Goal: Task Accomplishment & Management: Manage account settings

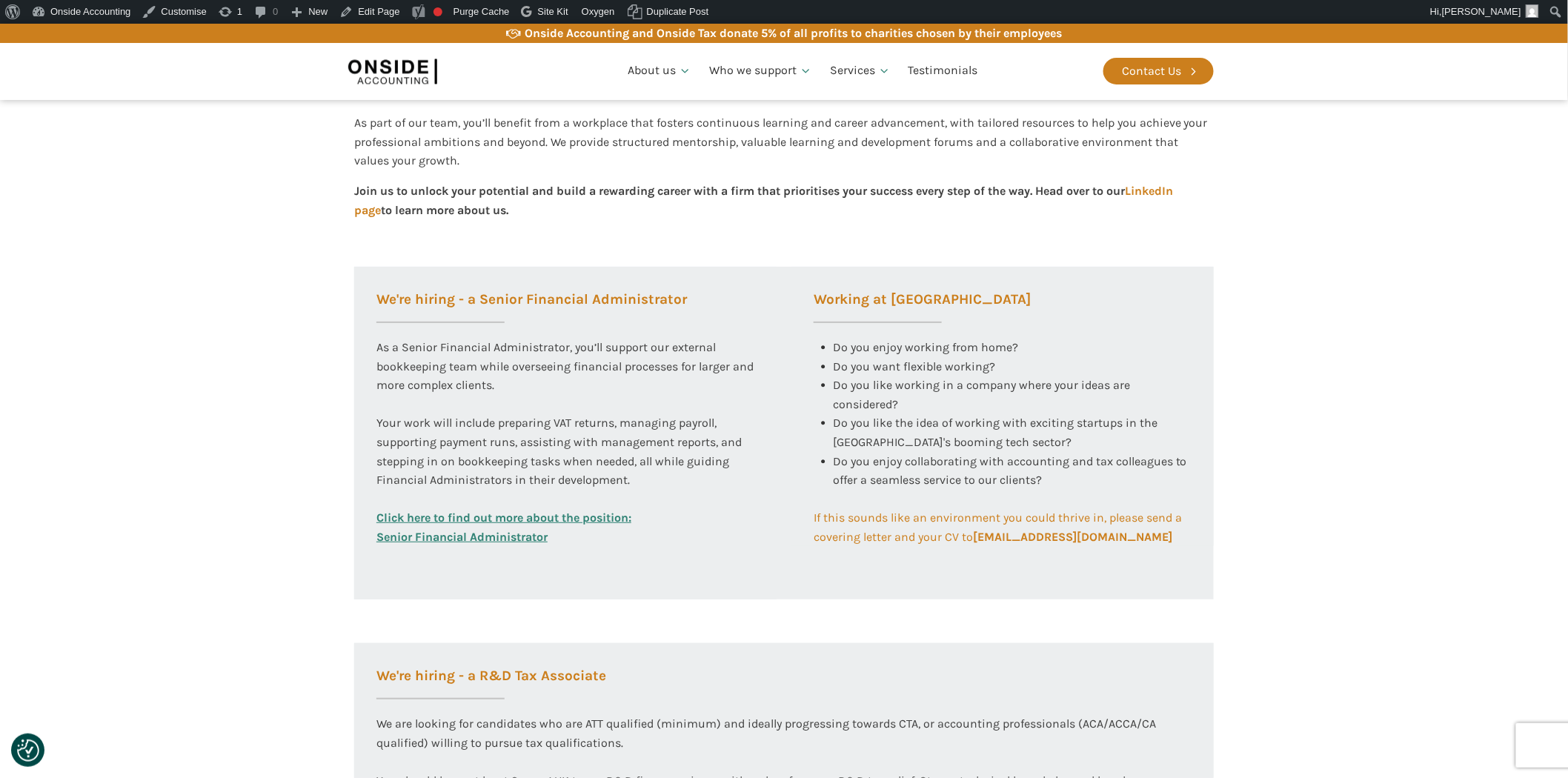
scroll to position [411, 0]
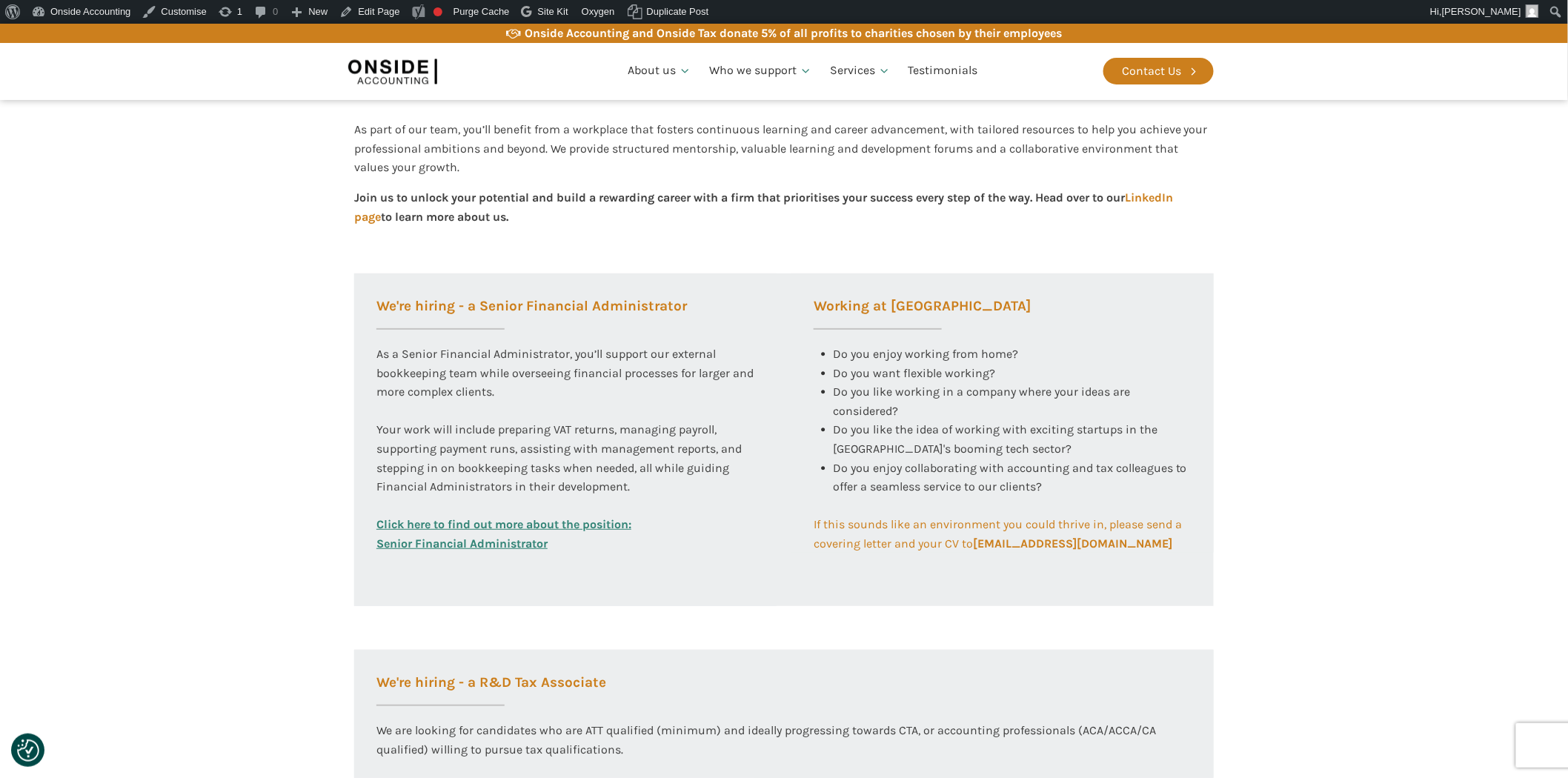
click at [1090, 360] on div "Do you enjoy working from home? Do you want flexible working? Do you like worki…" at bounding box center [1003, 402] width 378 height 114
click at [1028, 439] on div "Do you like the idea of working with exciting startups in the [GEOGRAPHIC_DATA]…" at bounding box center [1012, 440] width 359 height 38
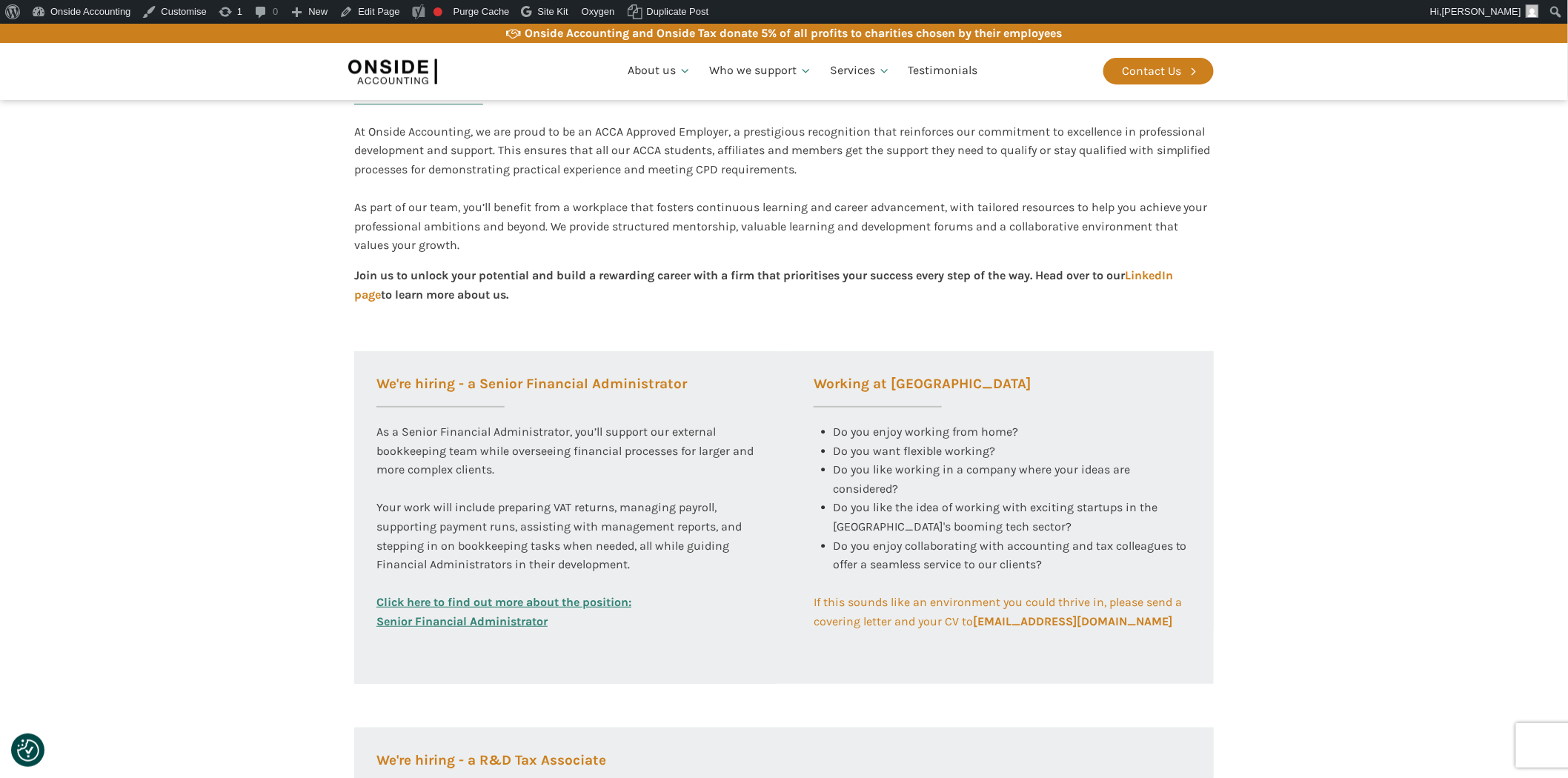
scroll to position [247, 0]
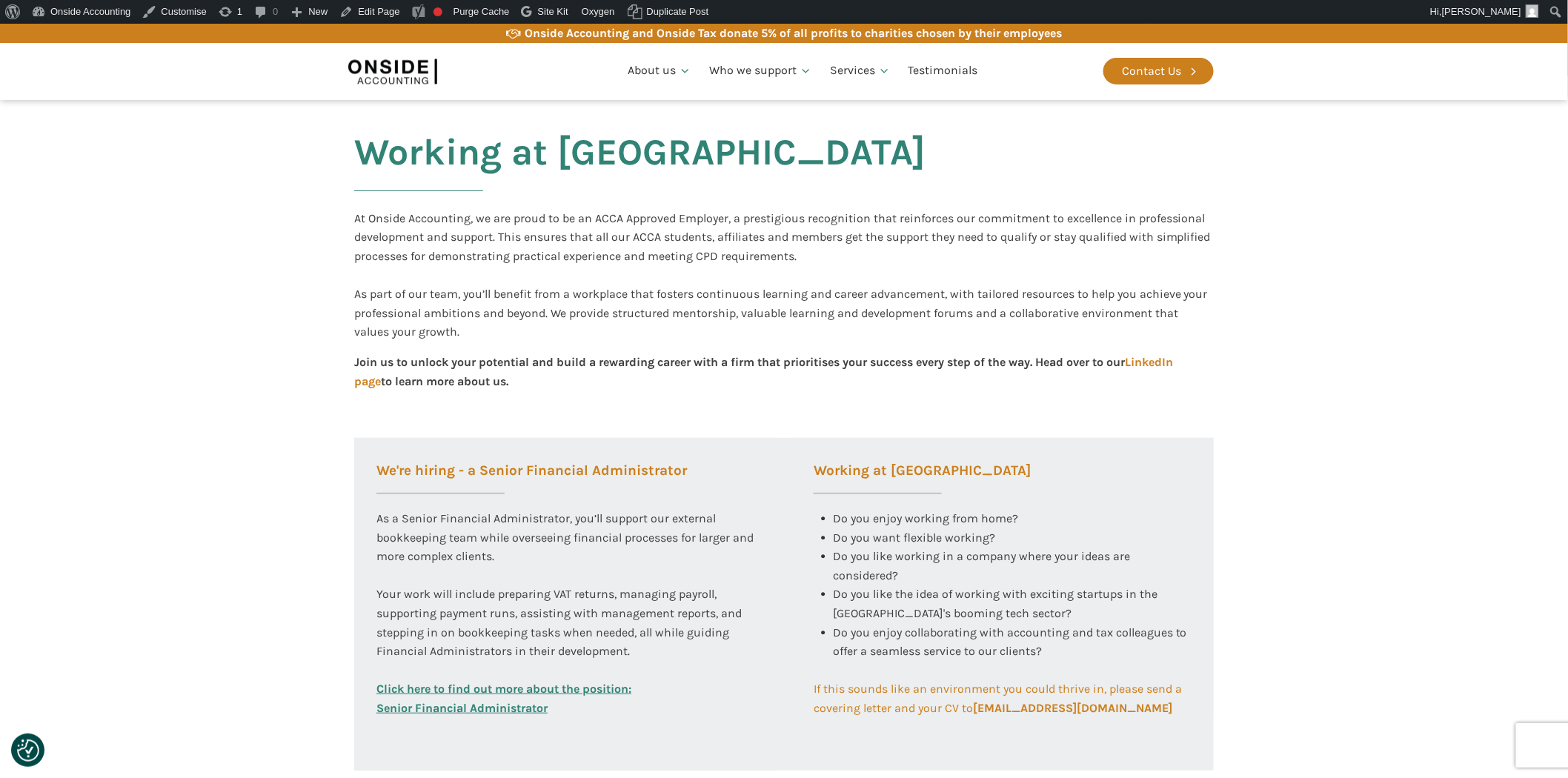
click at [803, 527] on div "Working at [GEOGRAPHIC_DATA] Do you enjoy working from home? Do you want flexib…" at bounding box center [1002, 578] width 422 height 281
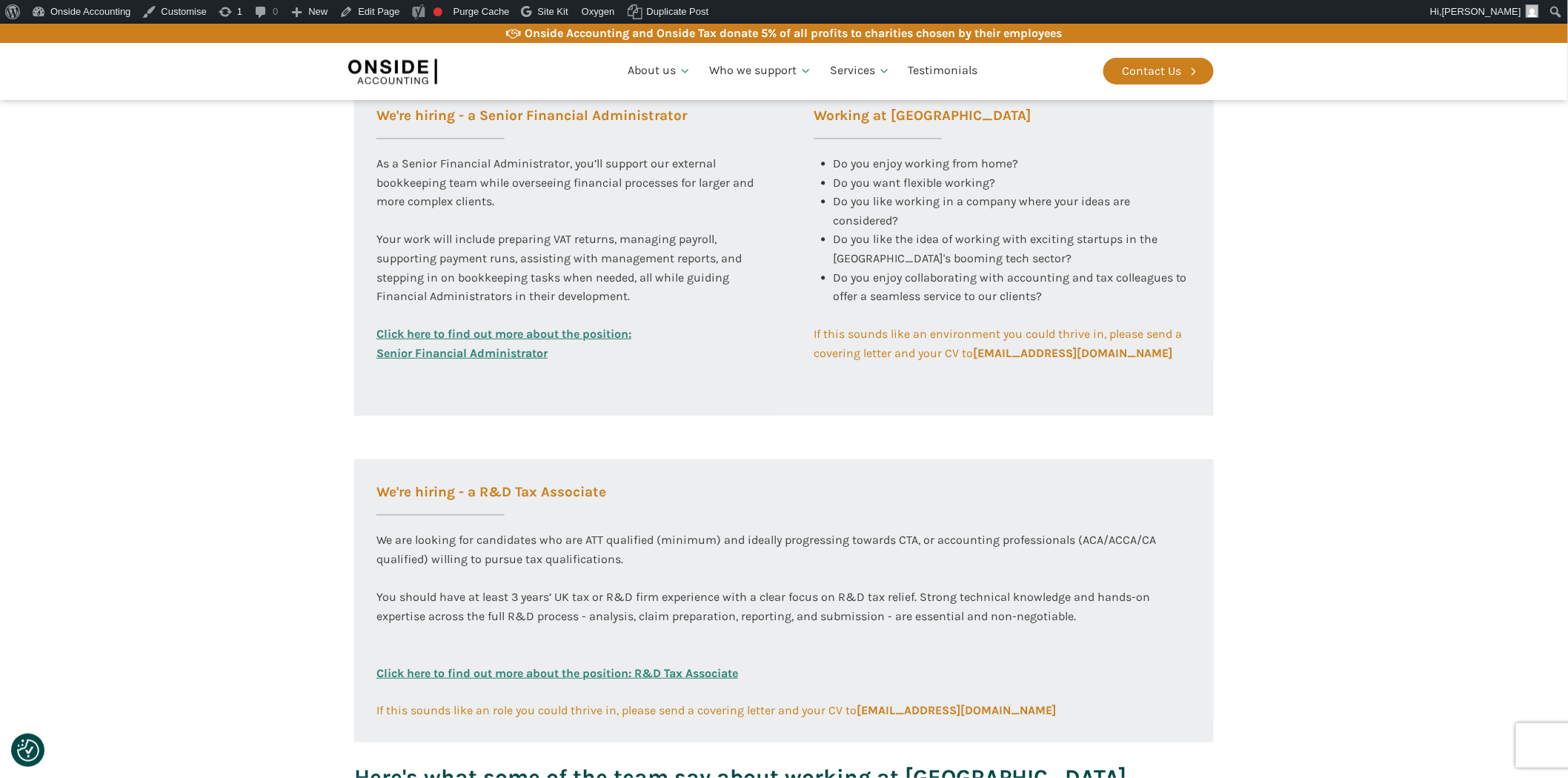
scroll to position [411, 0]
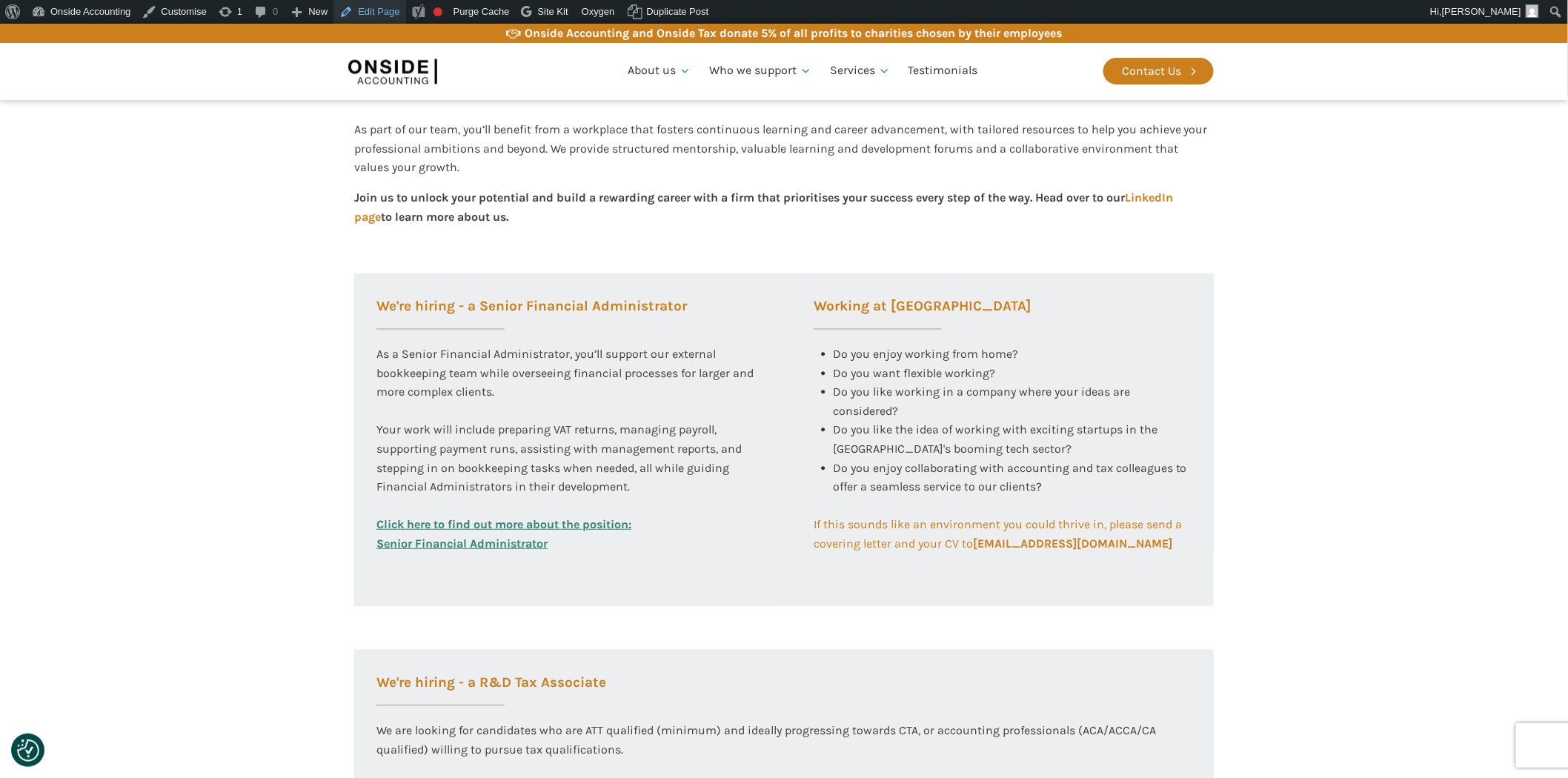
click at [373, 13] on link "Edit Page" at bounding box center [368, 11] width 72 height 23
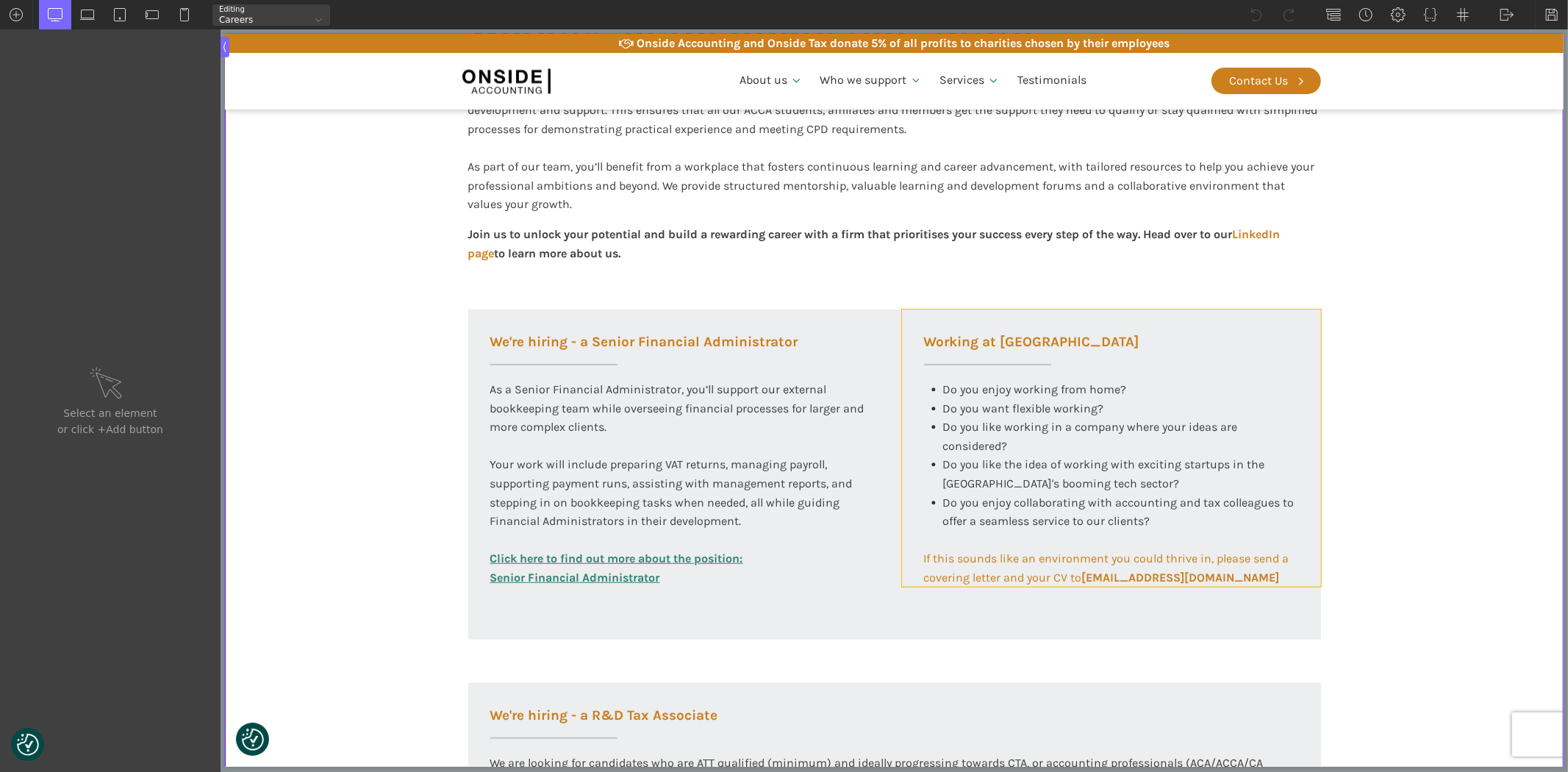
scroll to position [408, 0]
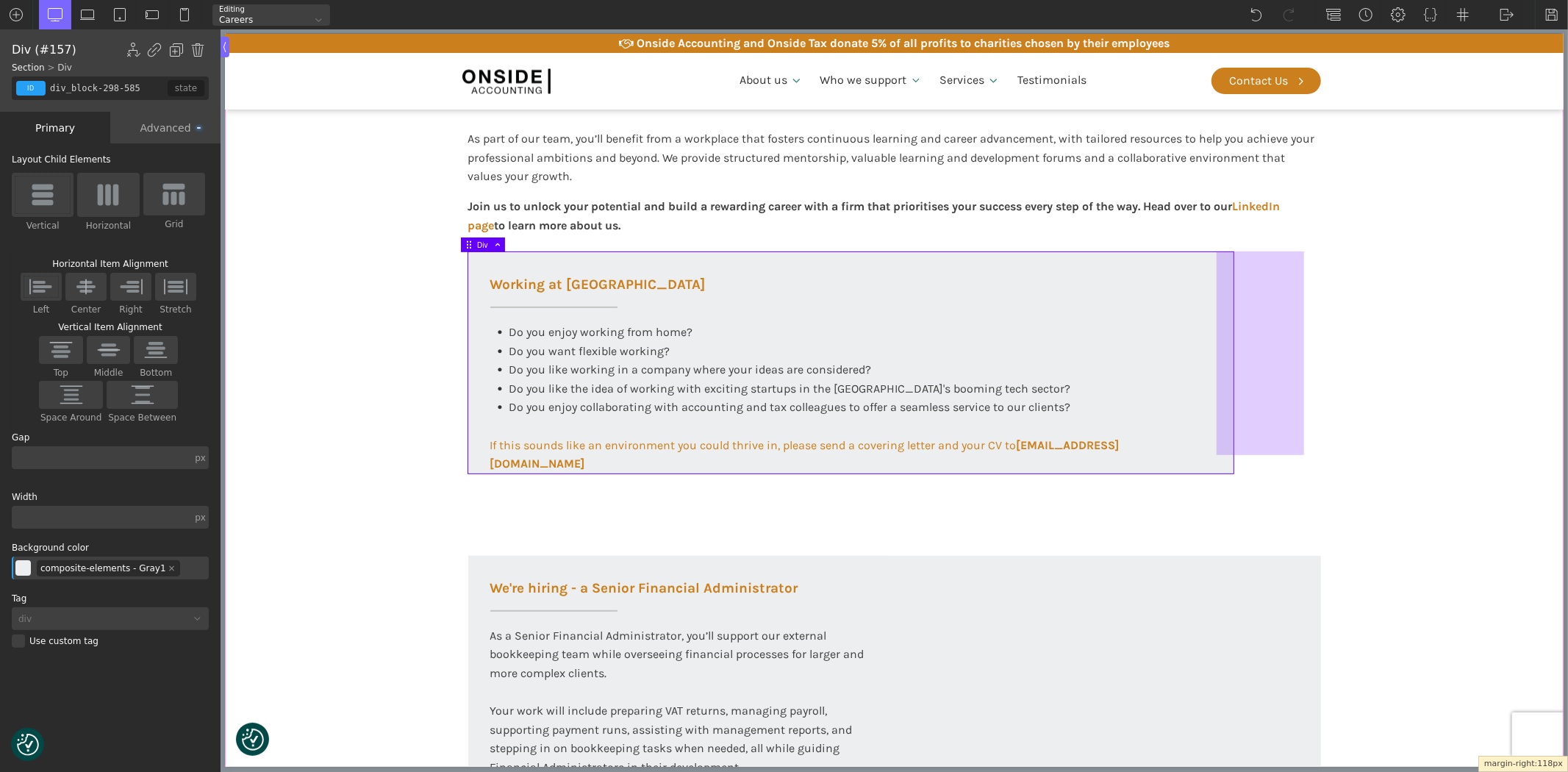
drag, startPoint x: 1218, startPoint y: 344, endPoint x: 1304, endPoint y: 340, distance: 86.1
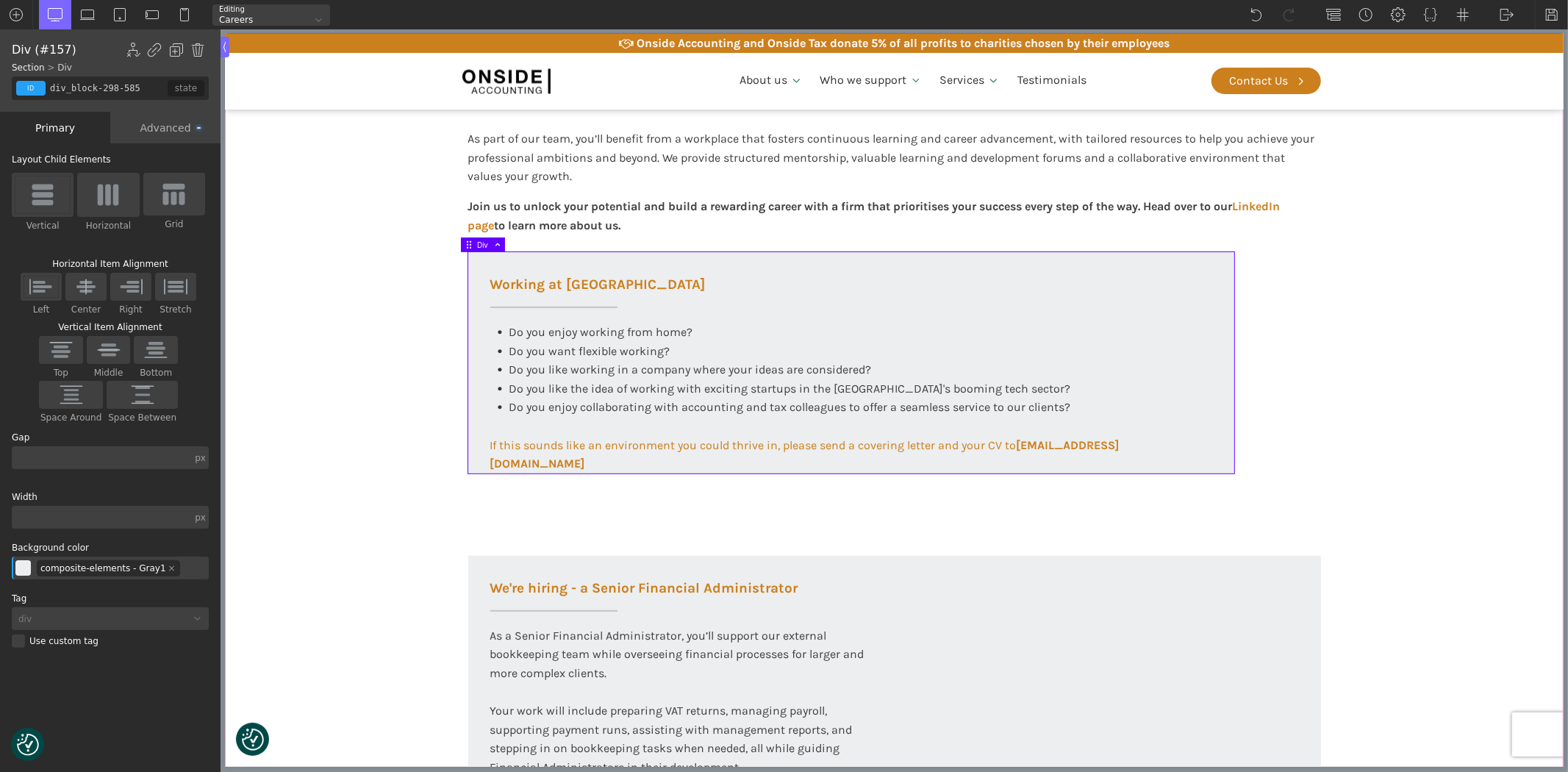
click at [1424, 408] on section "Working at Onside At Onside Accounting, we are proud to be an ACCA Approved Emp…" at bounding box center [893, 580] width 1338 height 1314
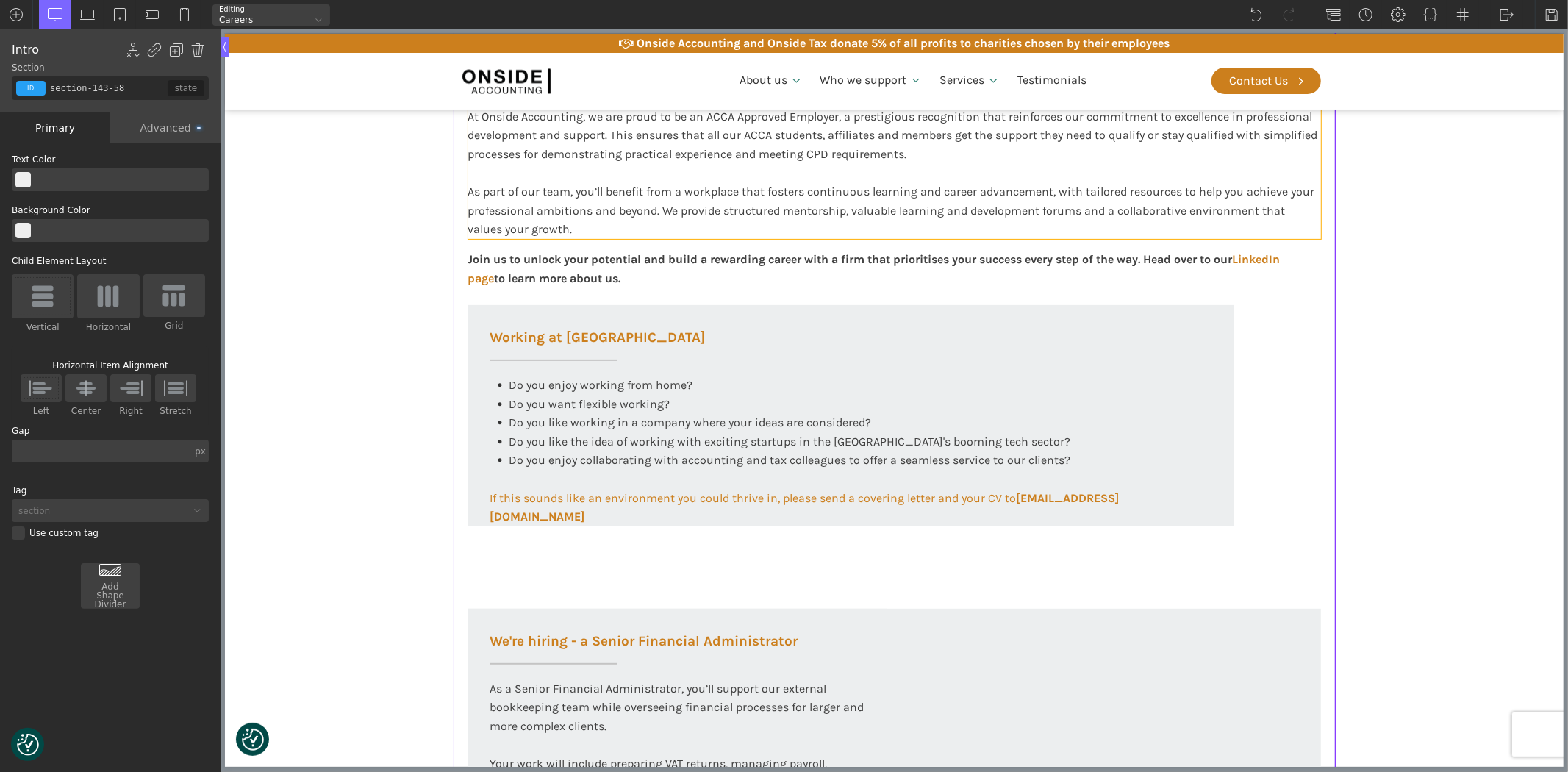
scroll to position [326, 0]
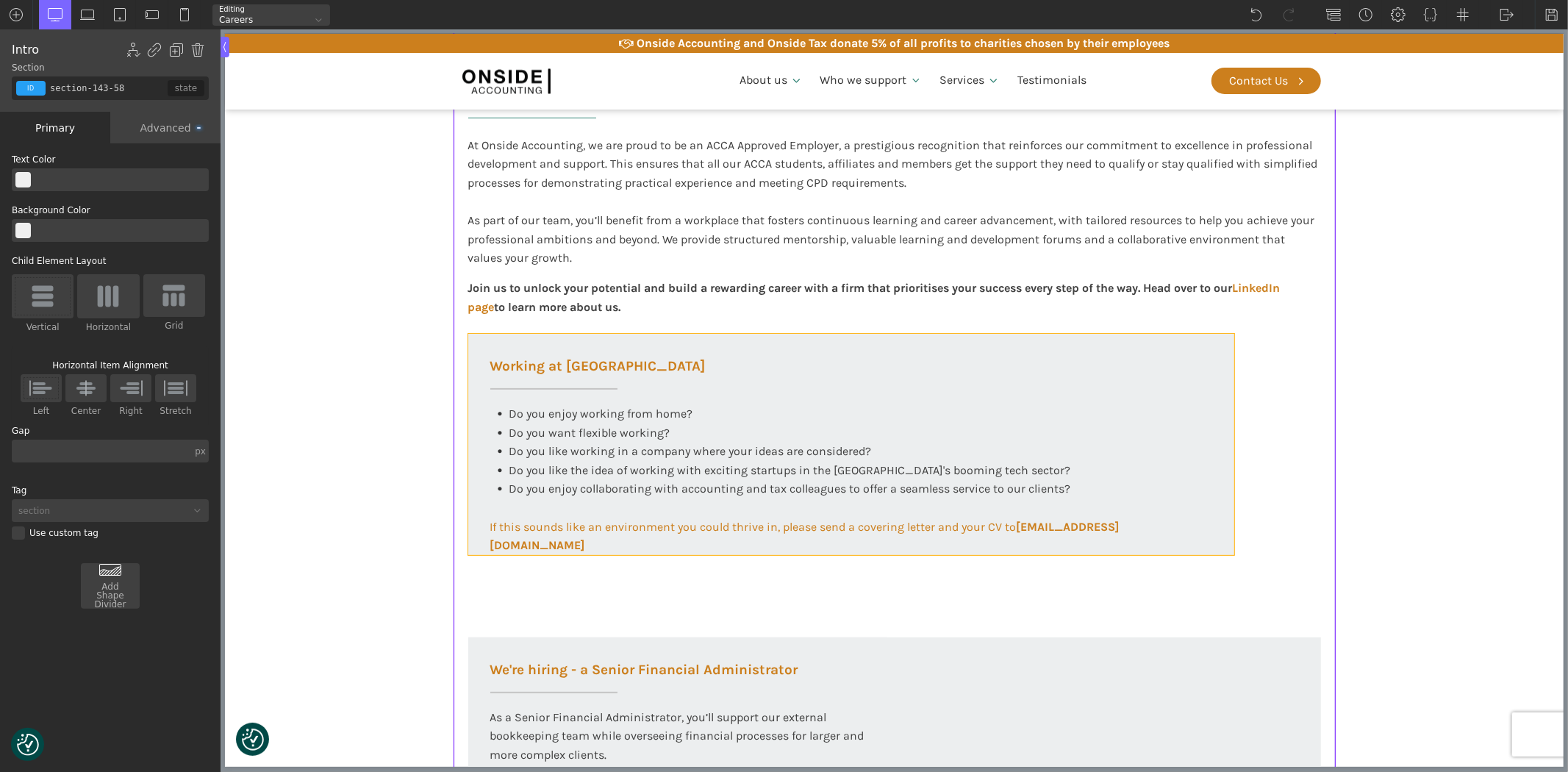
click at [1181, 460] on div "Working at [GEOGRAPHIC_DATA] Do you enjoy working from home? Do you want flexib…" at bounding box center [850, 445] width 766 height 221
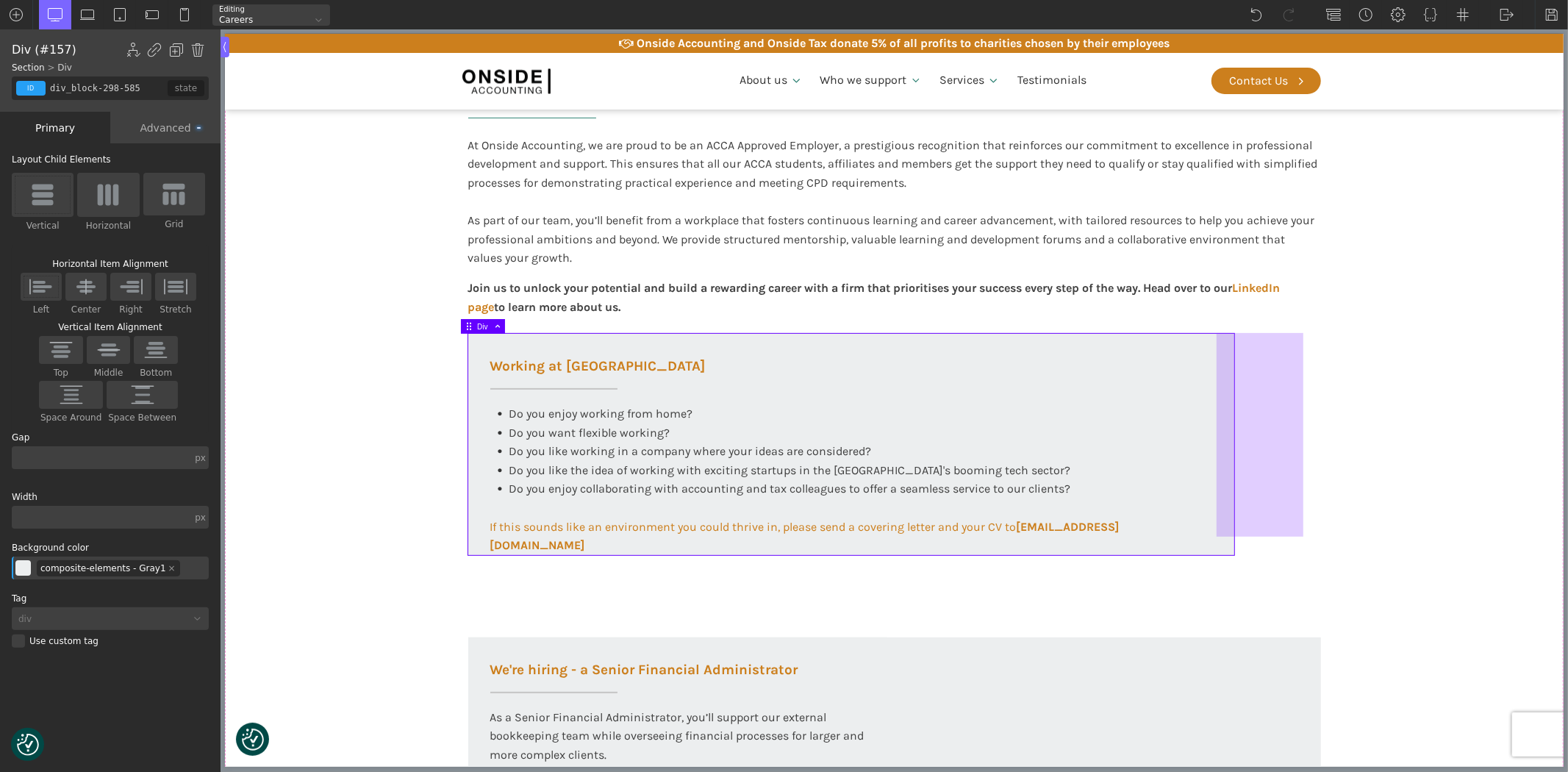
click at [1266, 446] on div at bounding box center [1259, 435] width 86 height 204
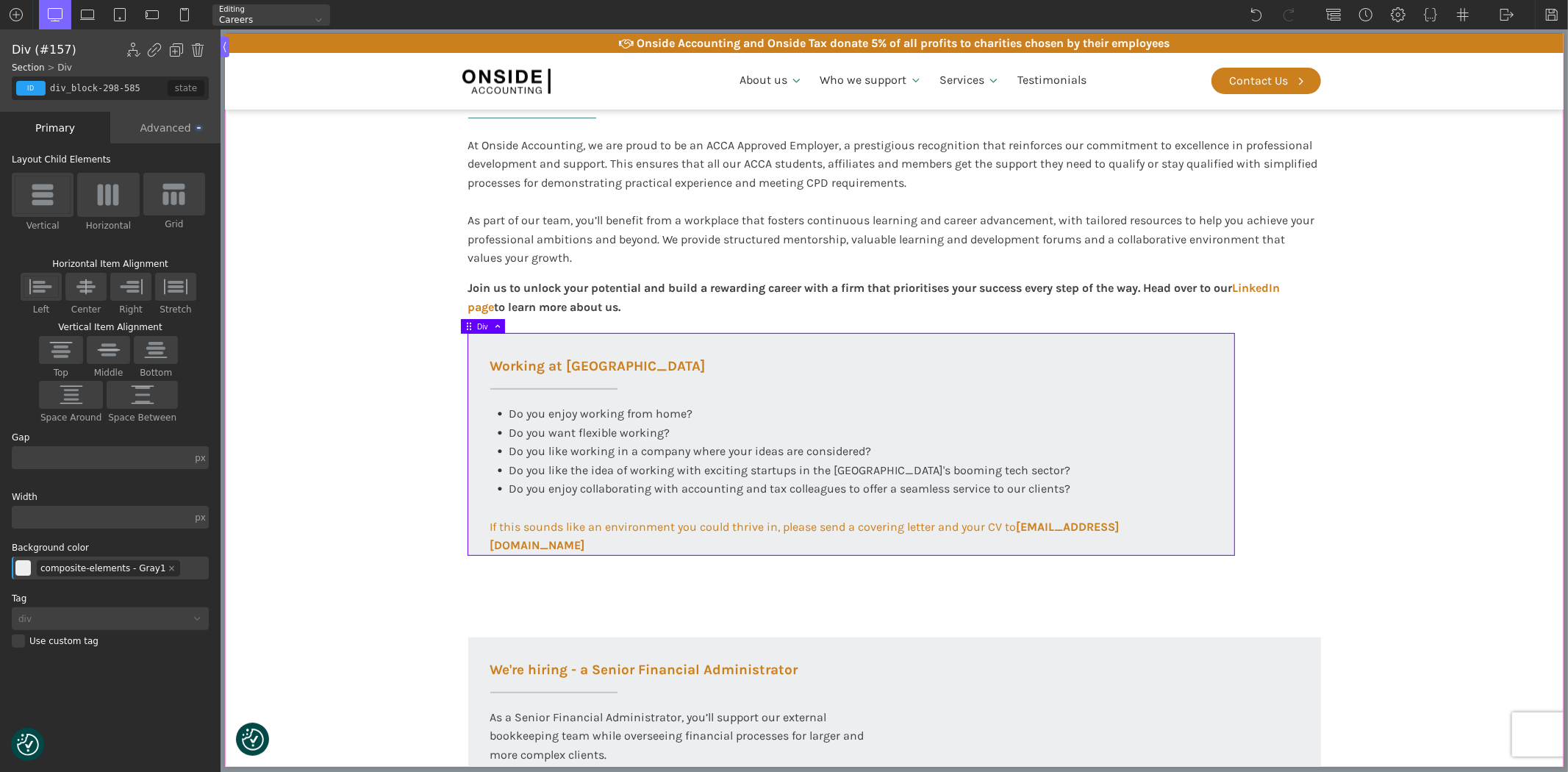
click at [1424, 521] on section "Working at Onside At Onside Accounting, we are proud to be an ACCA Approved Emp…" at bounding box center [893, 661] width 1338 height 1314
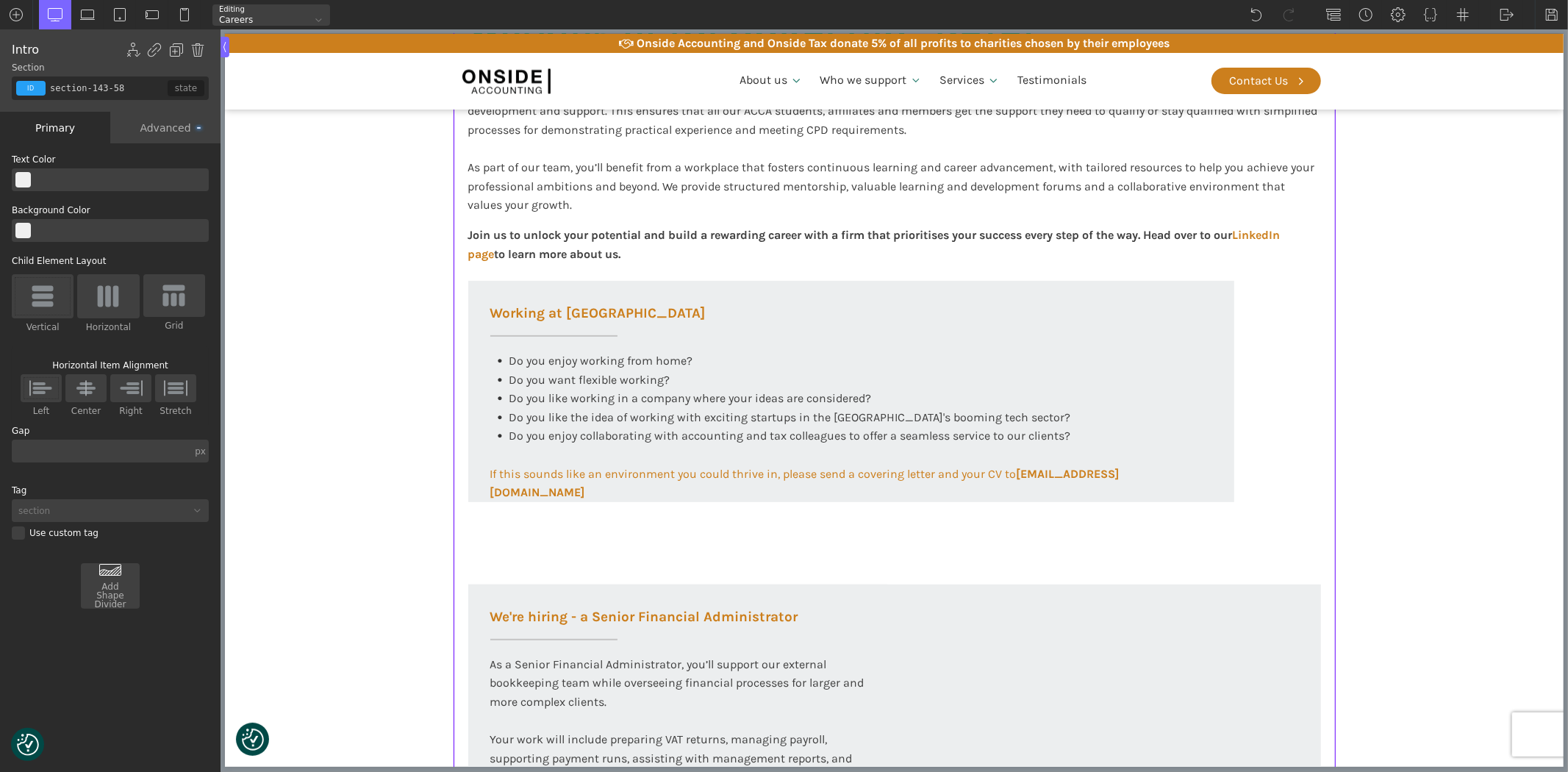
scroll to position [408, 0]
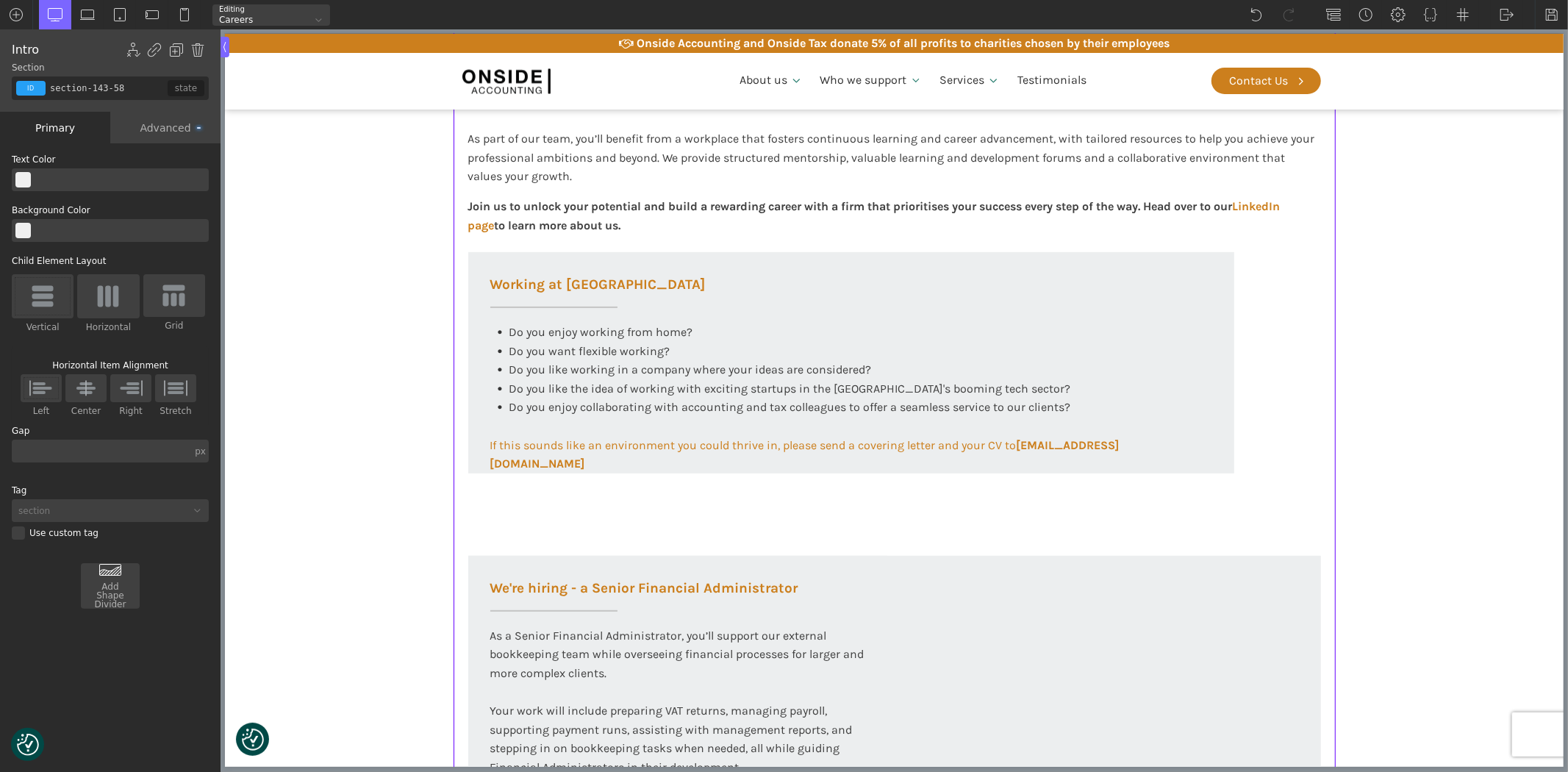
click at [1290, 346] on div "Working at Onside At Onside Accounting, we are proud to be an ACCA Approved Emp…" at bounding box center [894, 580] width 882 height 1314
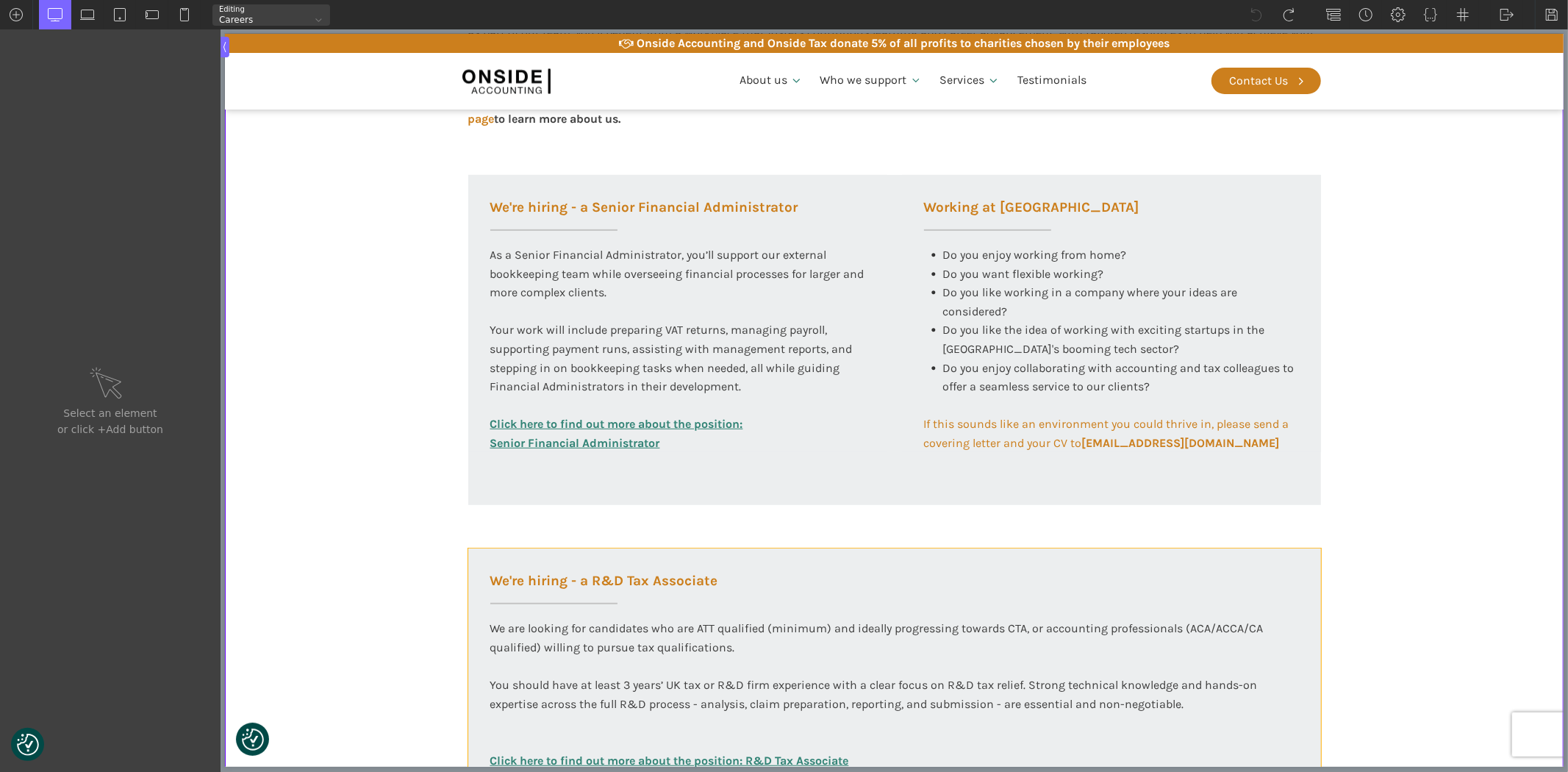
scroll to position [490, 0]
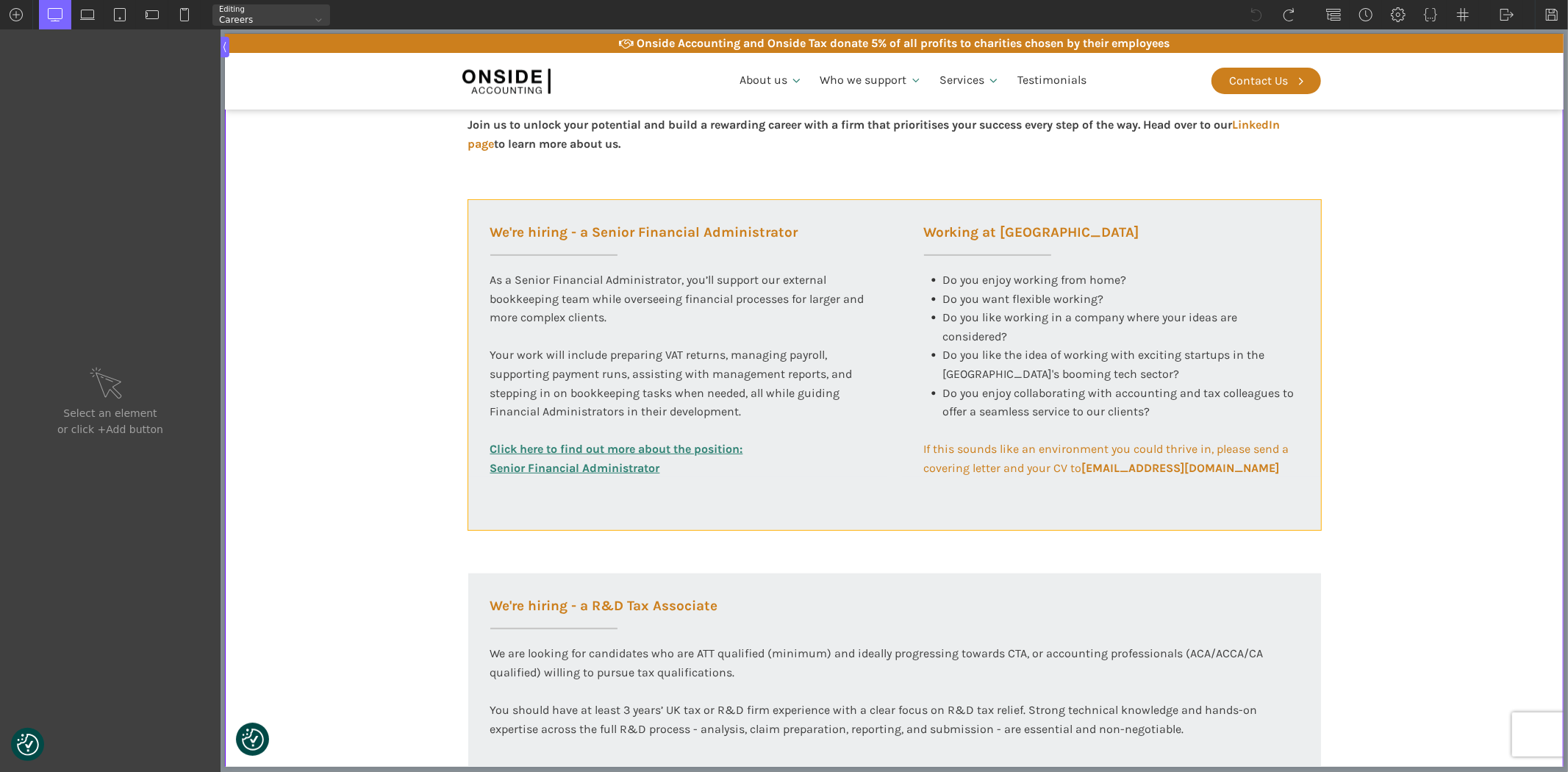
click at [887, 211] on div "We're hiring - a Senior Financial Administrator As a Senior Financial Administr…" at bounding box center [894, 366] width 853 height 331
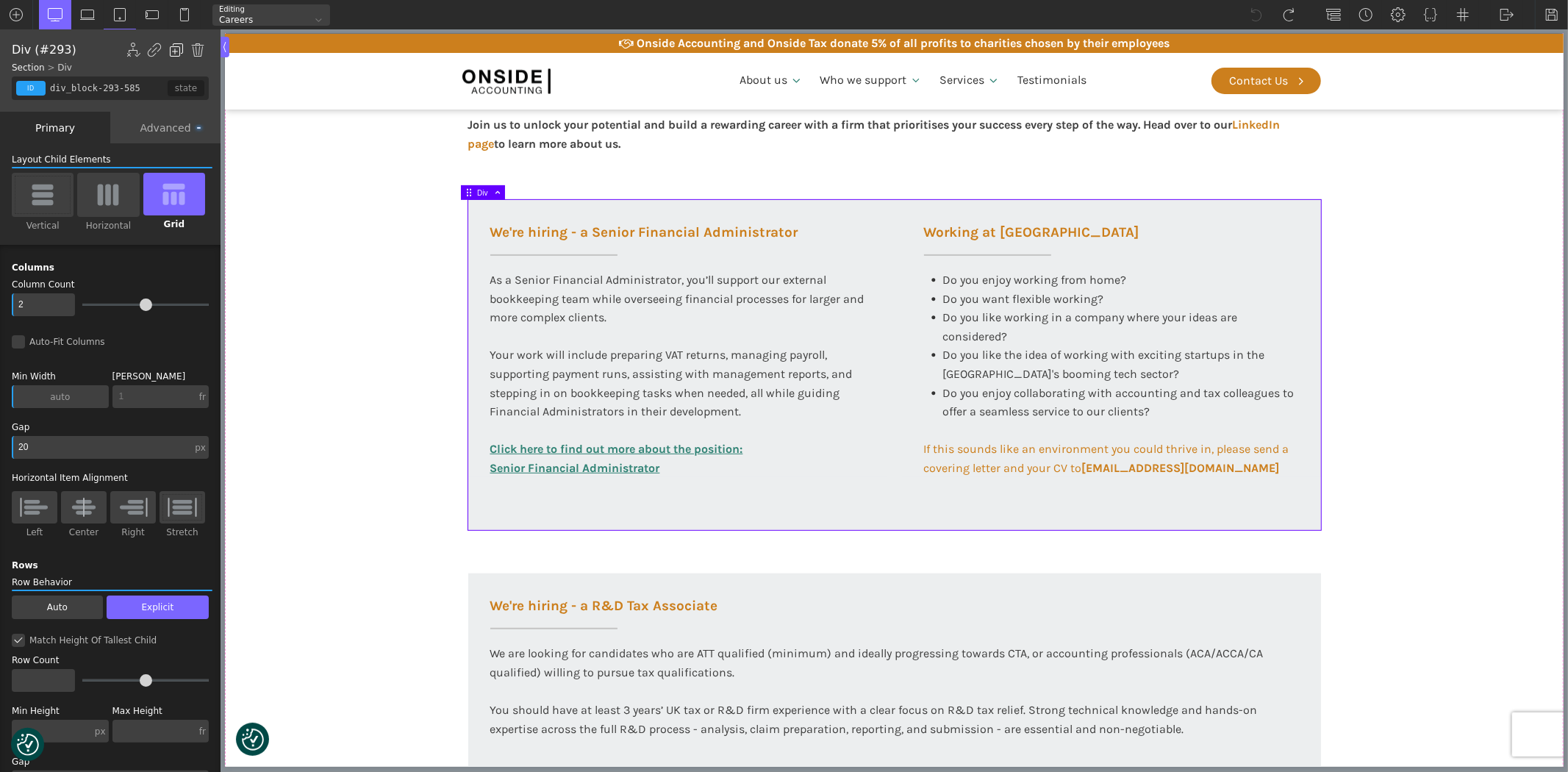
click at [175, 47] on img at bounding box center [176, 50] width 15 height 15
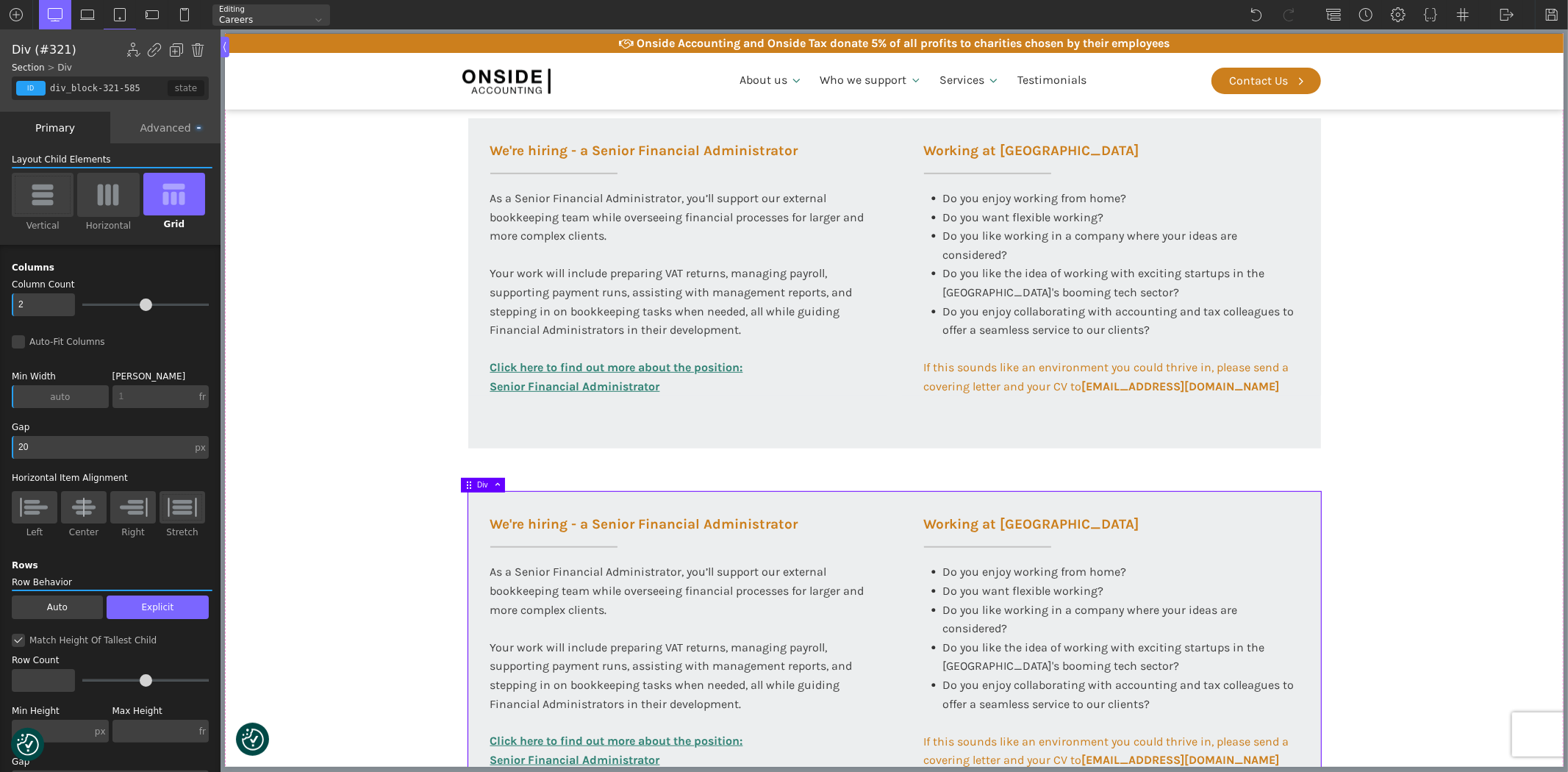
scroll to position [408, 0]
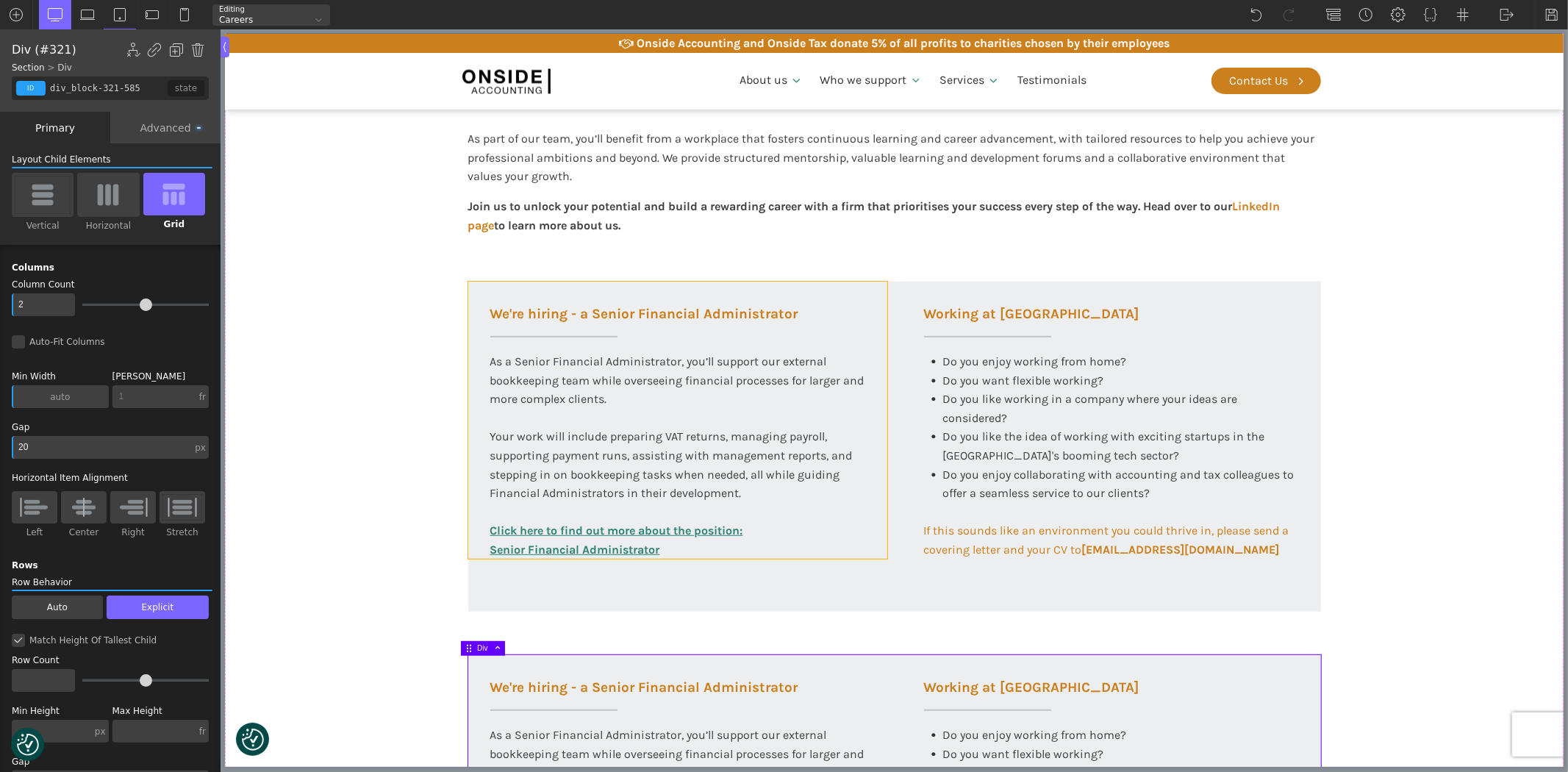
click at [507, 299] on div "We're hiring - a Senior Financial Administrator As a Senior Financial Administr…" at bounding box center [677, 421] width 419 height 278
type input "div_block-294-585"
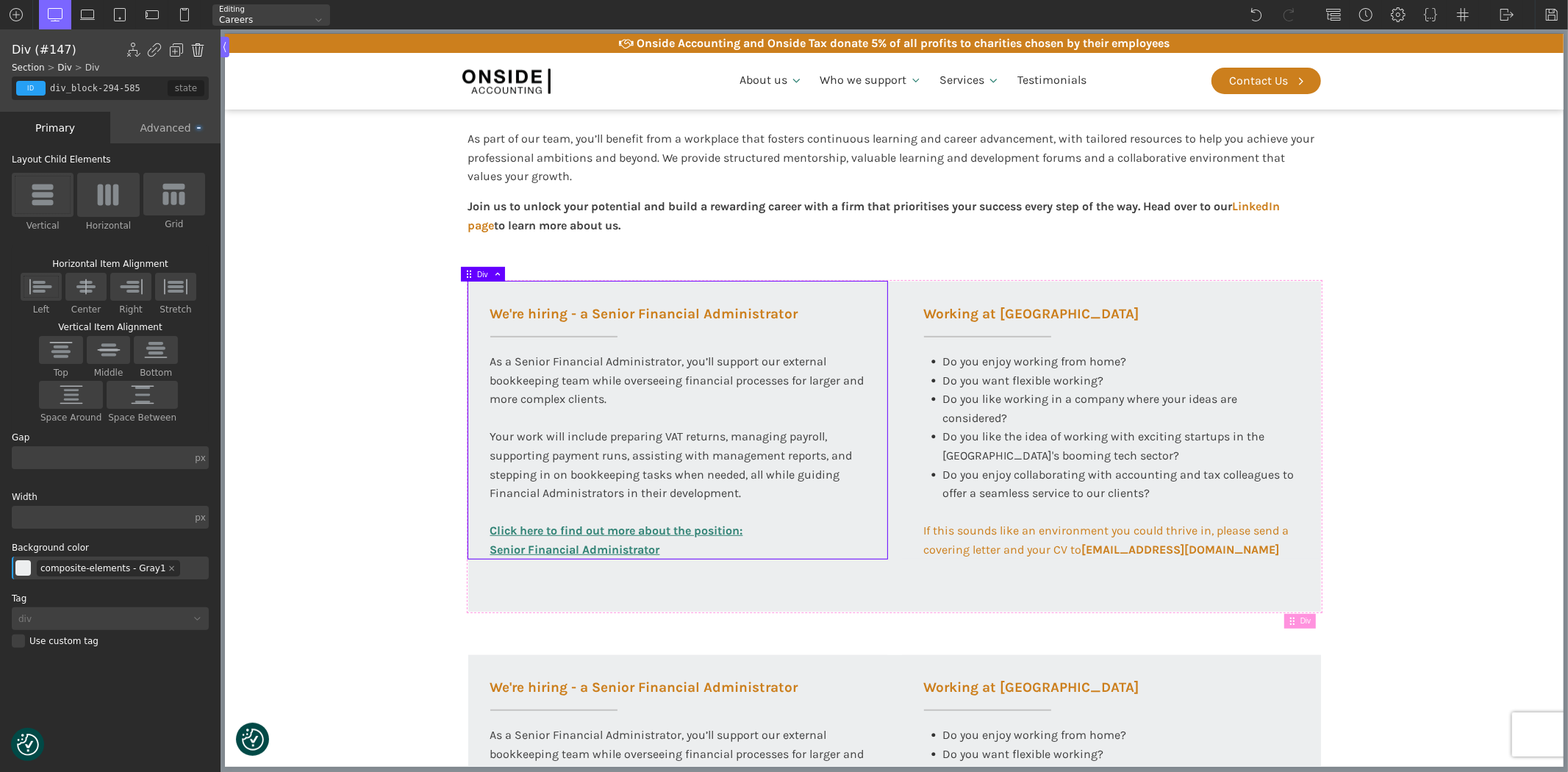
click at [193, 45] on img at bounding box center [197, 50] width 15 height 15
type input "div_block-293-585"
type input "100"
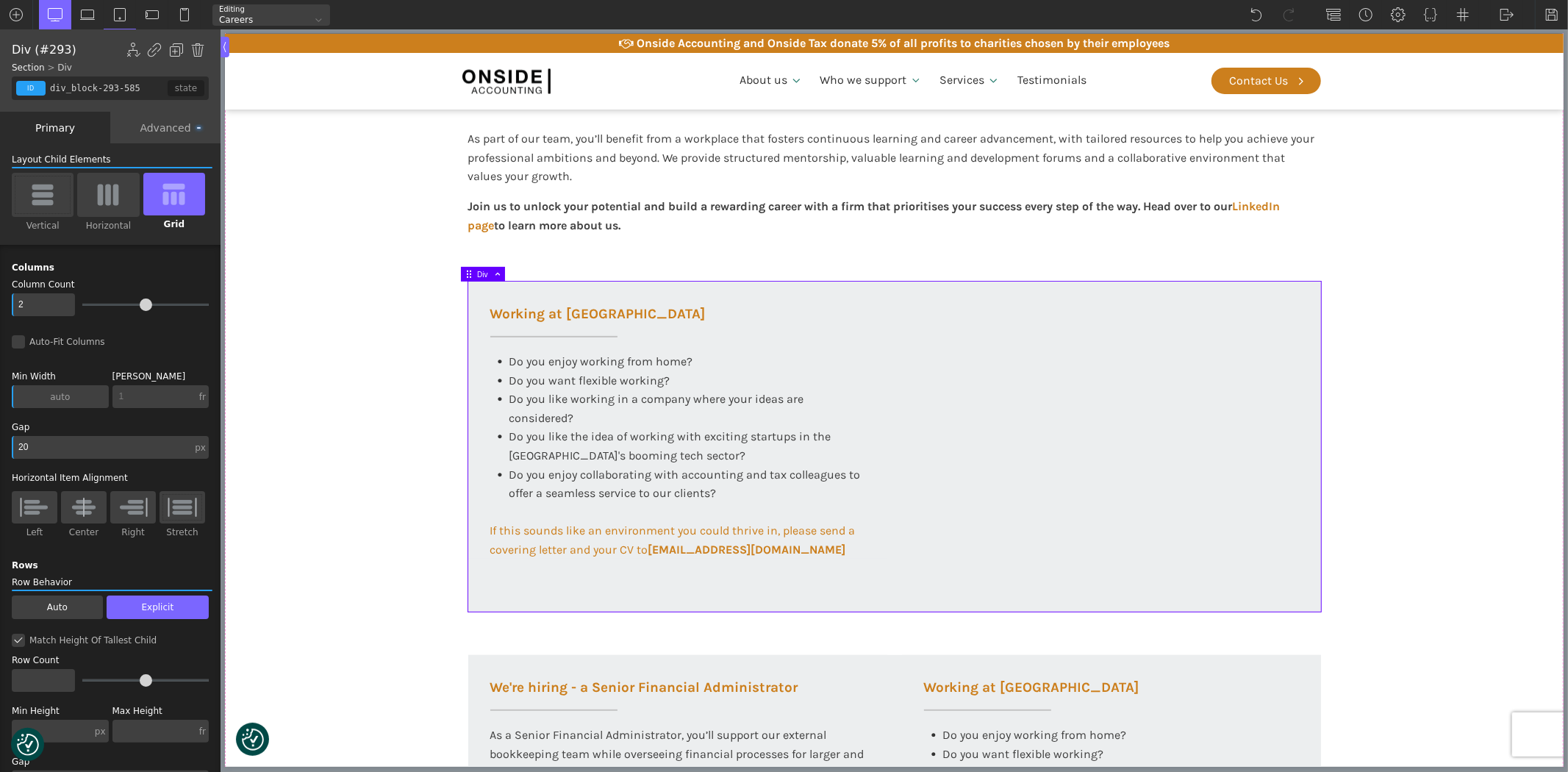
click at [995, 469] on div "Working at [GEOGRAPHIC_DATA] Do you enjoy working from home? Do you want flexib…" at bounding box center [894, 447] width 853 height 331
click at [773, 318] on div "Working at [GEOGRAPHIC_DATA] Do you enjoy working from home? Do you want flexib…" at bounding box center [677, 421] width 419 height 278
type input "div_block-298-585"
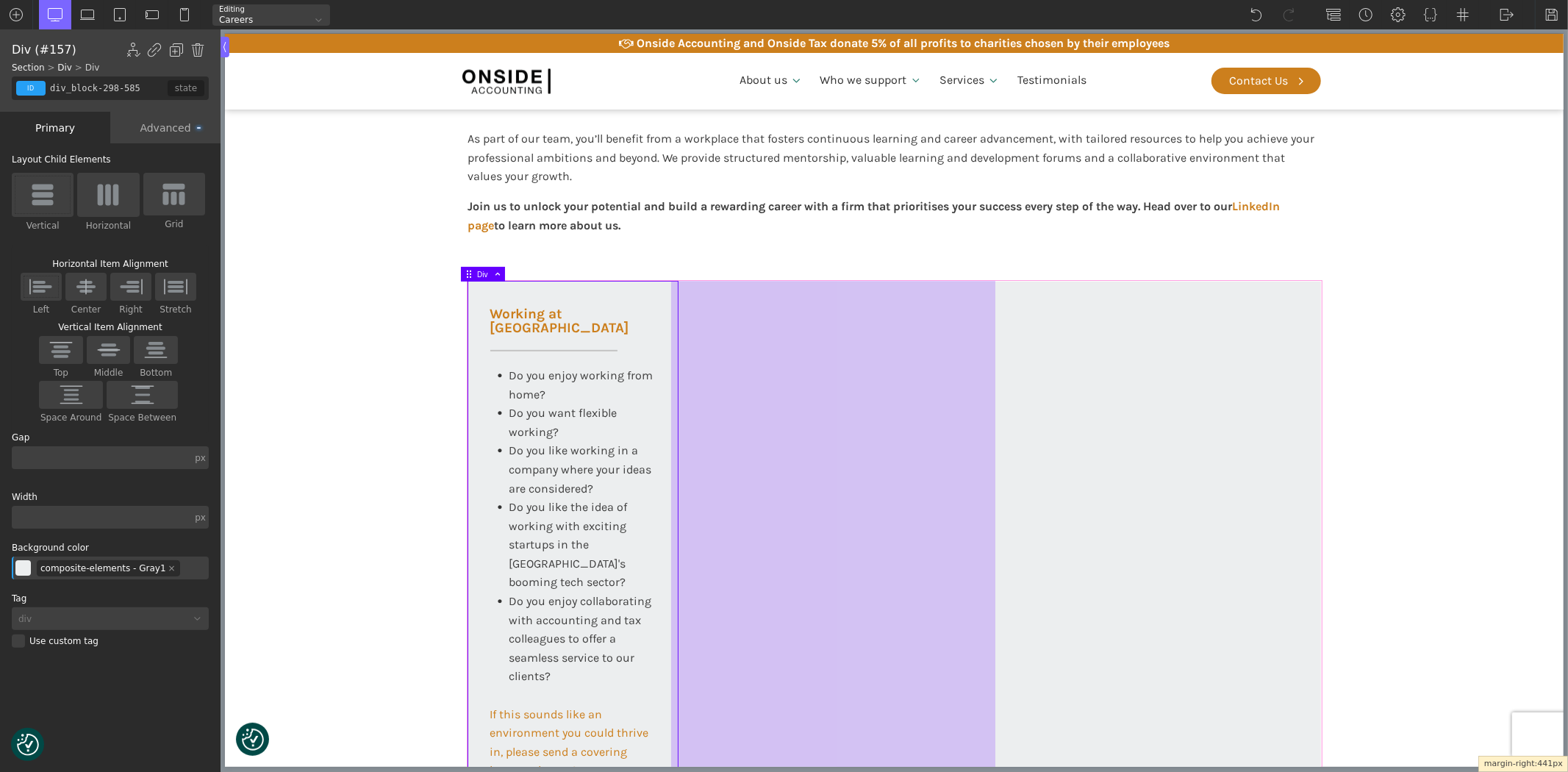
drag, startPoint x: 879, startPoint y: 392, endPoint x: 1203, endPoint y: 414, distance: 324.7
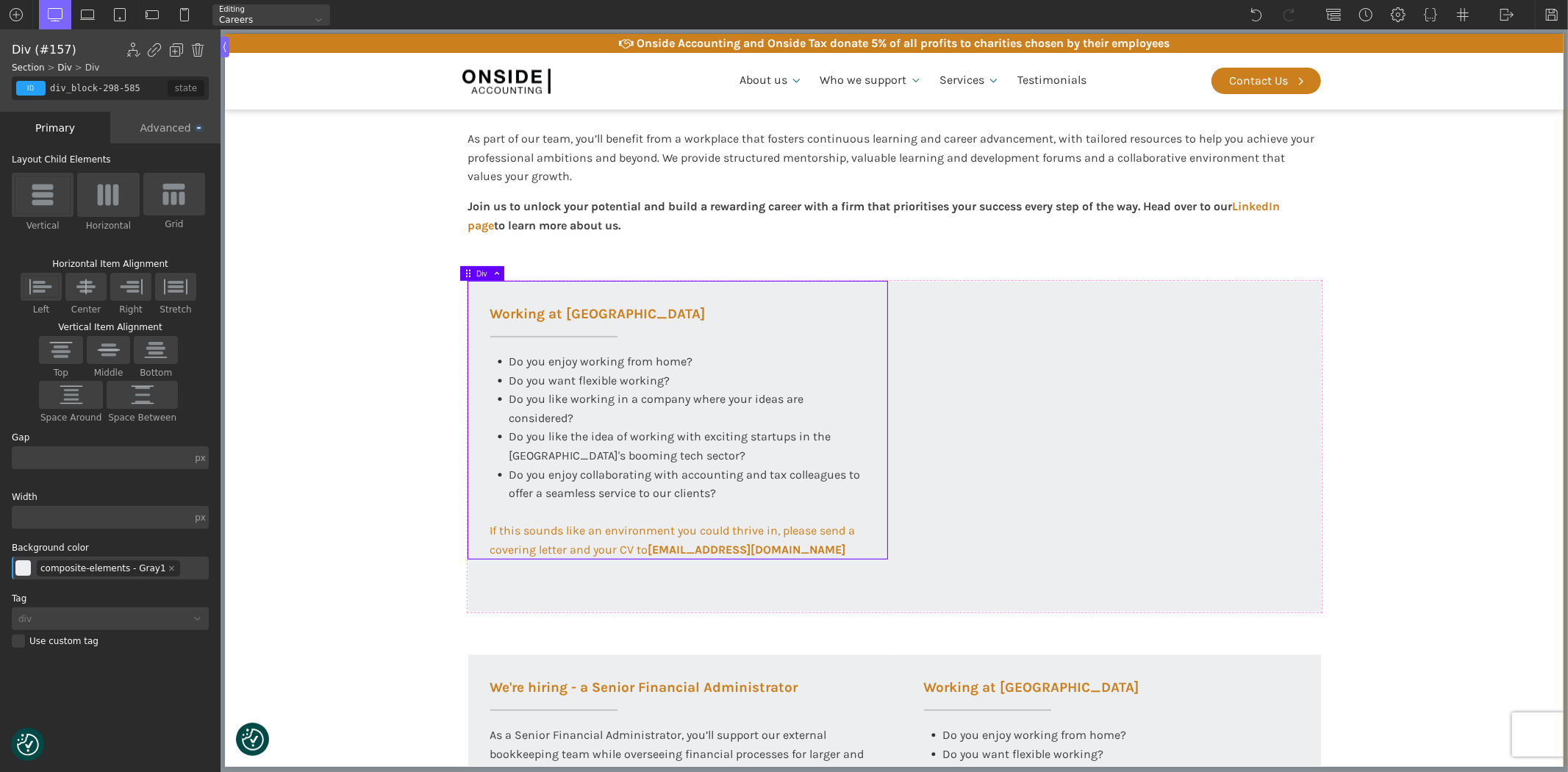
click at [1391, 450] on section "Working at Onside At Onside Accounting, we are proud to be an ACCA Approved Emp…" at bounding box center [893, 656] width 1338 height 1468
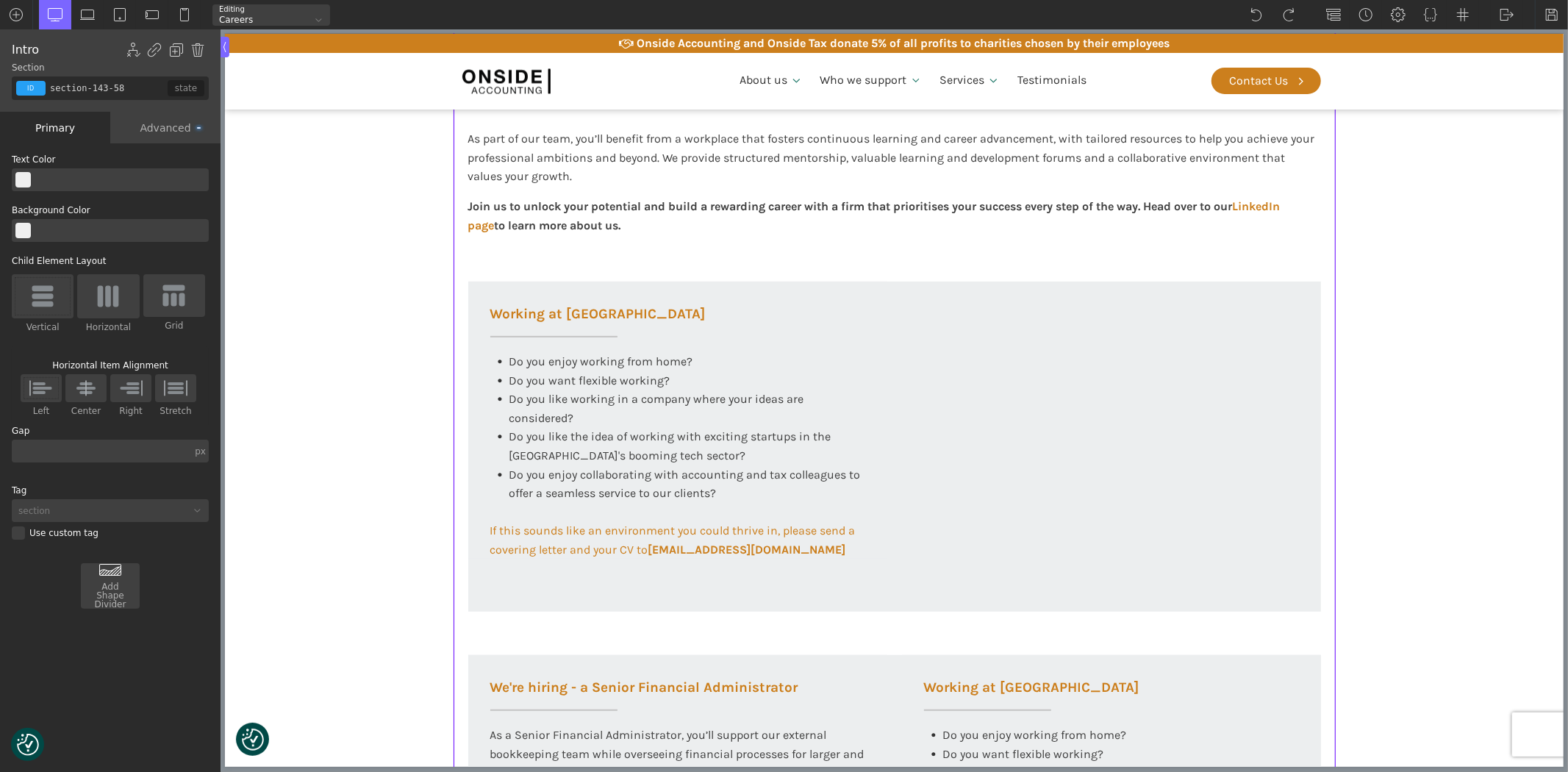
click at [528, 263] on div "Working at Onside At Onside Accounting, we are proud to be an ACCA Approved Emp…" at bounding box center [894, 656] width 882 height 1468
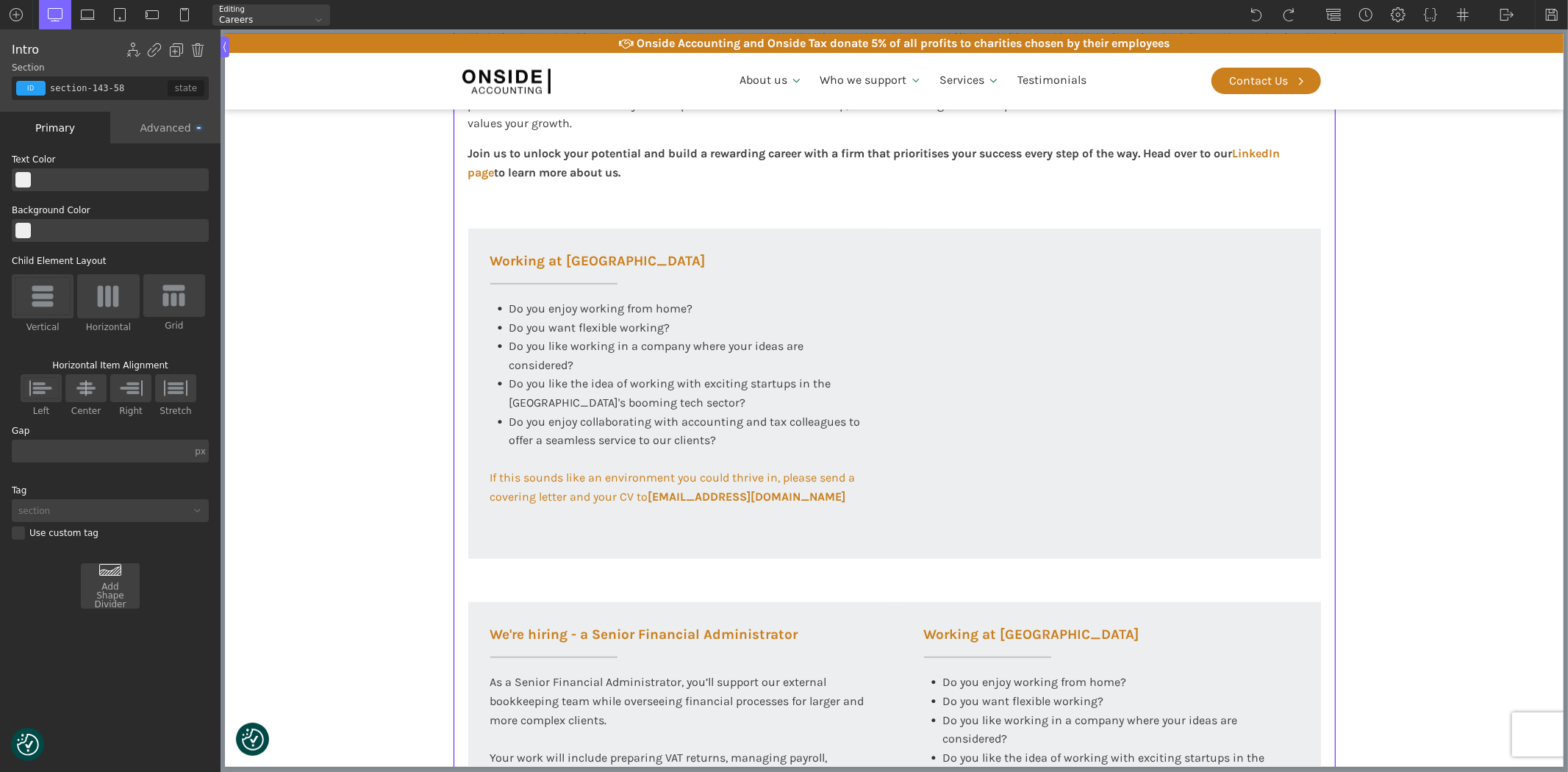
scroll to position [490, 0]
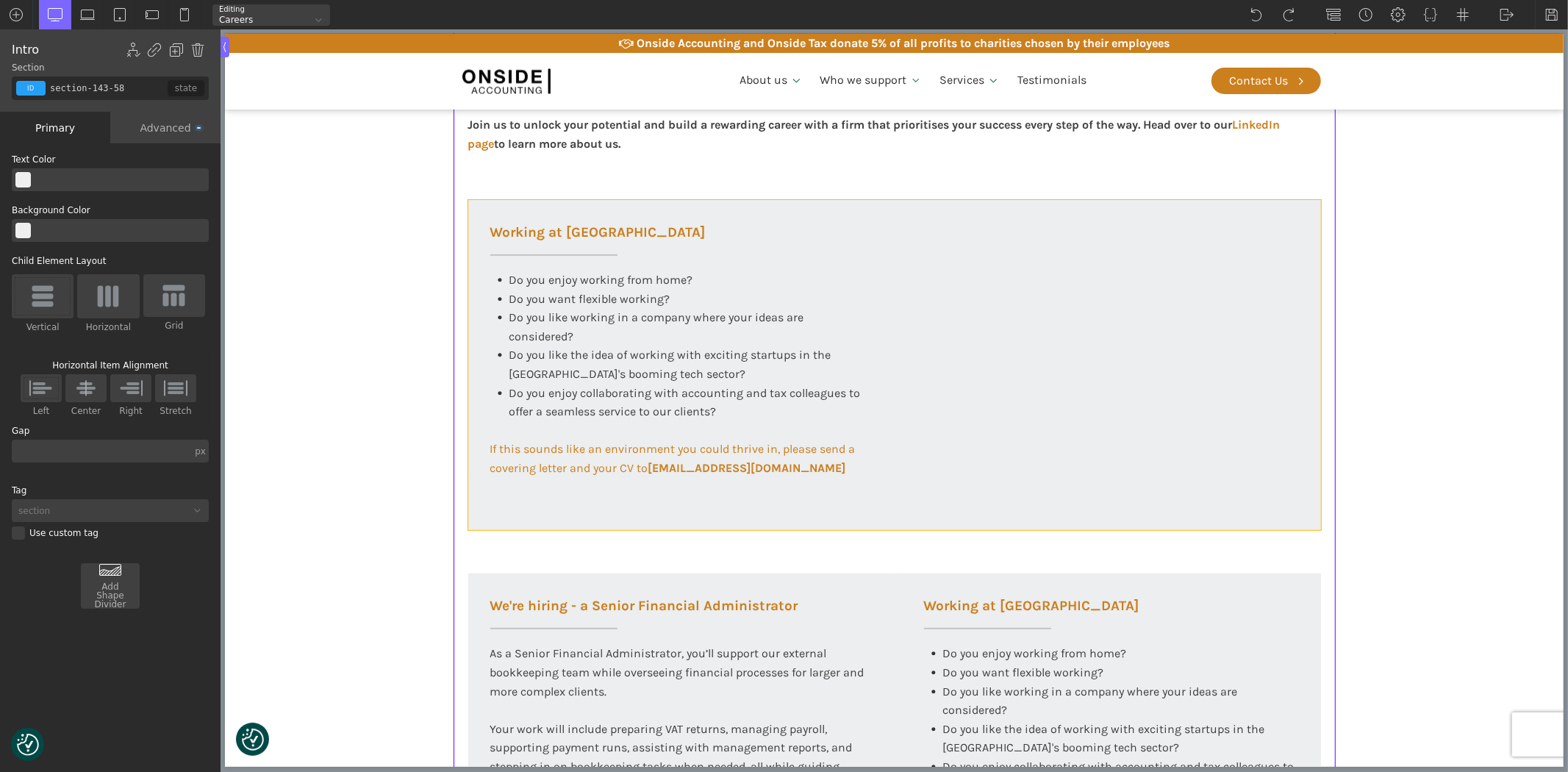
click at [788, 495] on div "Working at [GEOGRAPHIC_DATA] Do you enjoy working from home? Do you want flexib…" at bounding box center [894, 366] width 853 height 331
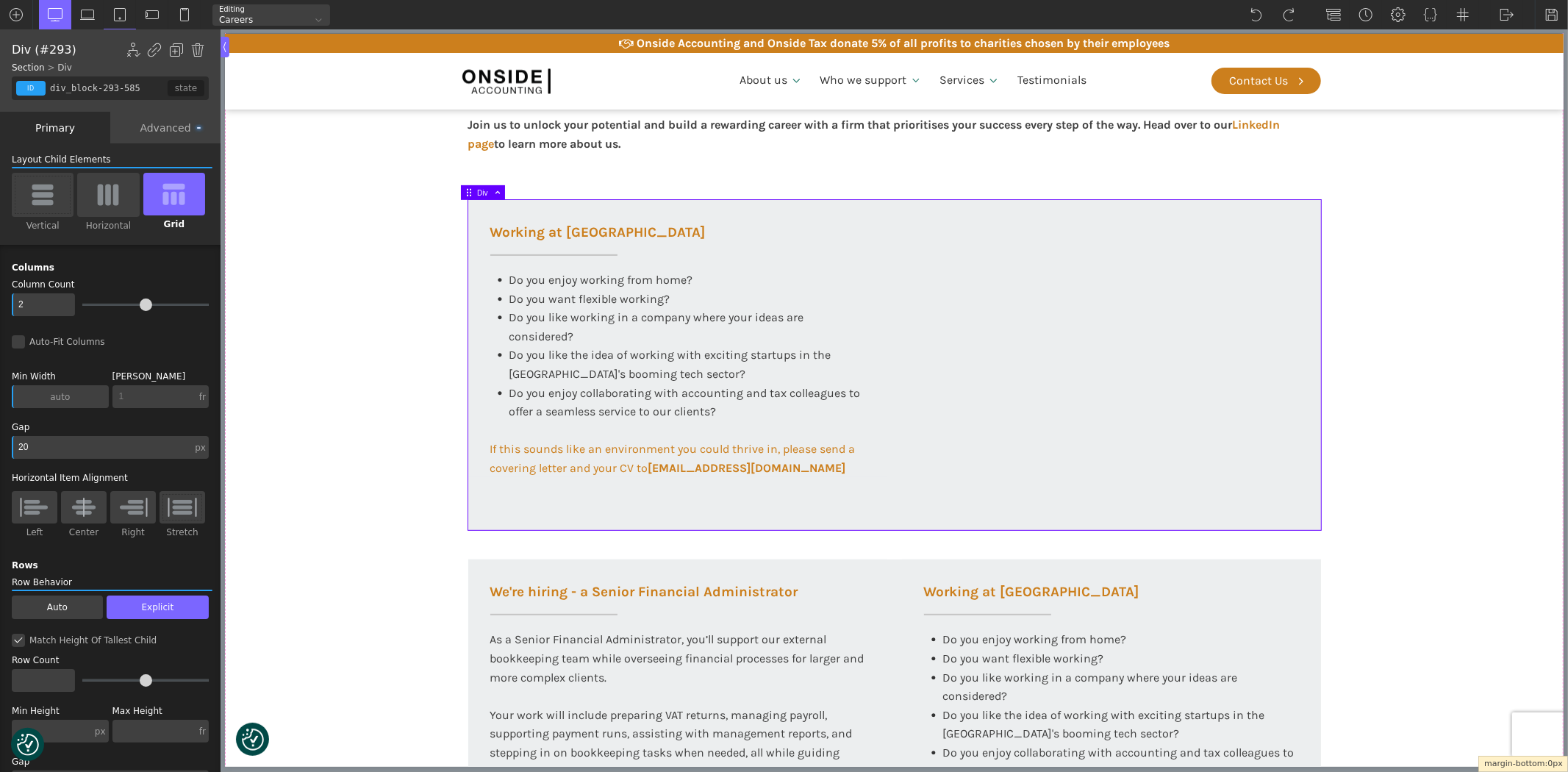
drag, startPoint x: 620, startPoint y: 533, endPoint x: 621, endPoint y: 478, distance: 55.0
click at [681, 490] on div "Working at [GEOGRAPHIC_DATA] Do you enjoy working from home? Do you want flexib…" at bounding box center [894, 366] width 853 height 331
click at [761, 453] on span "If this sounds like an environment you could thrive in, please send a covering …" at bounding box center [674, 458] width 368 height 33
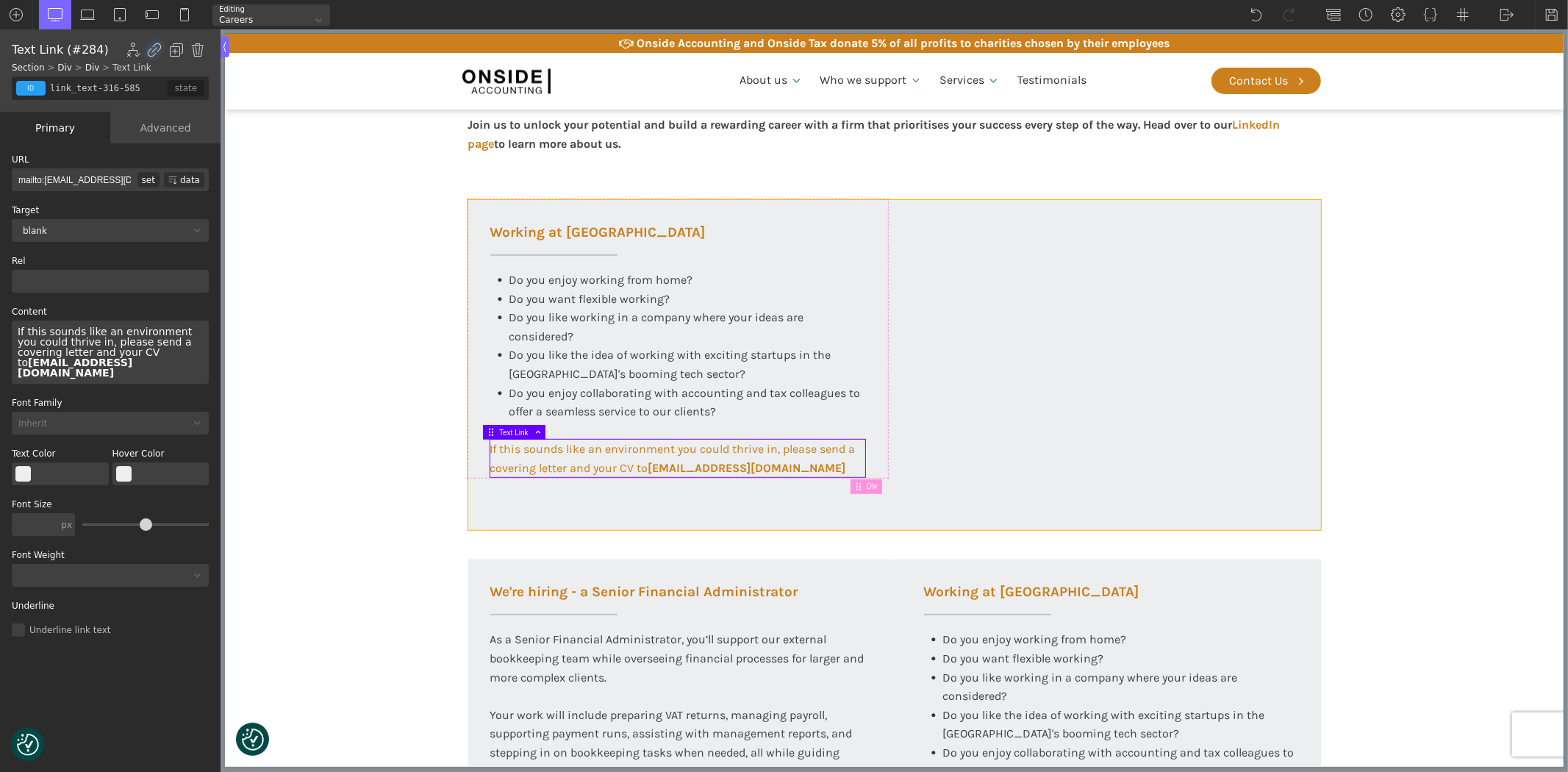
click at [1114, 484] on div "Working at [GEOGRAPHIC_DATA] Do you enjoy working from home? Do you want flexib…" at bounding box center [894, 366] width 853 height 331
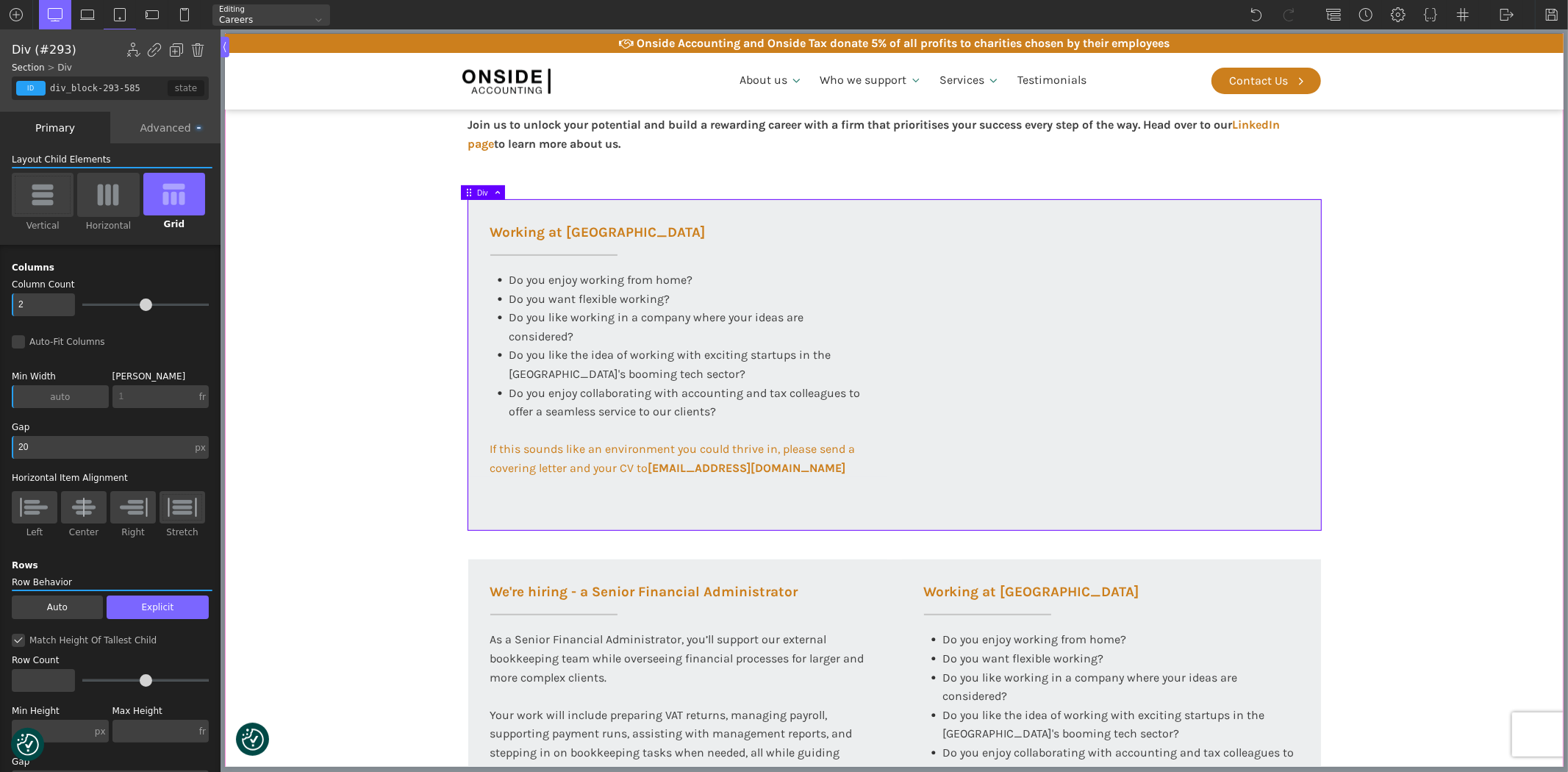
click at [399, 296] on section "Working at Onside At Onside Accounting, we are proud to be an ACCA Approved Emp…" at bounding box center [893, 568] width 1338 height 1453
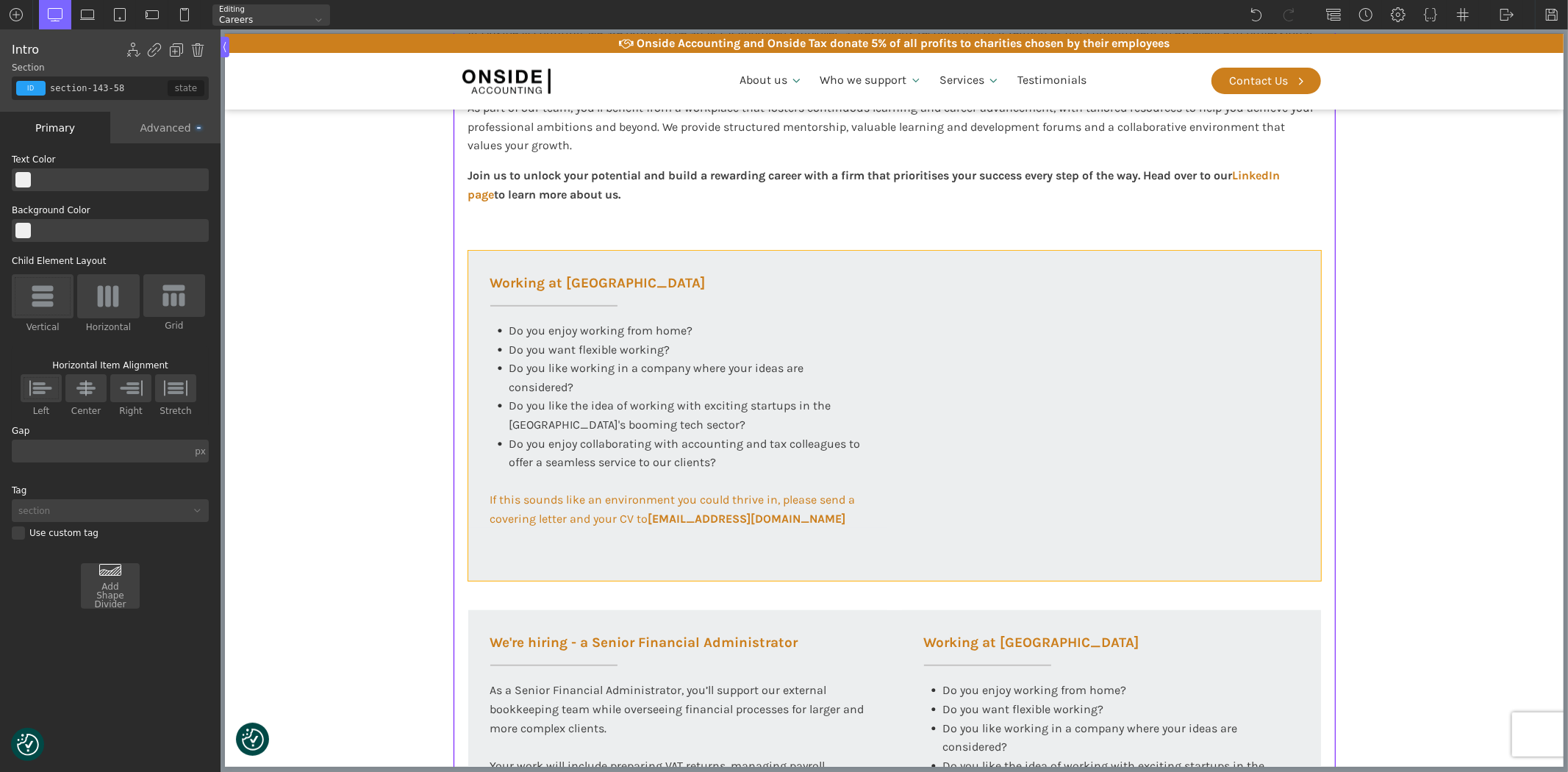
scroll to position [408, 0]
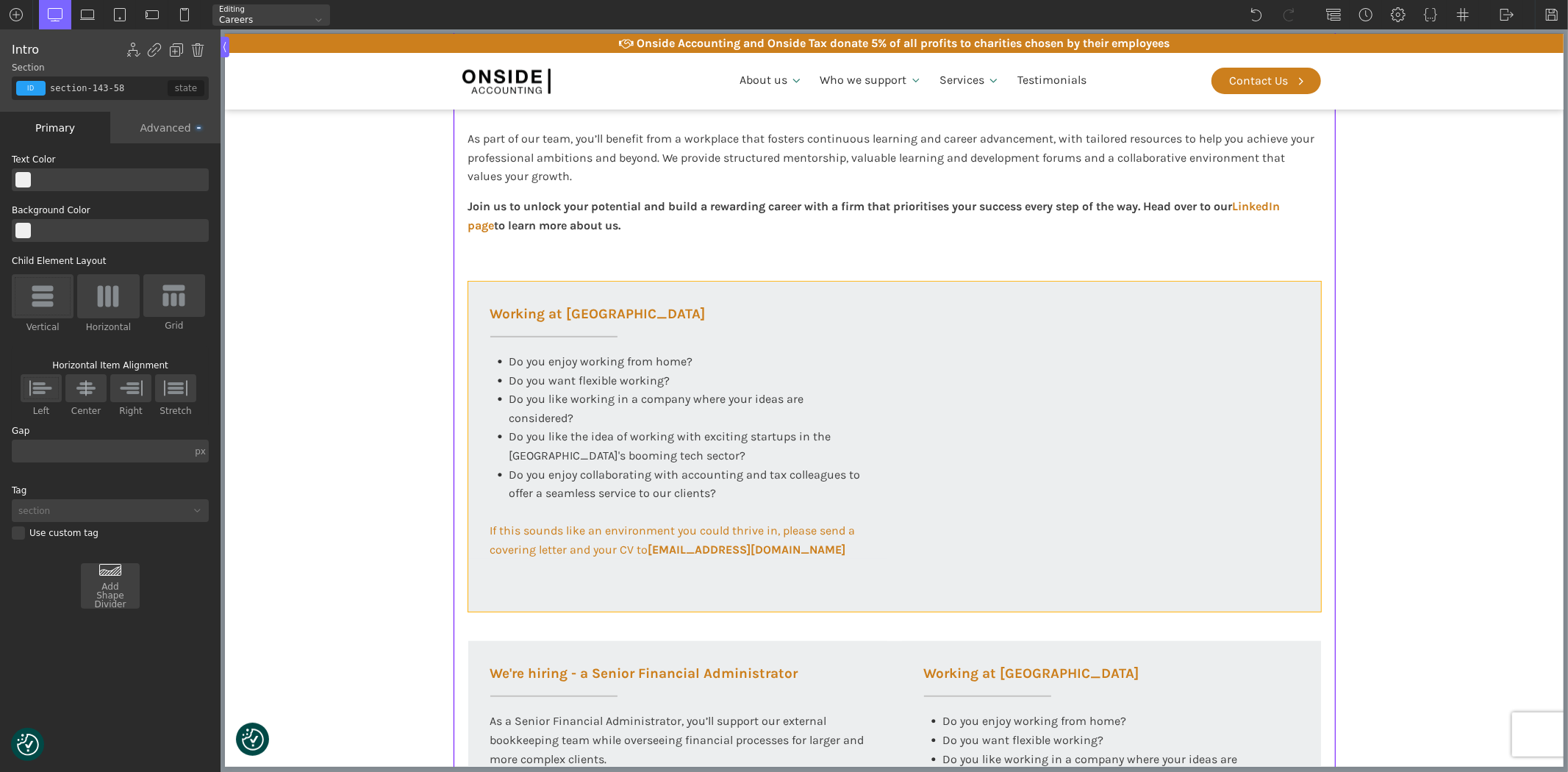
click at [1100, 424] on div "Working at [GEOGRAPHIC_DATA] Do you enjoy working from home? Do you want flexib…" at bounding box center [894, 447] width 853 height 331
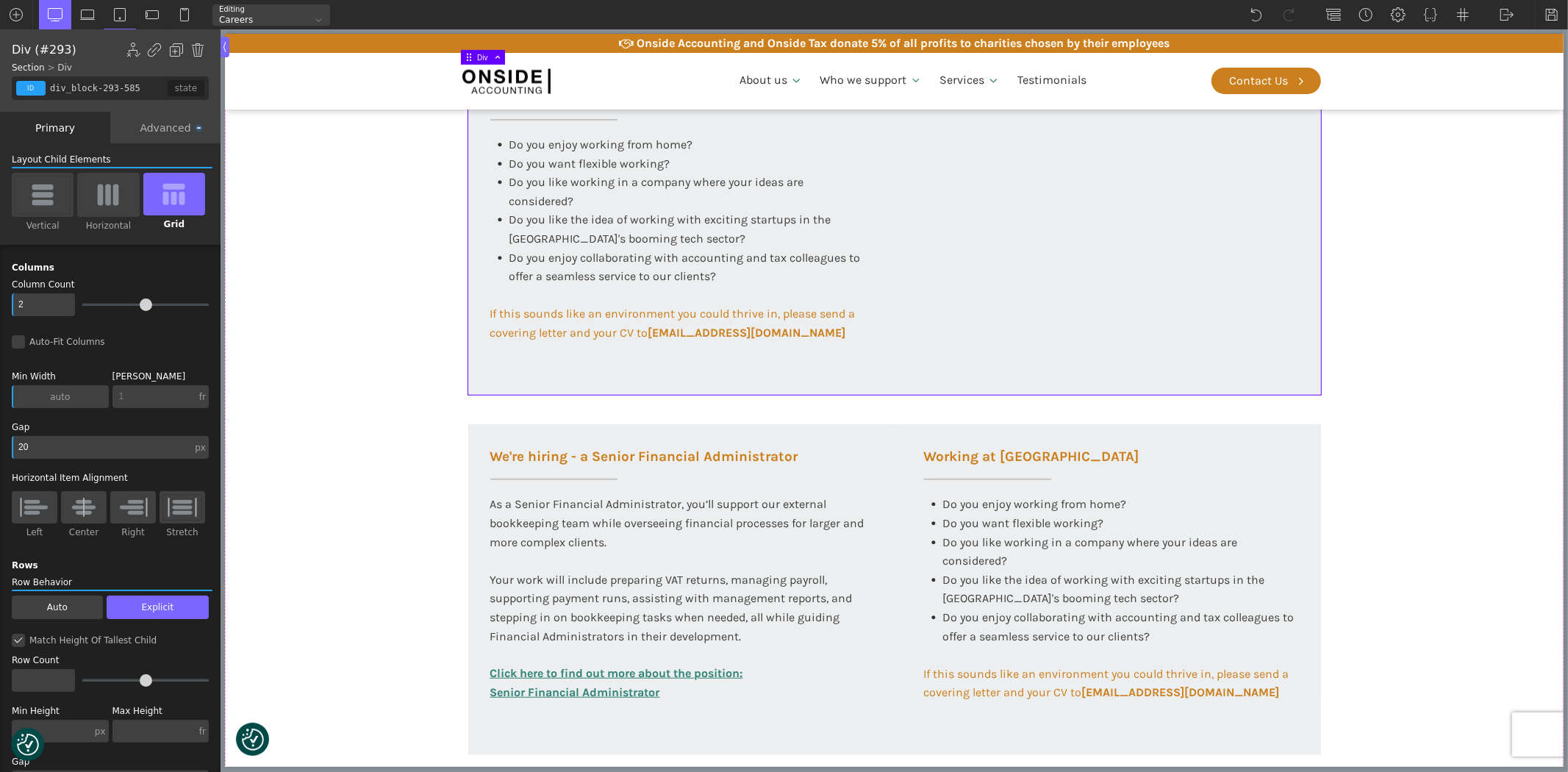
scroll to position [653, 0]
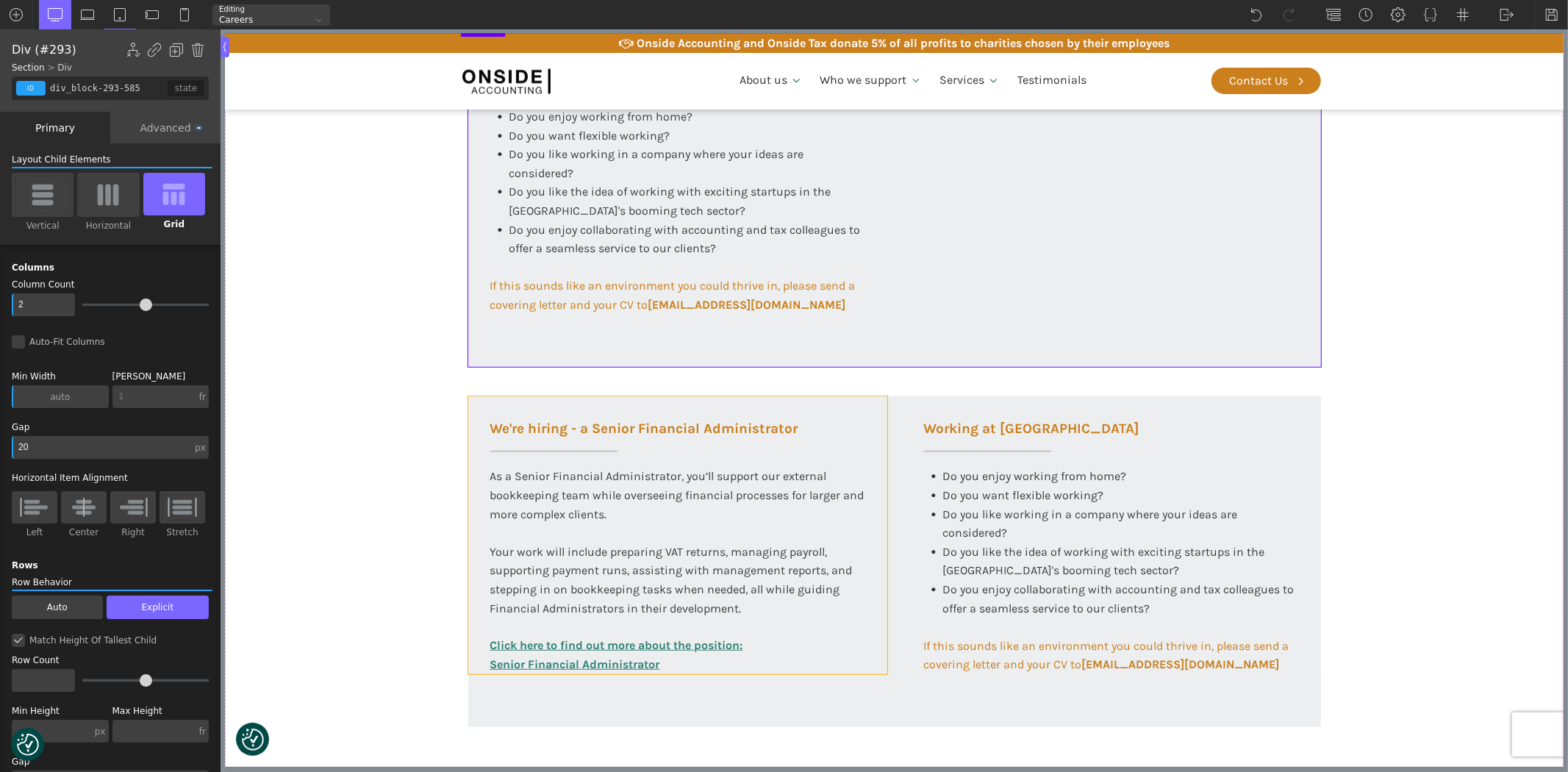
click at [871, 626] on div "We're hiring - a Senior Financial Administrator As a Senior Financial Administr…" at bounding box center [677, 536] width 419 height 278
type input "div_block-322-585"
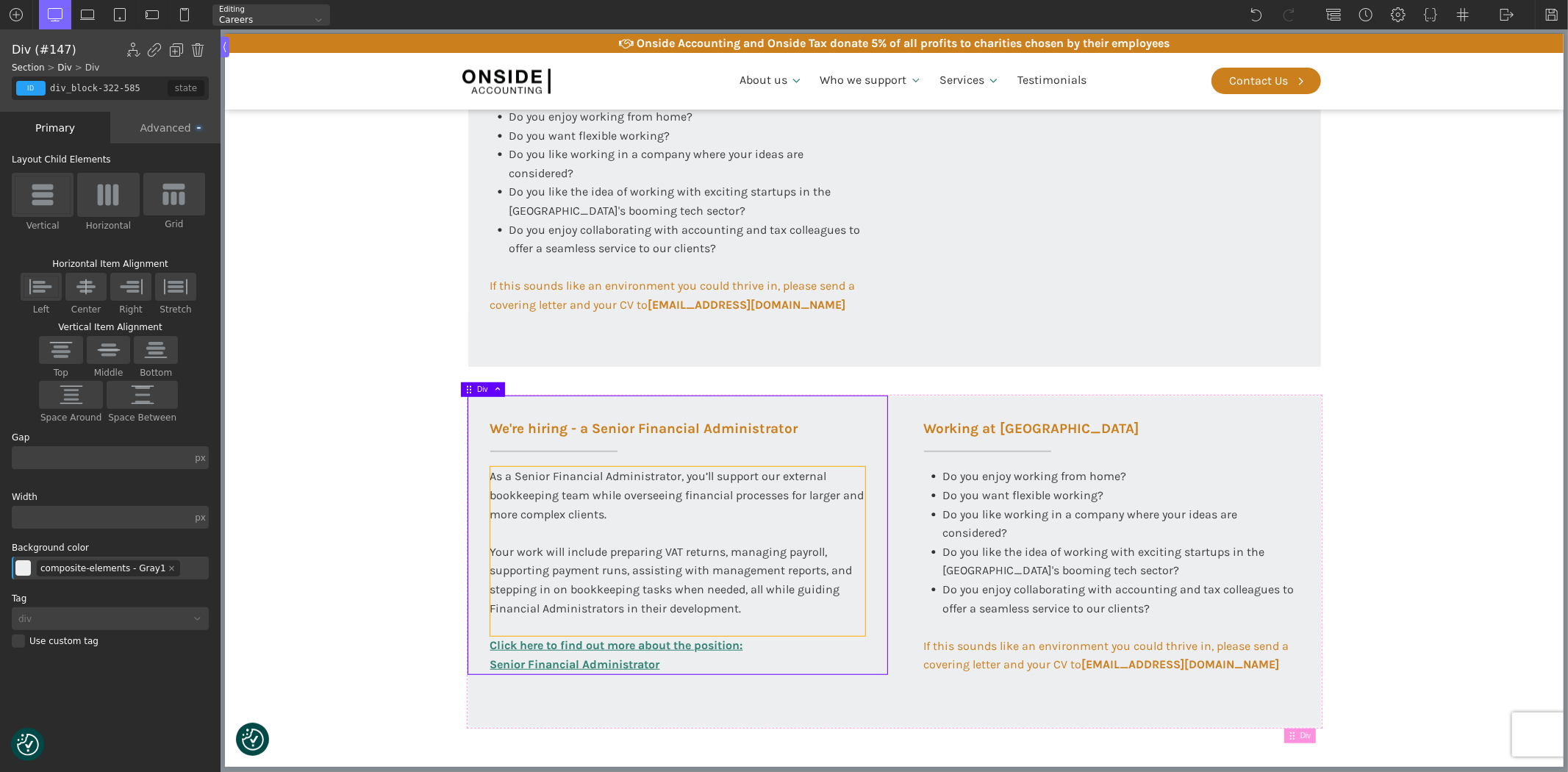
scroll to position [572, 0]
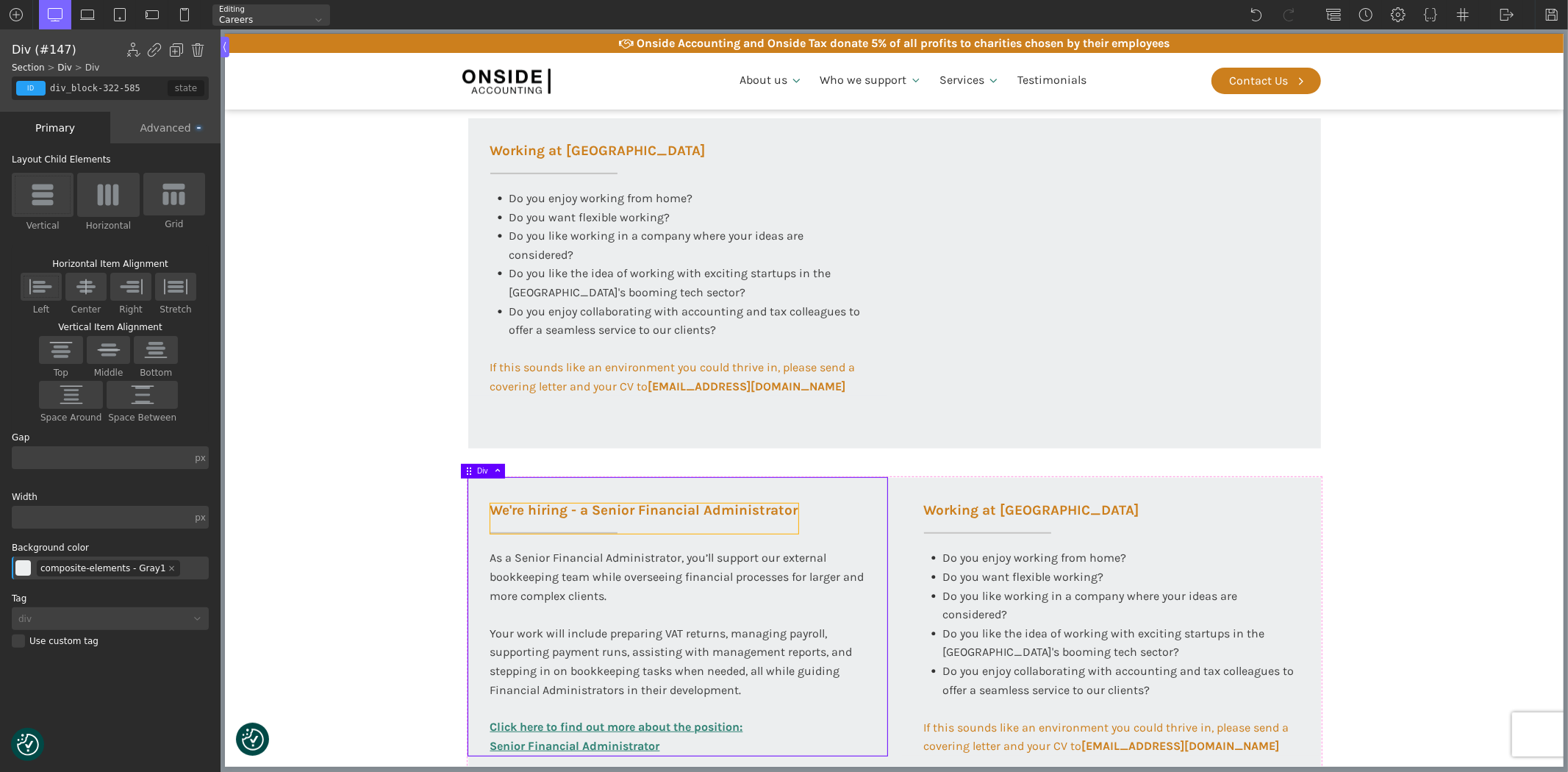
click at [687, 512] on h3 "We're hiring - a Senior Financial Administrator" at bounding box center [644, 518] width 308 height 30
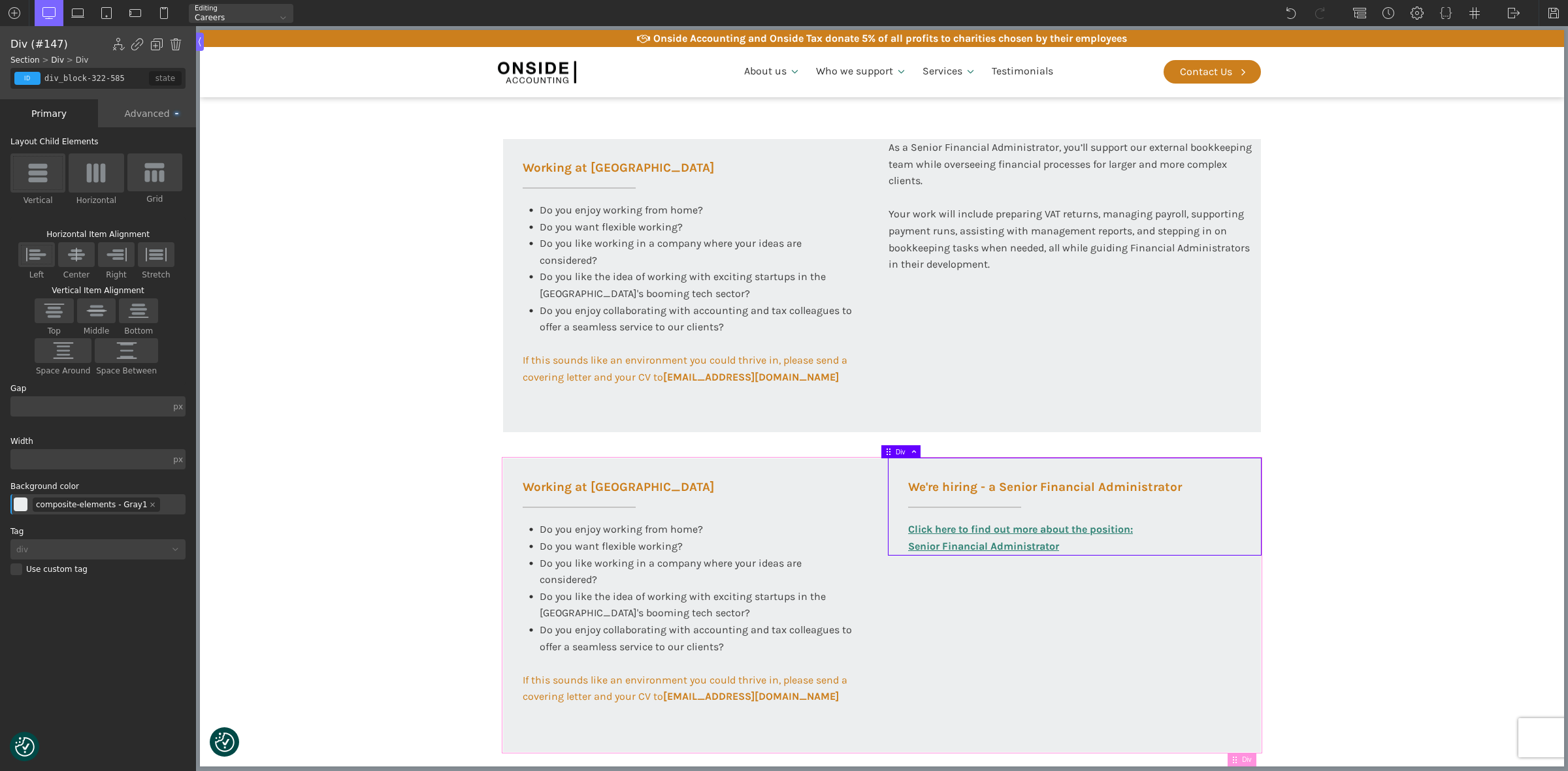
scroll to position [471, 0]
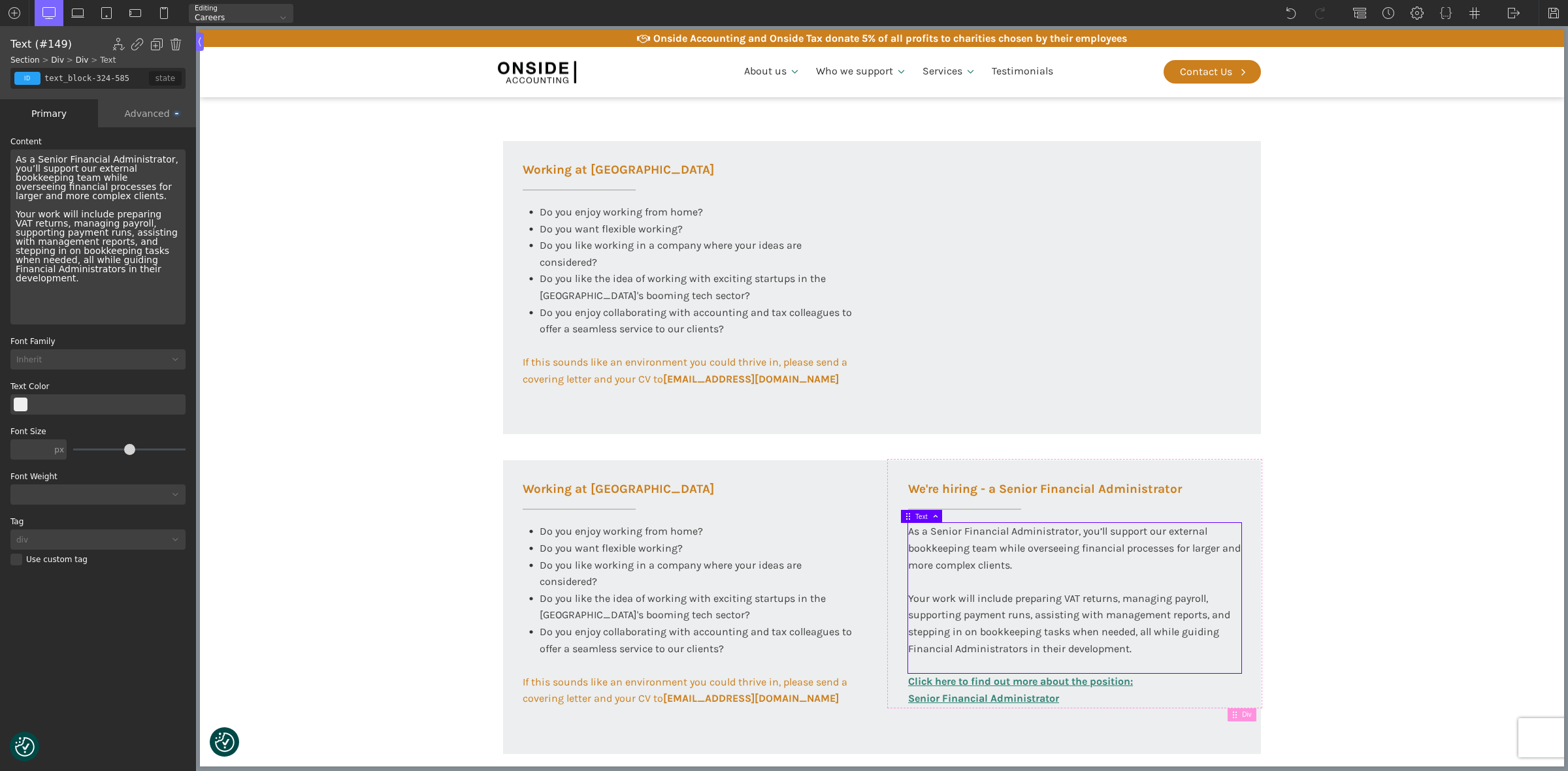
click at [1309, 611] on section "Working at Onside At Onside Accounting, we are proud to be an ACCA Approved Emp…" at bounding box center [882, 467] width 1364 height 1290
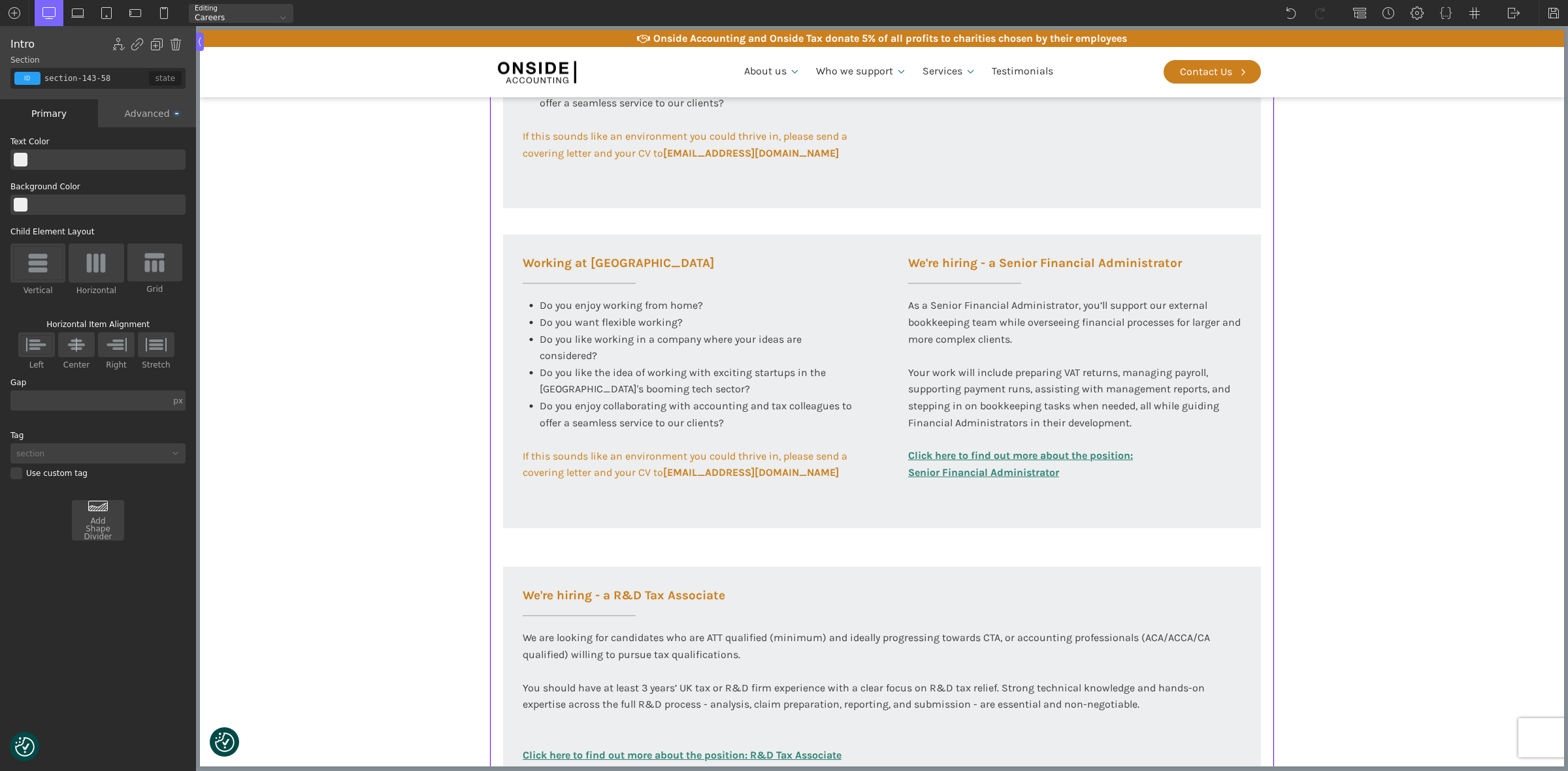
scroll to position [716, 0]
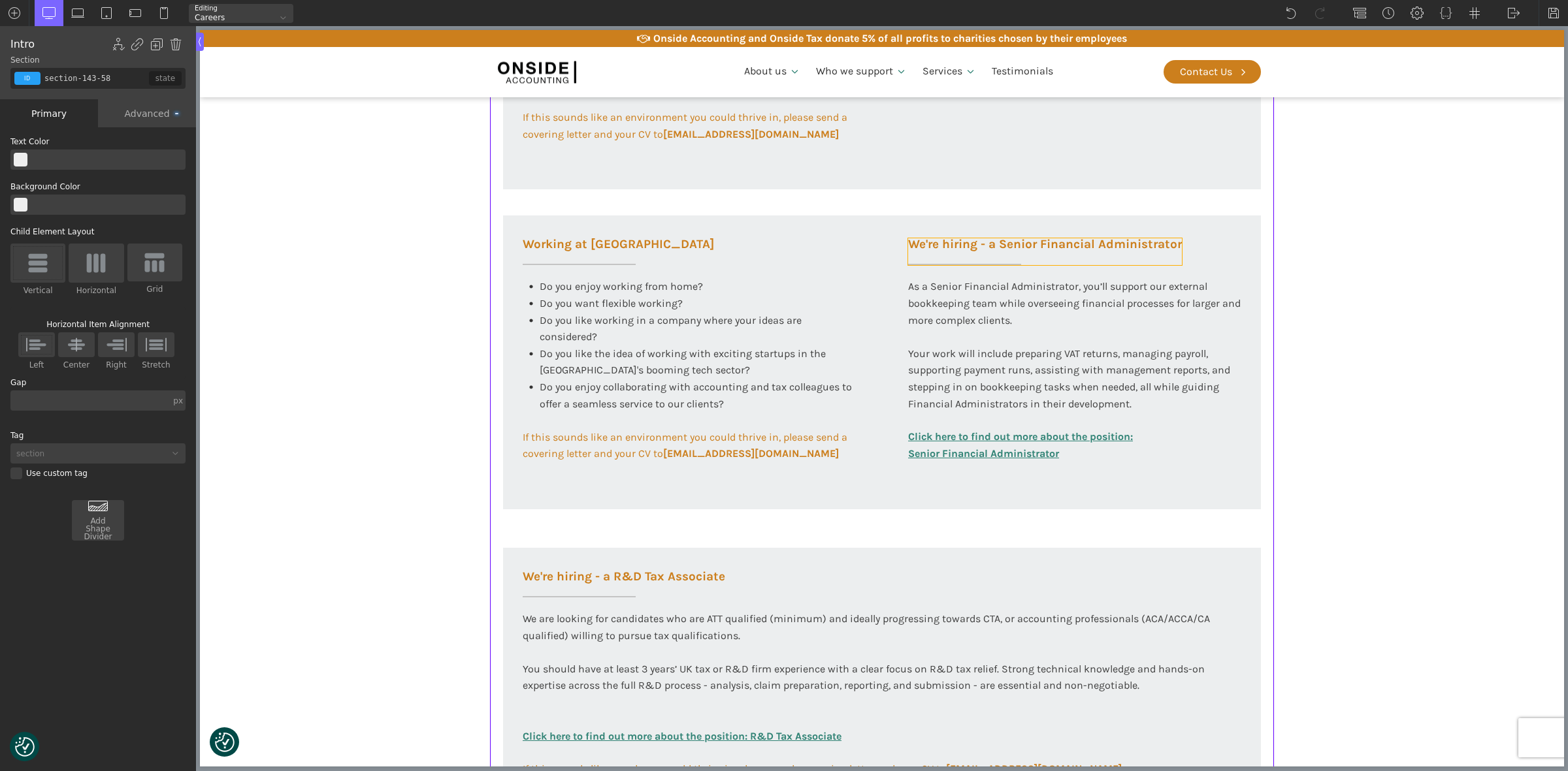
click at [985, 243] on h3 "We're hiring - a Senior Financial Administrator" at bounding box center [1045, 251] width 274 height 27
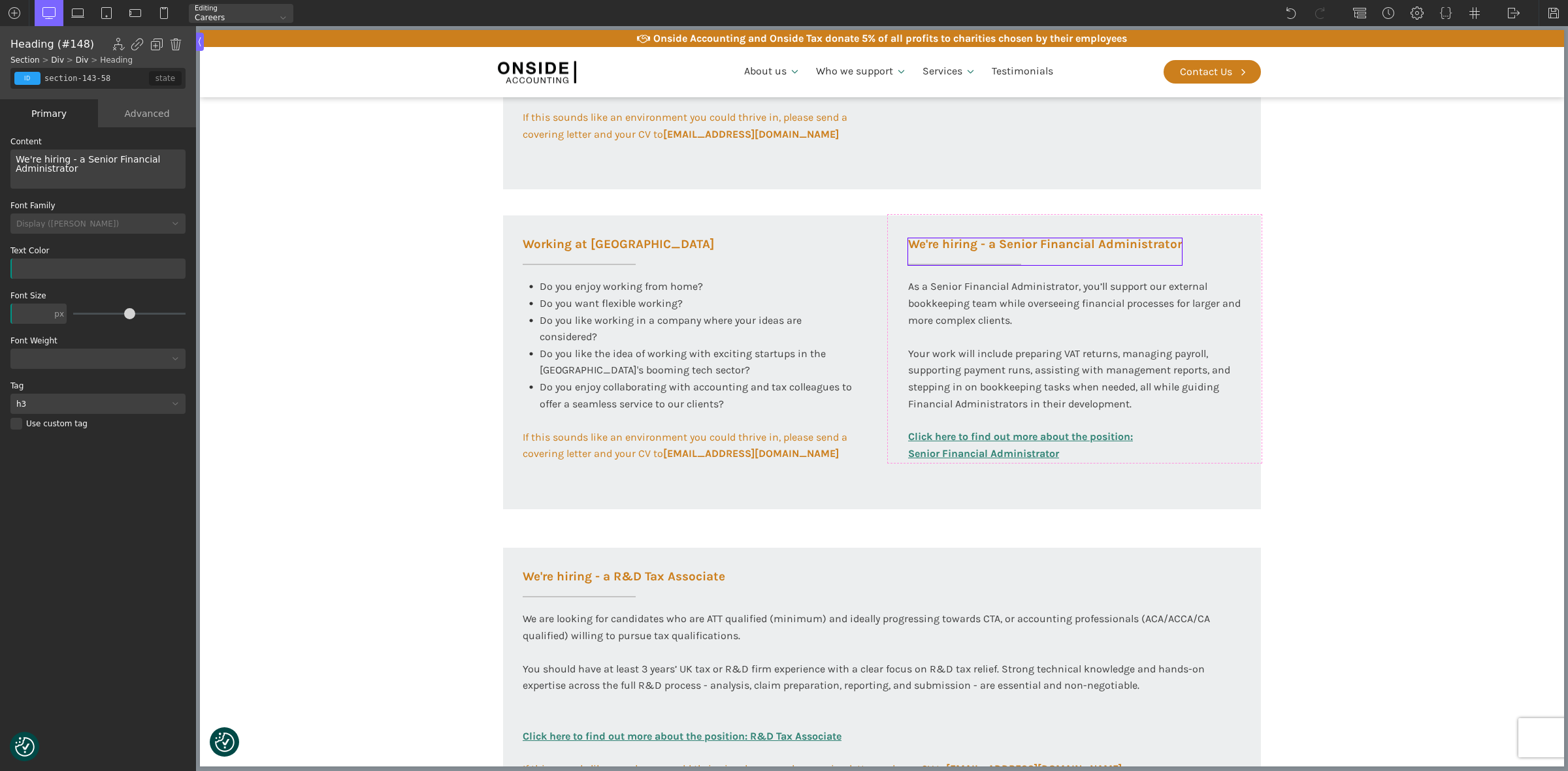
type input "headline-323-585"
click at [116, 171] on div "We're hiring - a Senior Financial Administrator" at bounding box center [98, 170] width 175 height 40
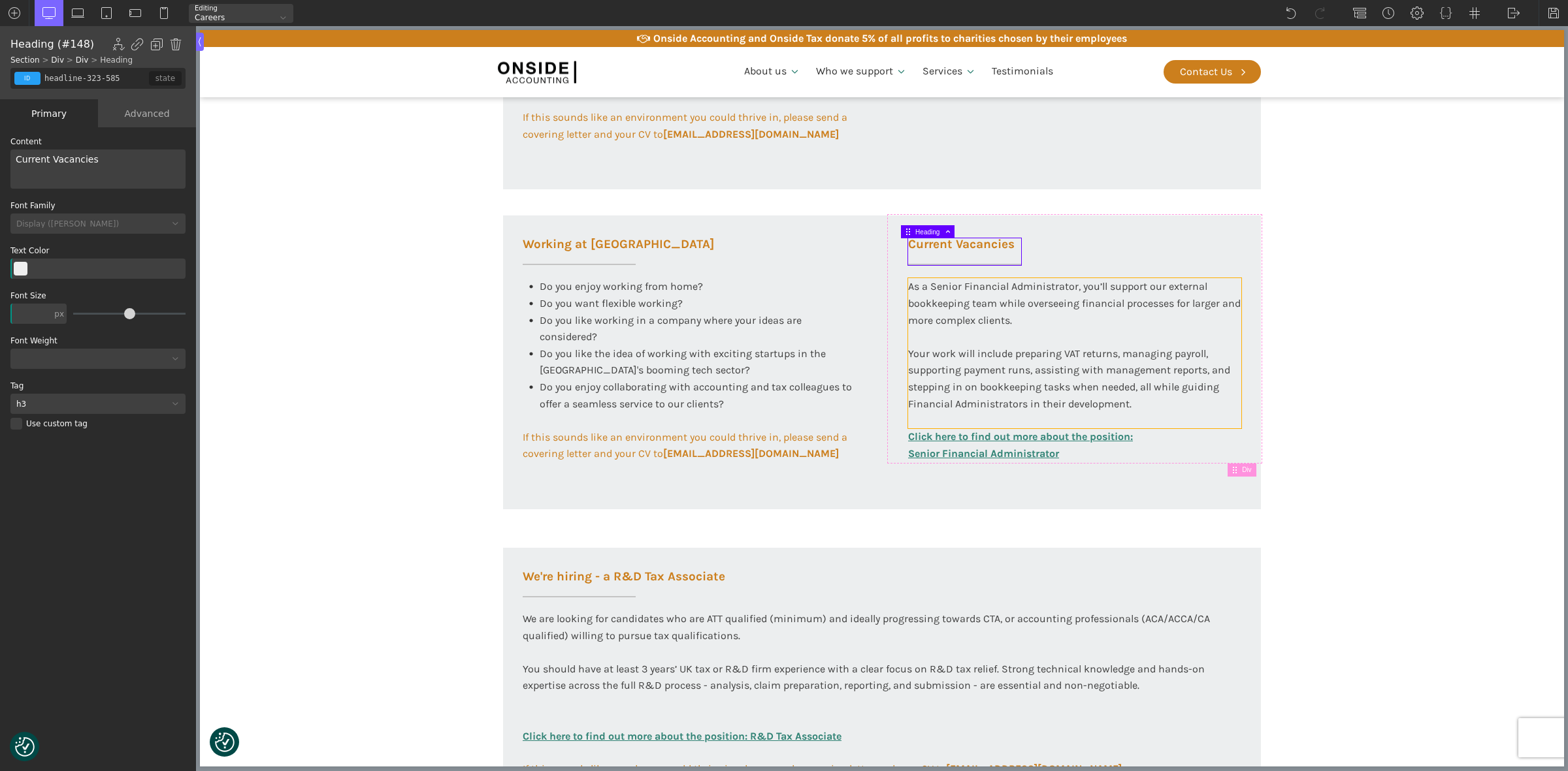
click at [1153, 370] on div "As a Senior Financial Administrator, you’ll support our external bookkeeping te…" at bounding box center [1074, 353] width 333 height 150
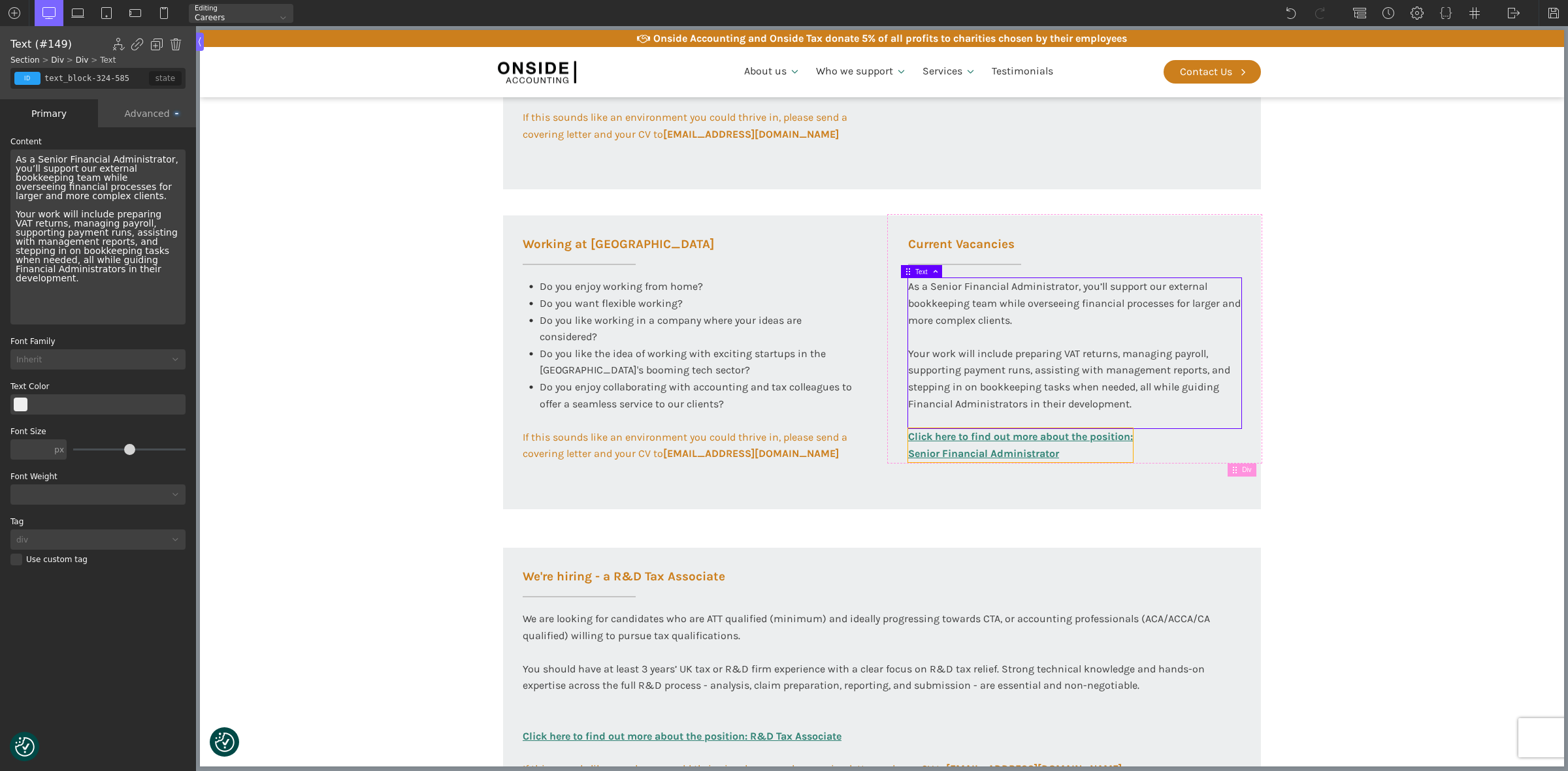
click at [1119, 454] on link "Click here to find out more about the position: Senior Financial Administrator" at bounding box center [1019, 445] width 224 height 33
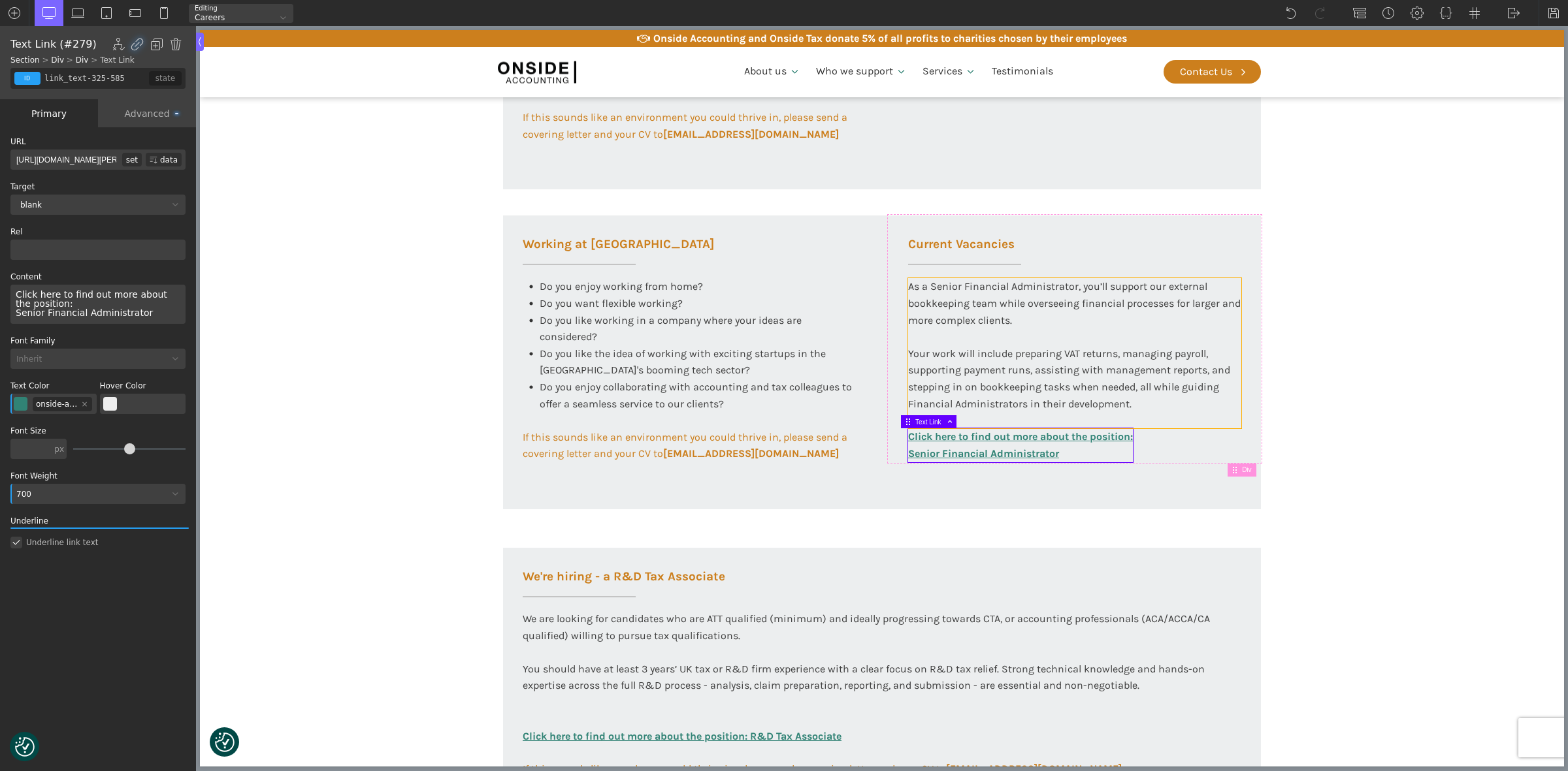
click at [1021, 312] on div "As a Senior Financial Administrator, you’ll support our external bookkeeping te…" at bounding box center [1074, 353] width 333 height 150
type input "text_block-324-585"
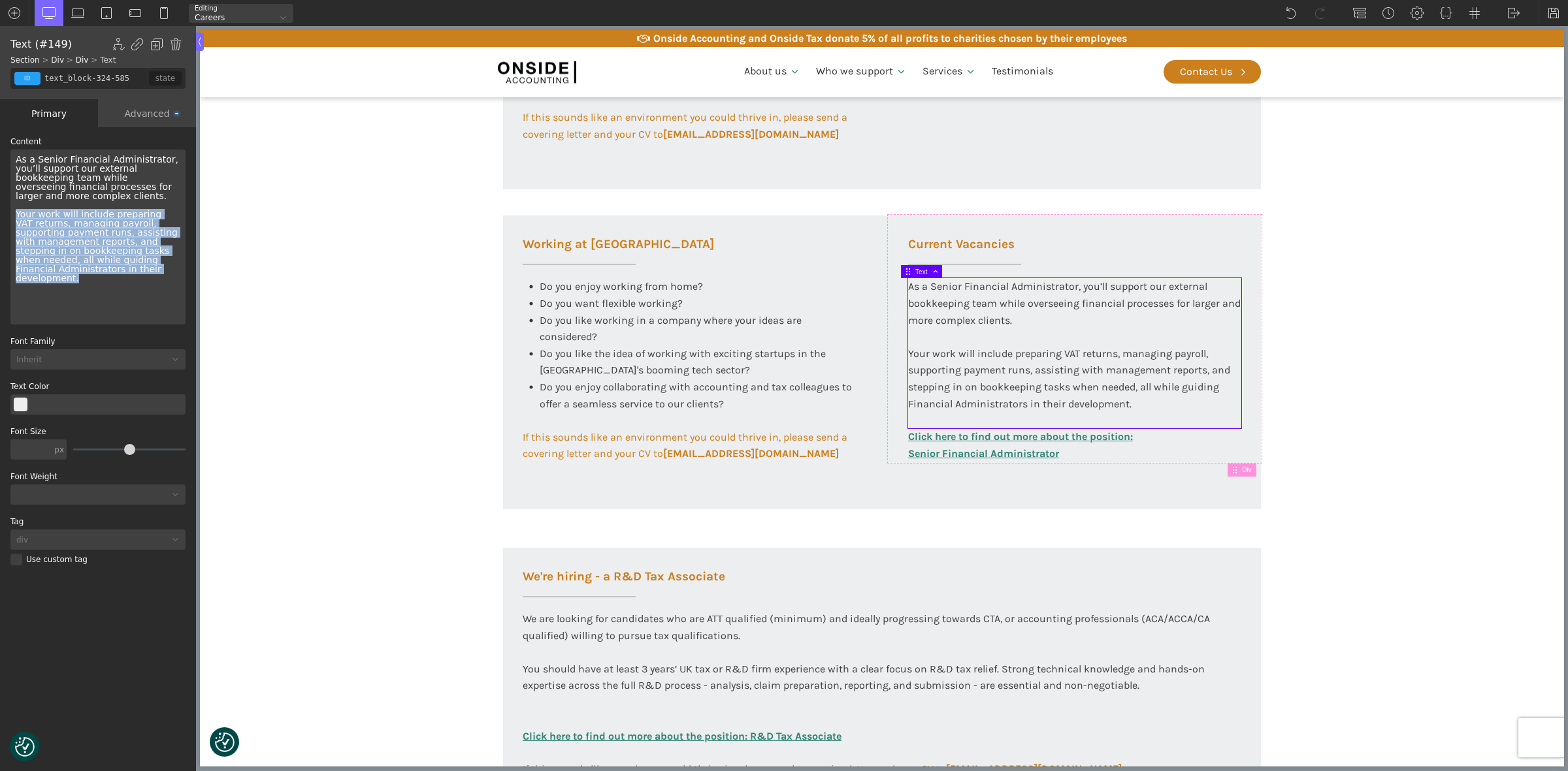
drag, startPoint x: 104, startPoint y: 271, endPoint x: 0, endPoint y: 210, distance: 120.6
click at [0, 210] on div "WP Grid Builder Stack Columns Vertically Page container (1200px) and below Less…" at bounding box center [98, 450] width 196 height 646
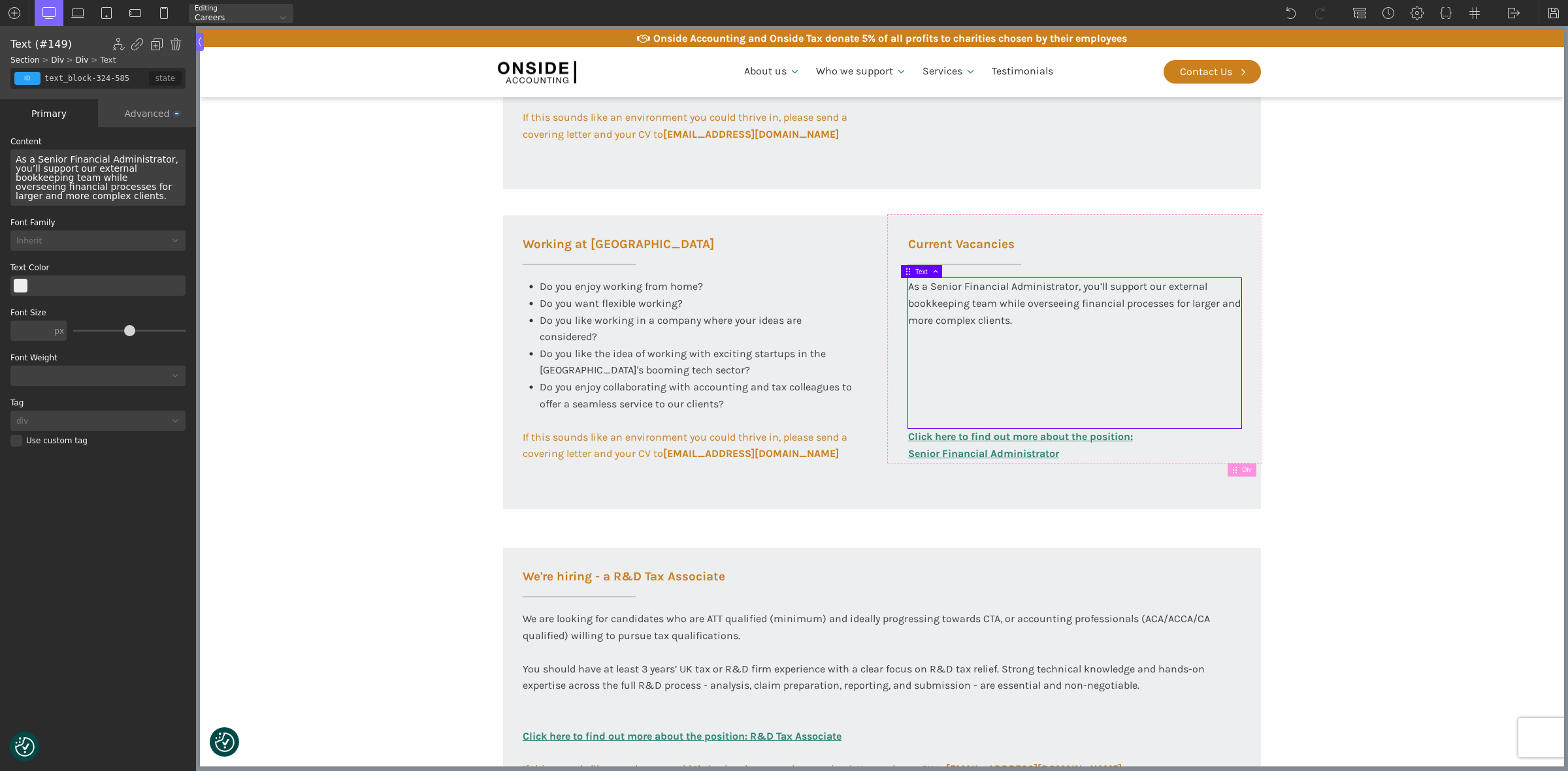
click at [1316, 332] on section "Working at Onside At Onside Accounting, we are proud to be an ACCA Approved Emp…" at bounding box center [882, 223] width 1364 height 1290
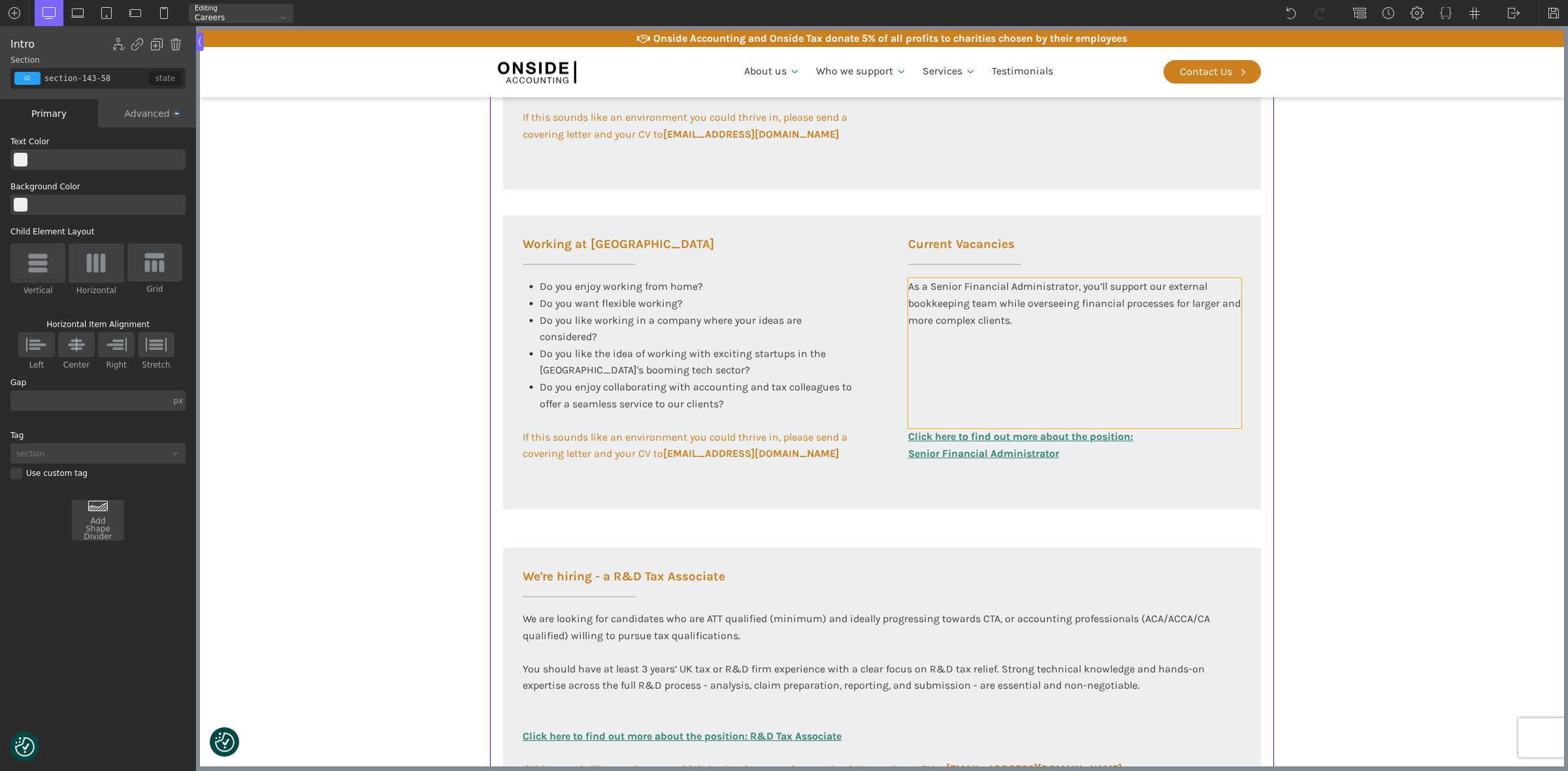
click at [1156, 362] on div "As a Senior Financial Administrator, you’ll support our external bookkeeping te…" at bounding box center [1074, 353] width 333 height 150
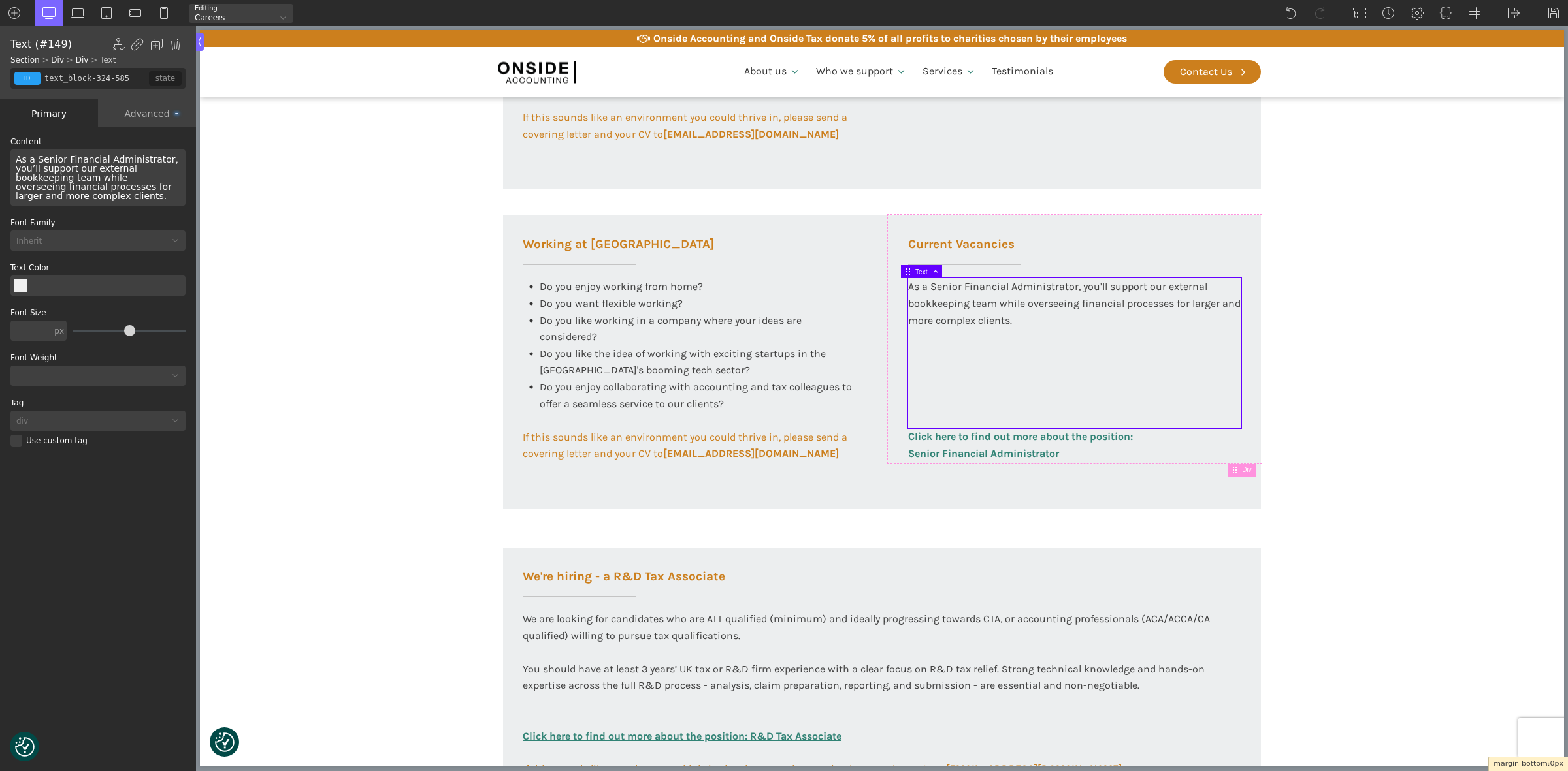
drag, startPoint x: 1087, startPoint y: 431, endPoint x: 1089, endPoint y: 328, distance: 103.0
click at [1317, 366] on section "Working at Onside At Onside Accounting, we are proud to be an ACCA Approved Emp…" at bounding box center [882, 223] width 1364 height 1290
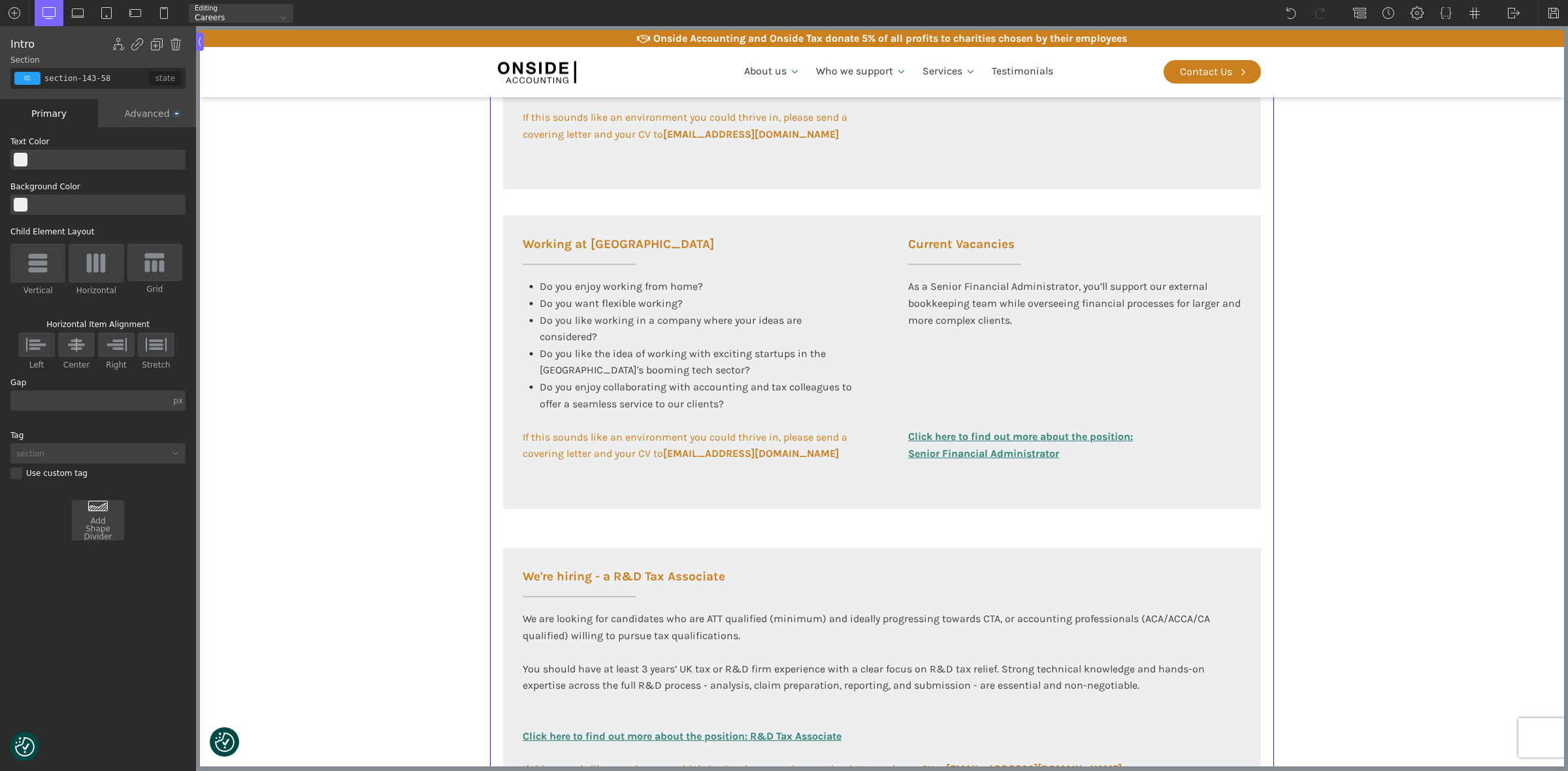
scroll to position [798, 0]
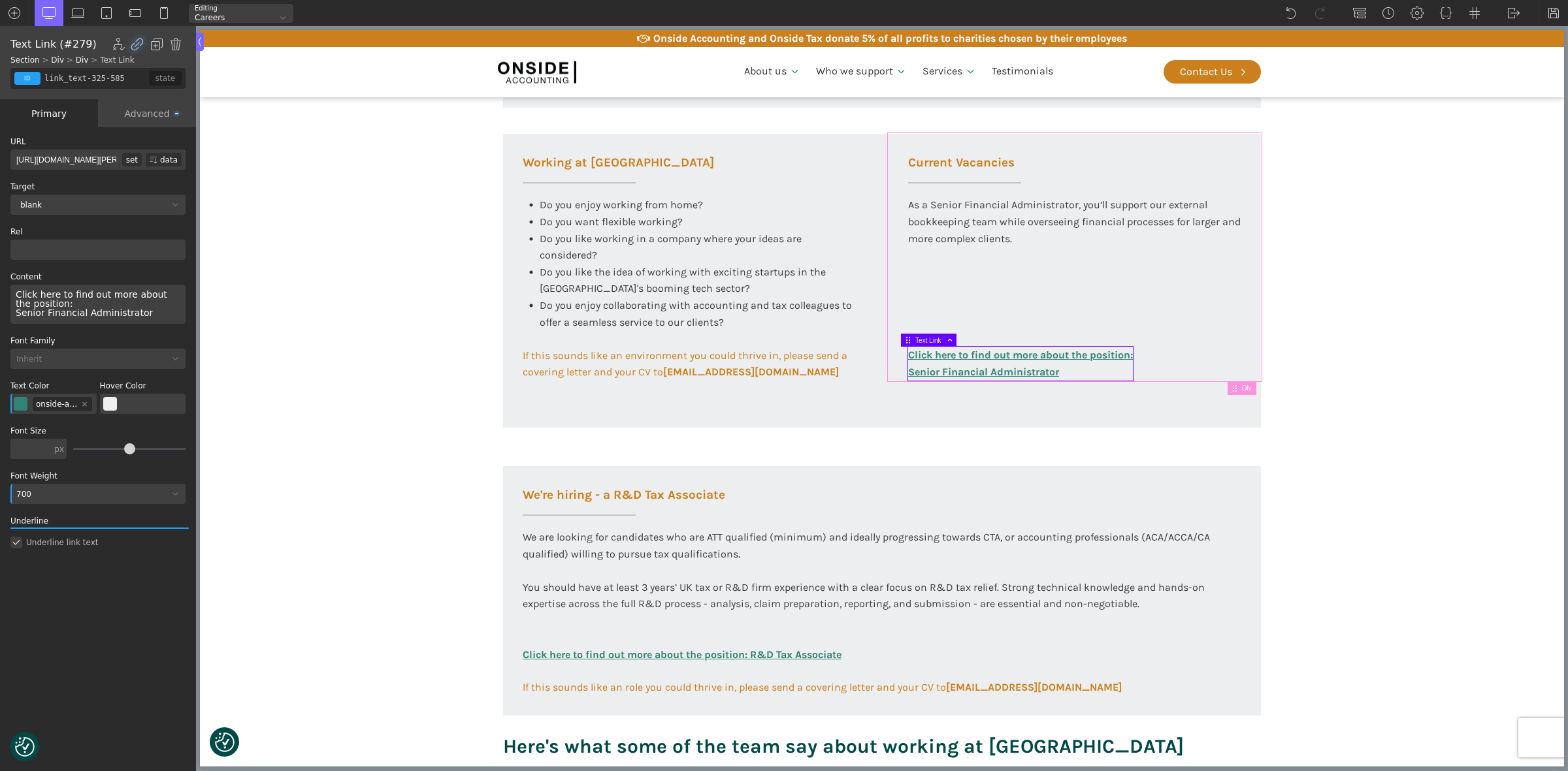
click at [1357, 367] on section "Working at Onside At Onside Accounting, we are proud to be an ACCA Approved Emp…" at bounding box center [882, 141] width 1364 height 1290
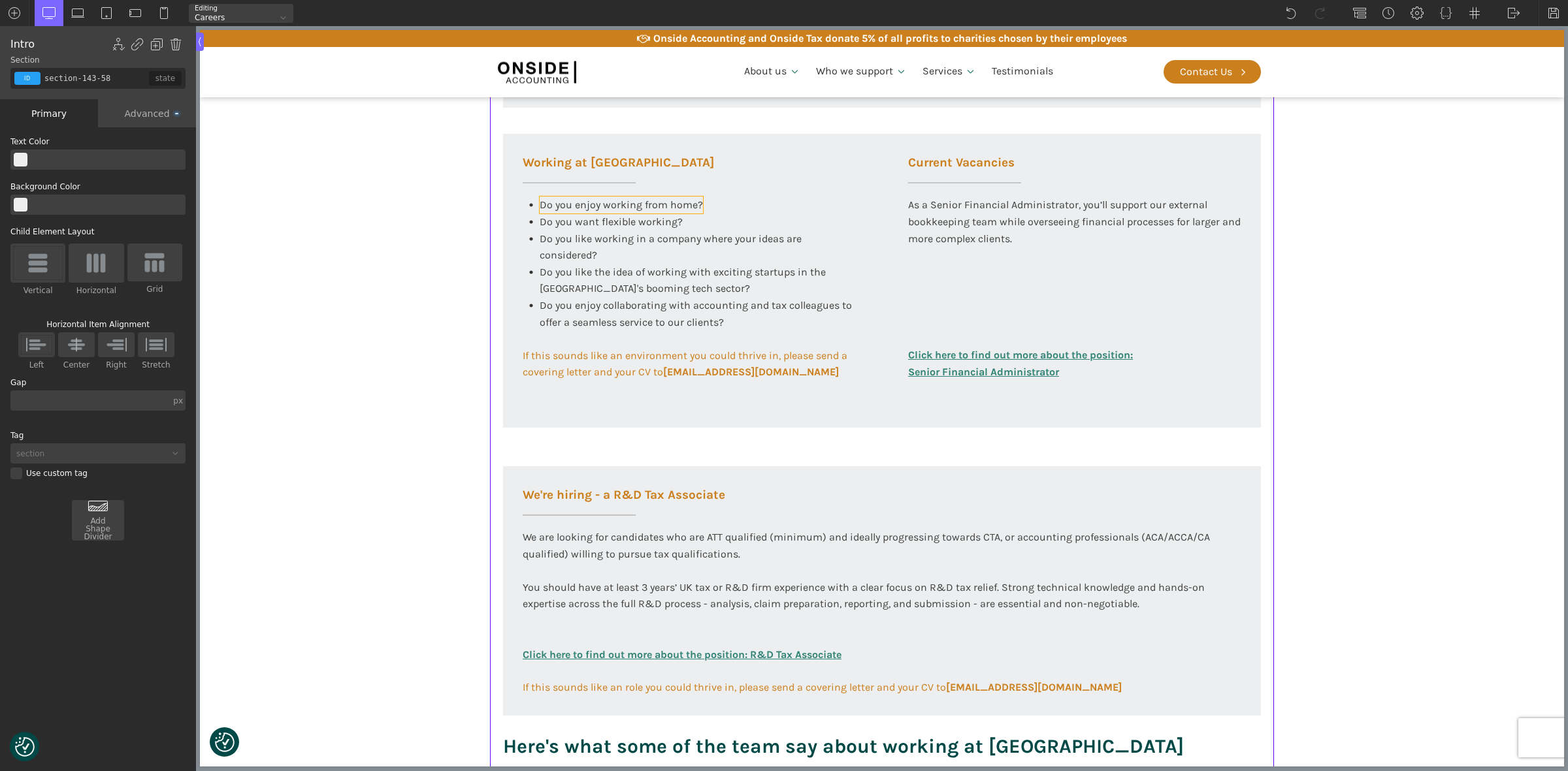
click at [594, 201] on span "Do you enjoy working from home?" at bounding box center [621, 205] width 164 height 12
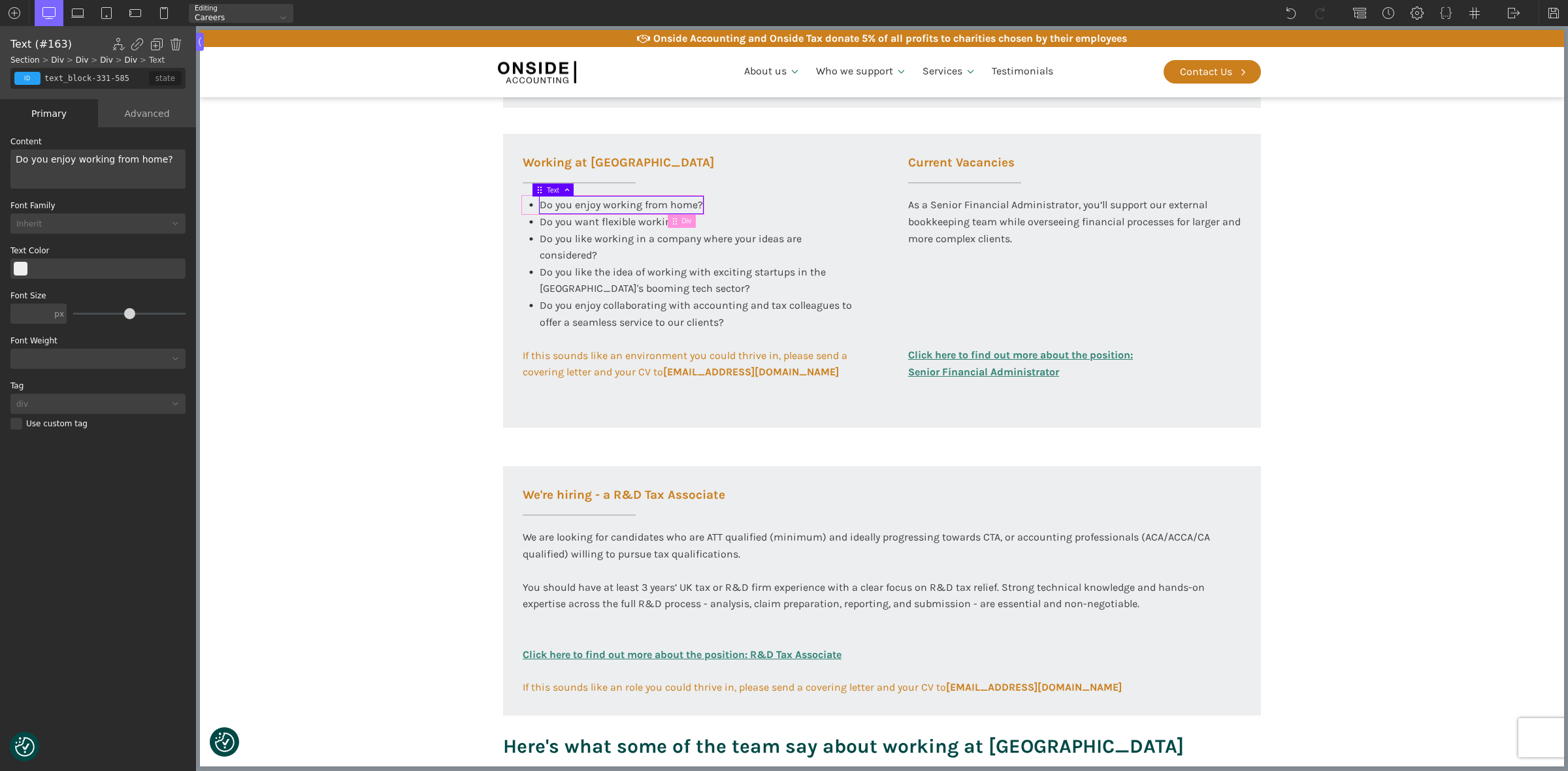
click at [523, 200] on div "Do you enjoy working from home?" at bounding box center [612, 205] width 180 height 17
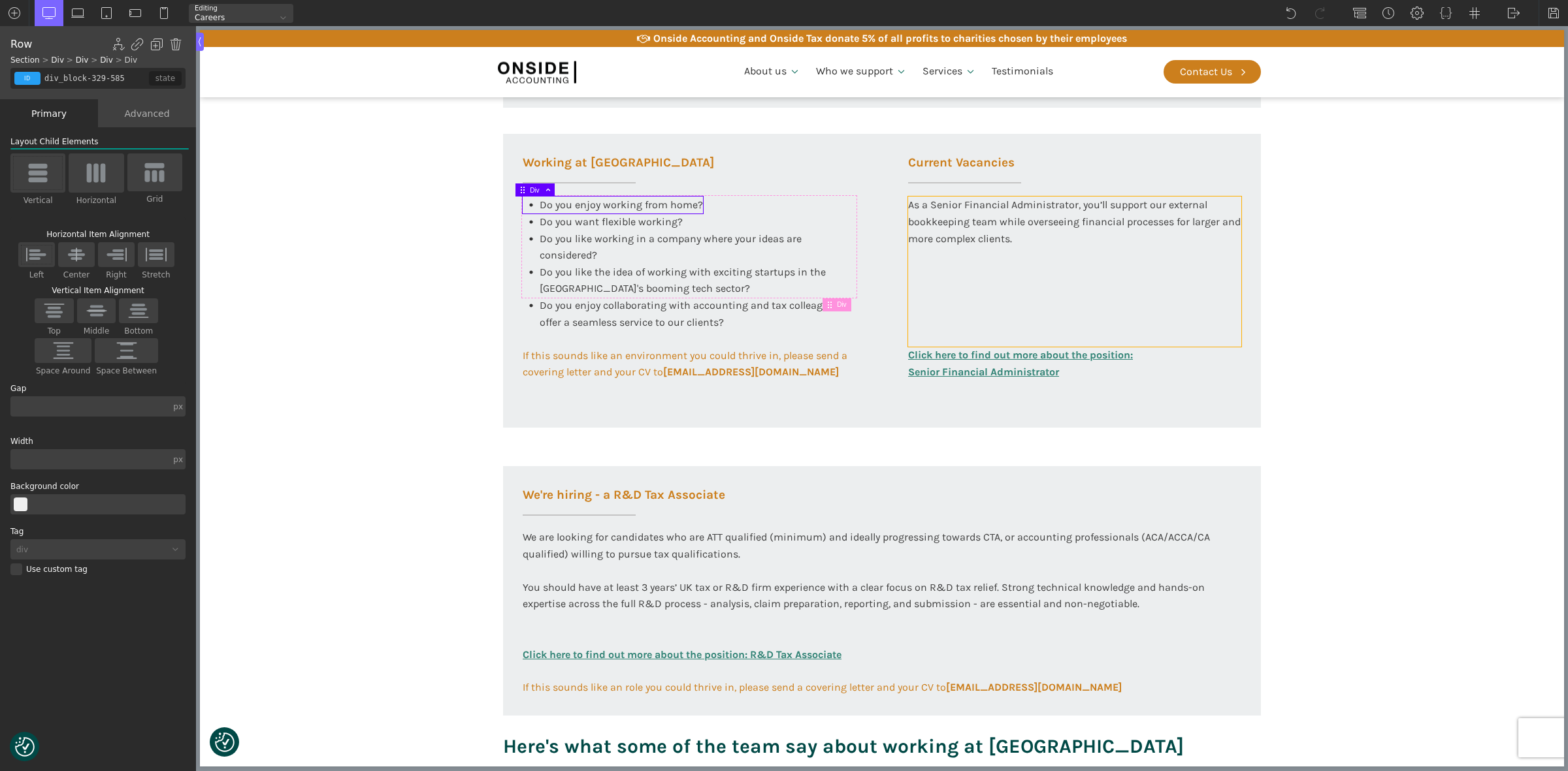
click at [941, 275] on div "As a Senior Financial Administrator, you’ll support our external bookkeeping te…" at bounding box center [1074, 271] width 333 height 150
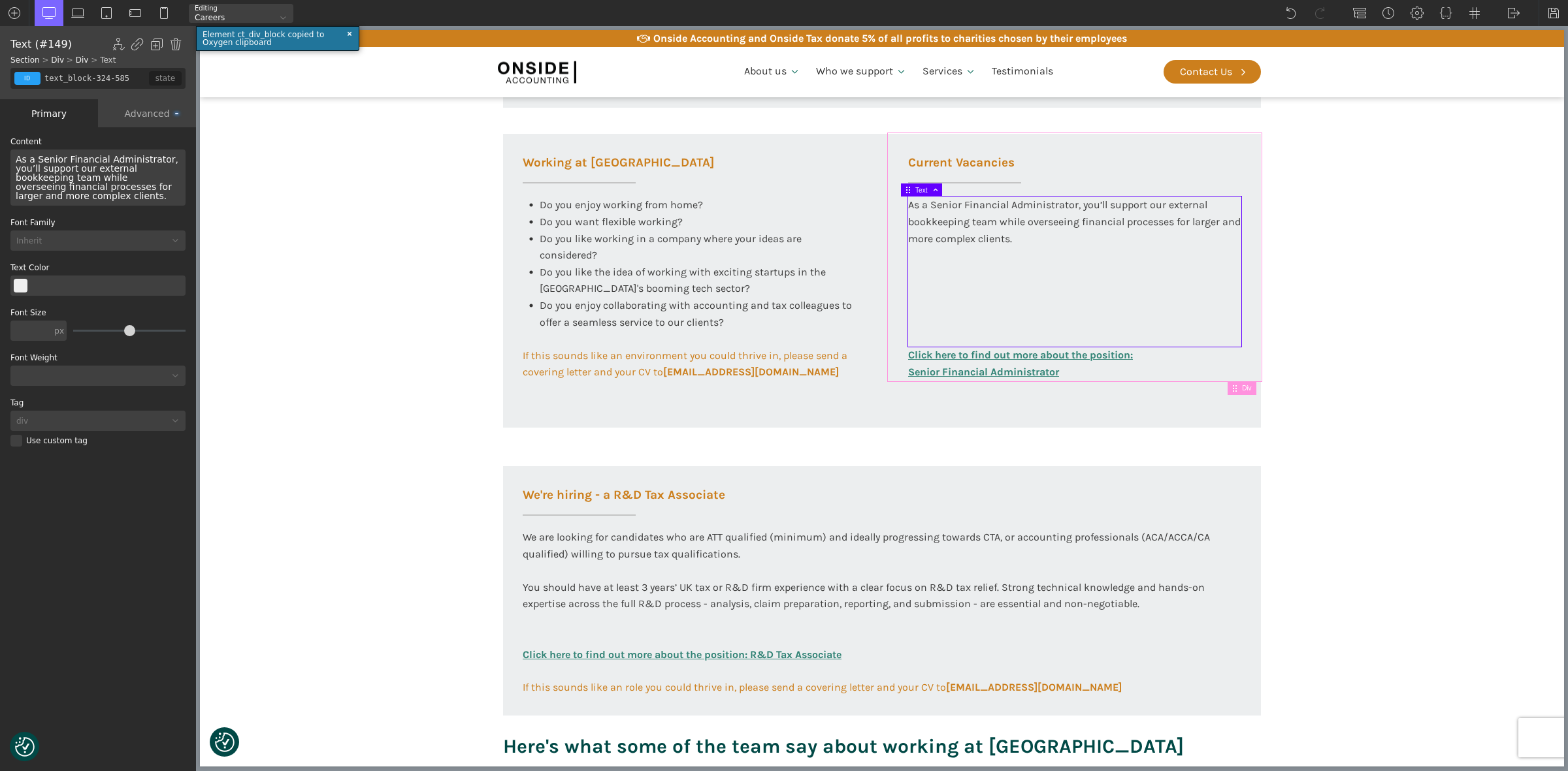
click at [1177, 361] on div "Current Vacancies As a Senior Financial Administrator, you’ll support our exter…" at bounding box center [1074, 257] width 372 height 246
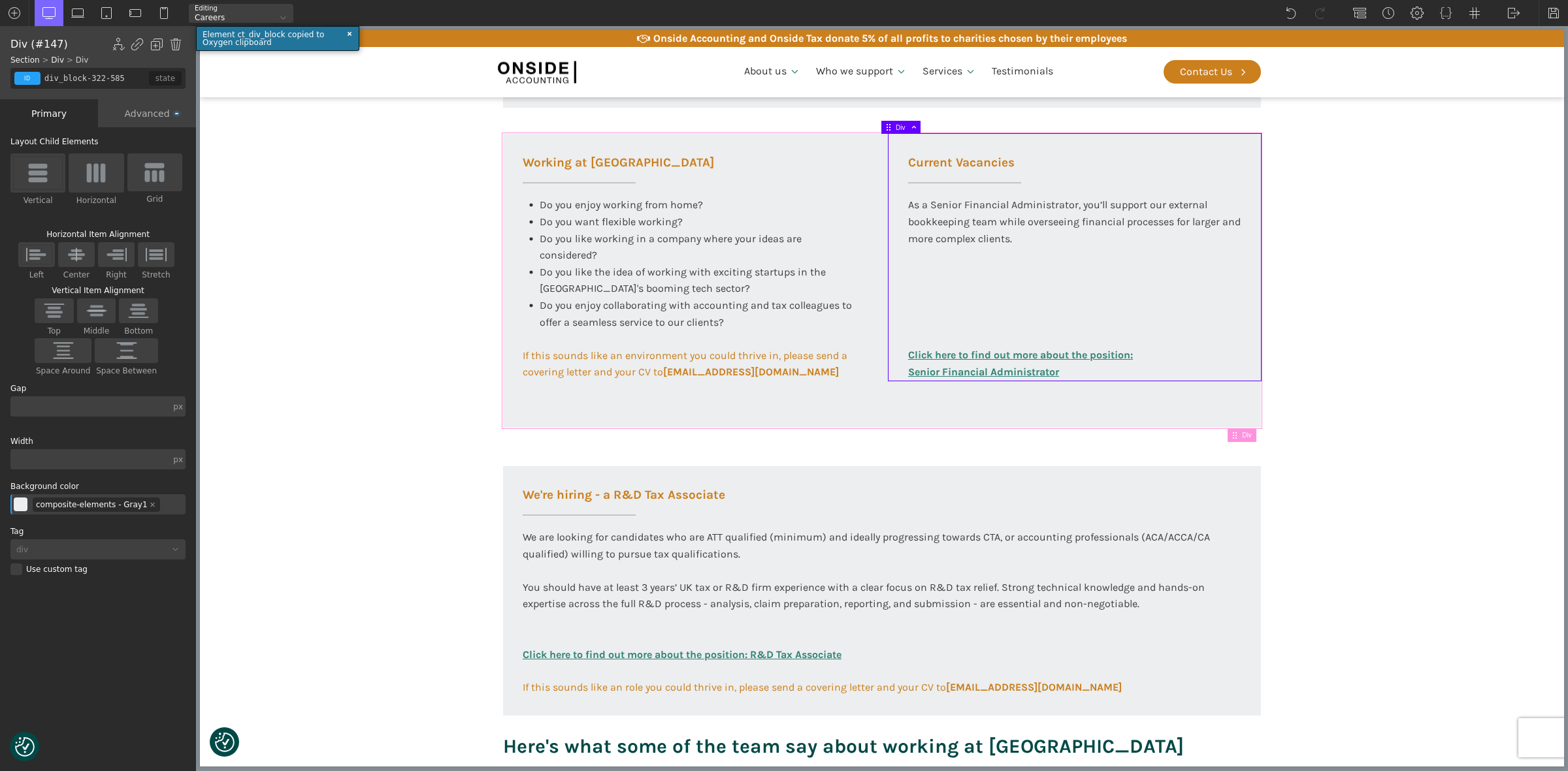
click at [987, 404] on div "Working at Onside Do you enjoy working from home? Do you want flexible working?…" at bounding box center [882, 281] width 758 height 293
type input "div_block-321-585"
type input "100"
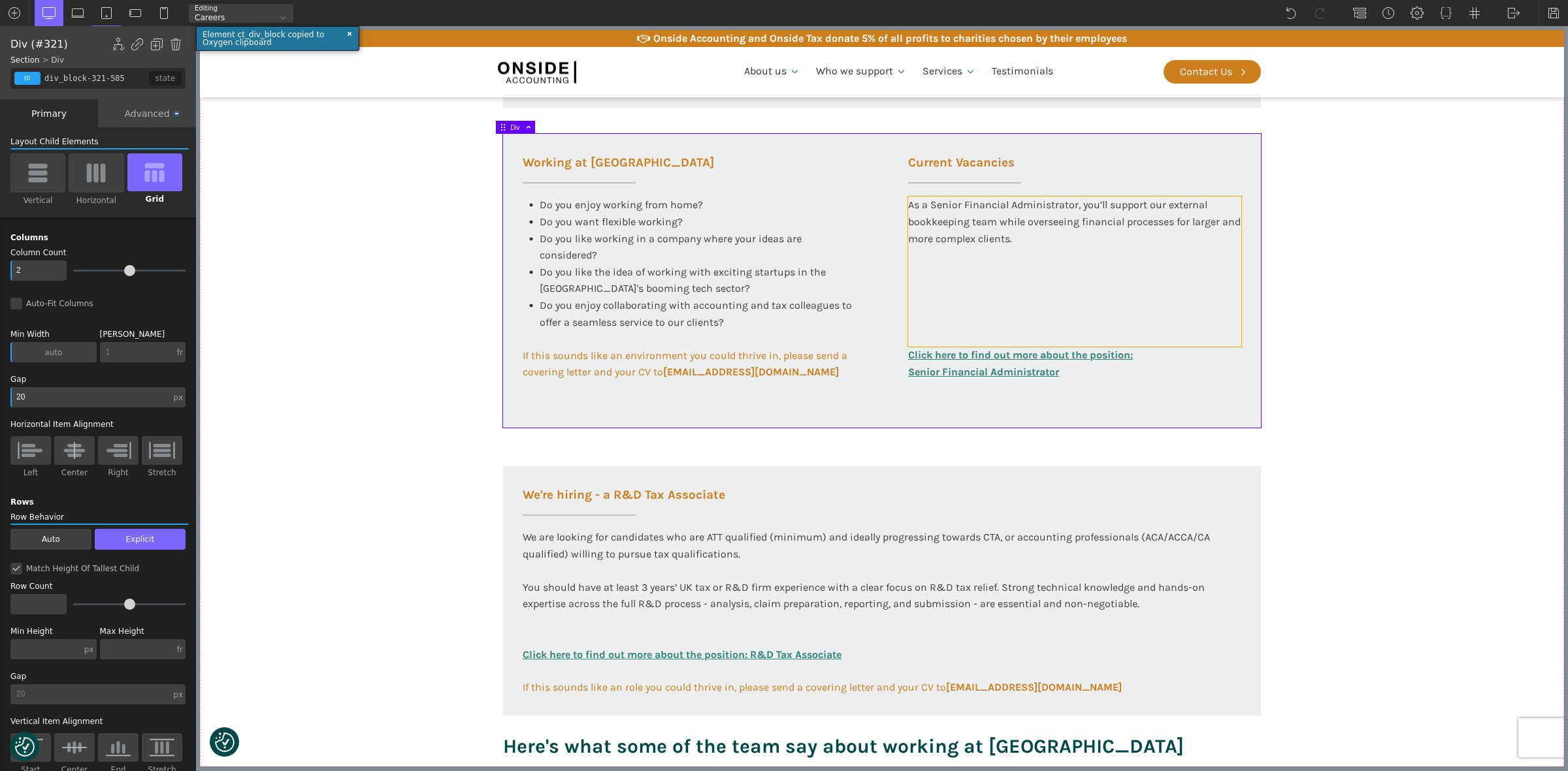
click at [955, 266] on div "As a Senior Financial Administrator, you’ll support our external bookkeeping te…" at bounding box center [1074, 271] width 333 height 150
type input "text_block-324-585"
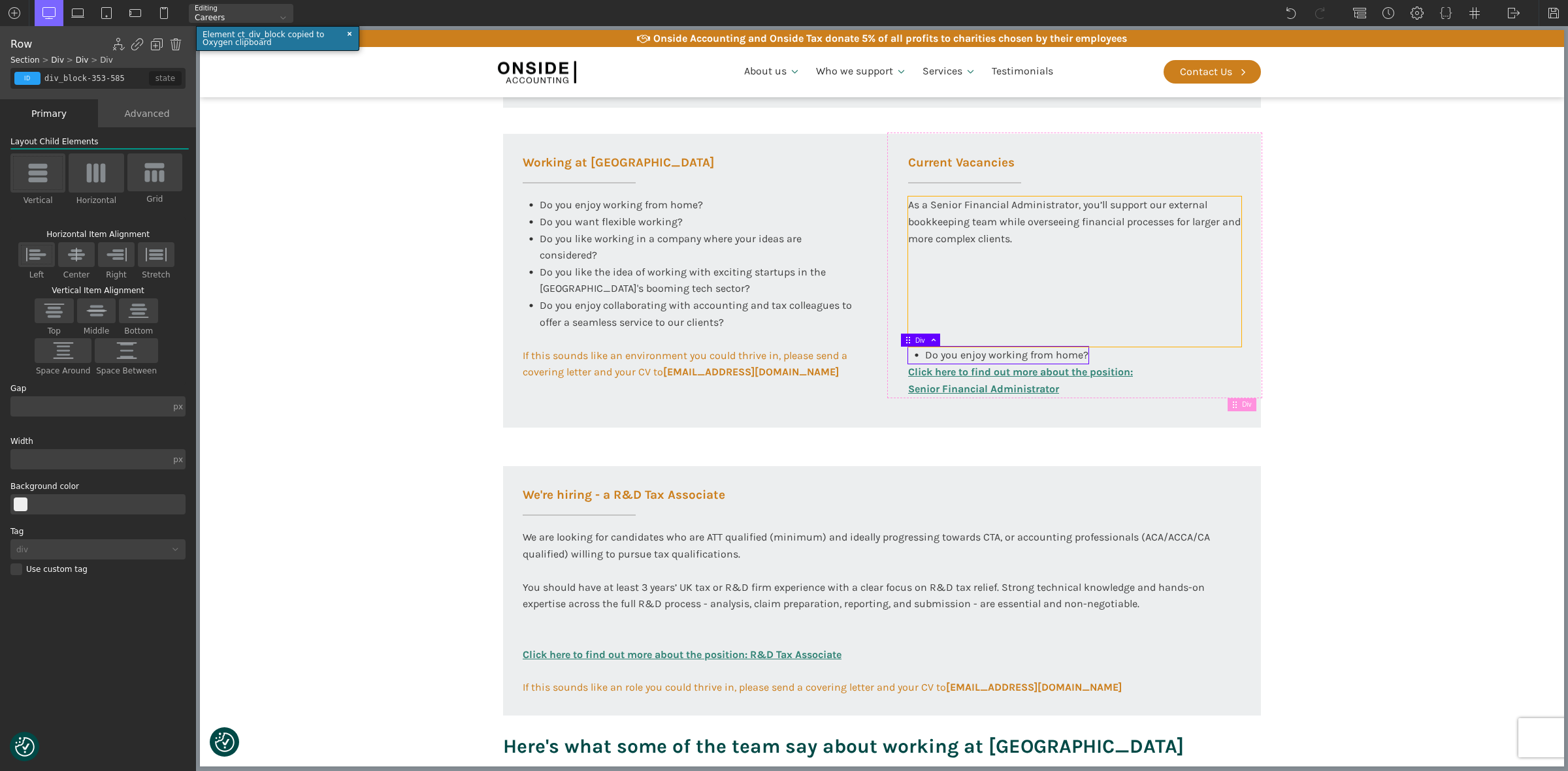
click at [921, 292] on div "As a Senior Financial Administrator, you’ll support our external bookkeeping te…" at bounding box center [1074, 271] width 333 height 150
type input "text_block-324-585"
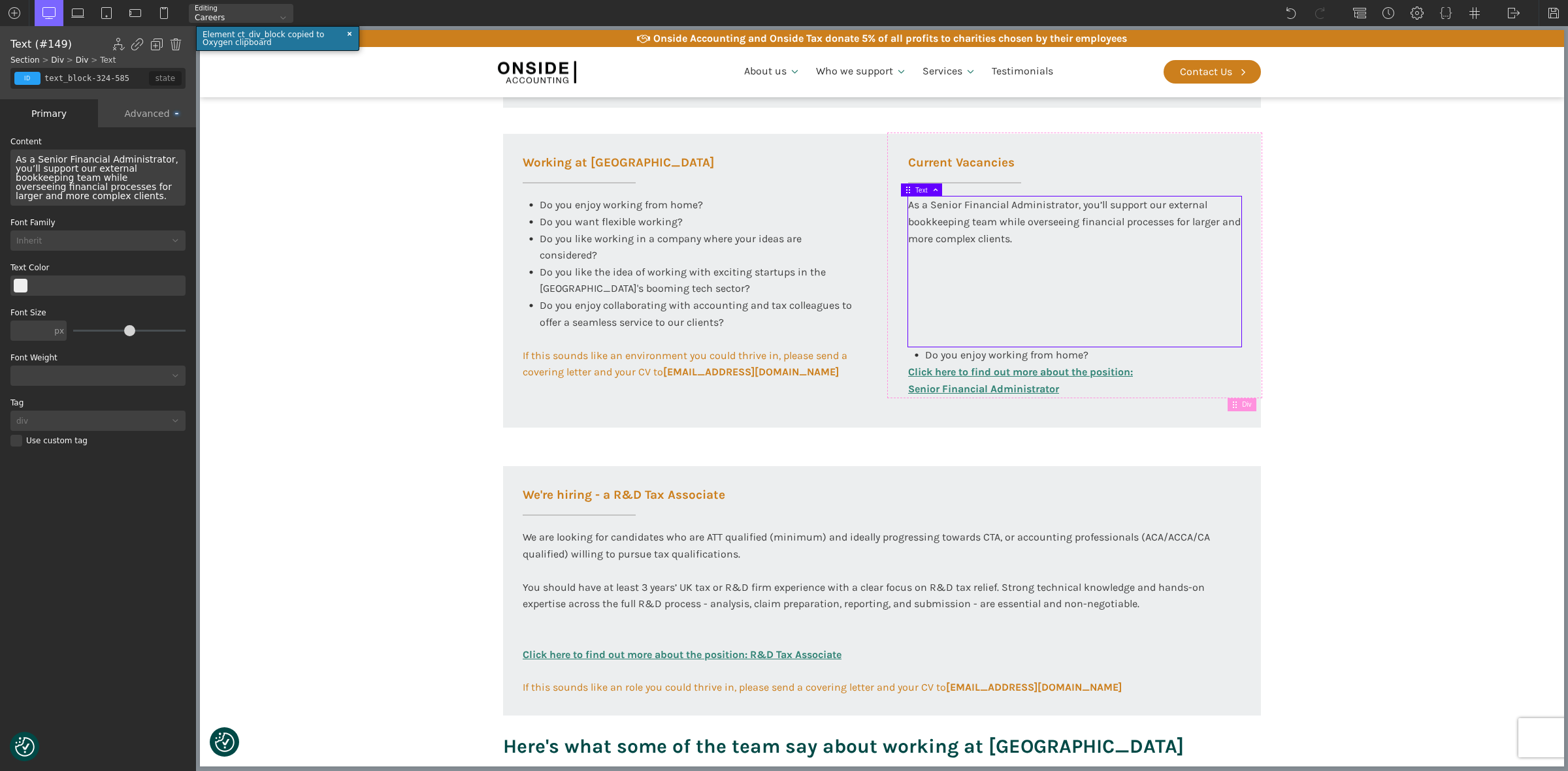
click at [154, 112] on div "Advanced" at bounding box center [147, 113] width 98 height 28
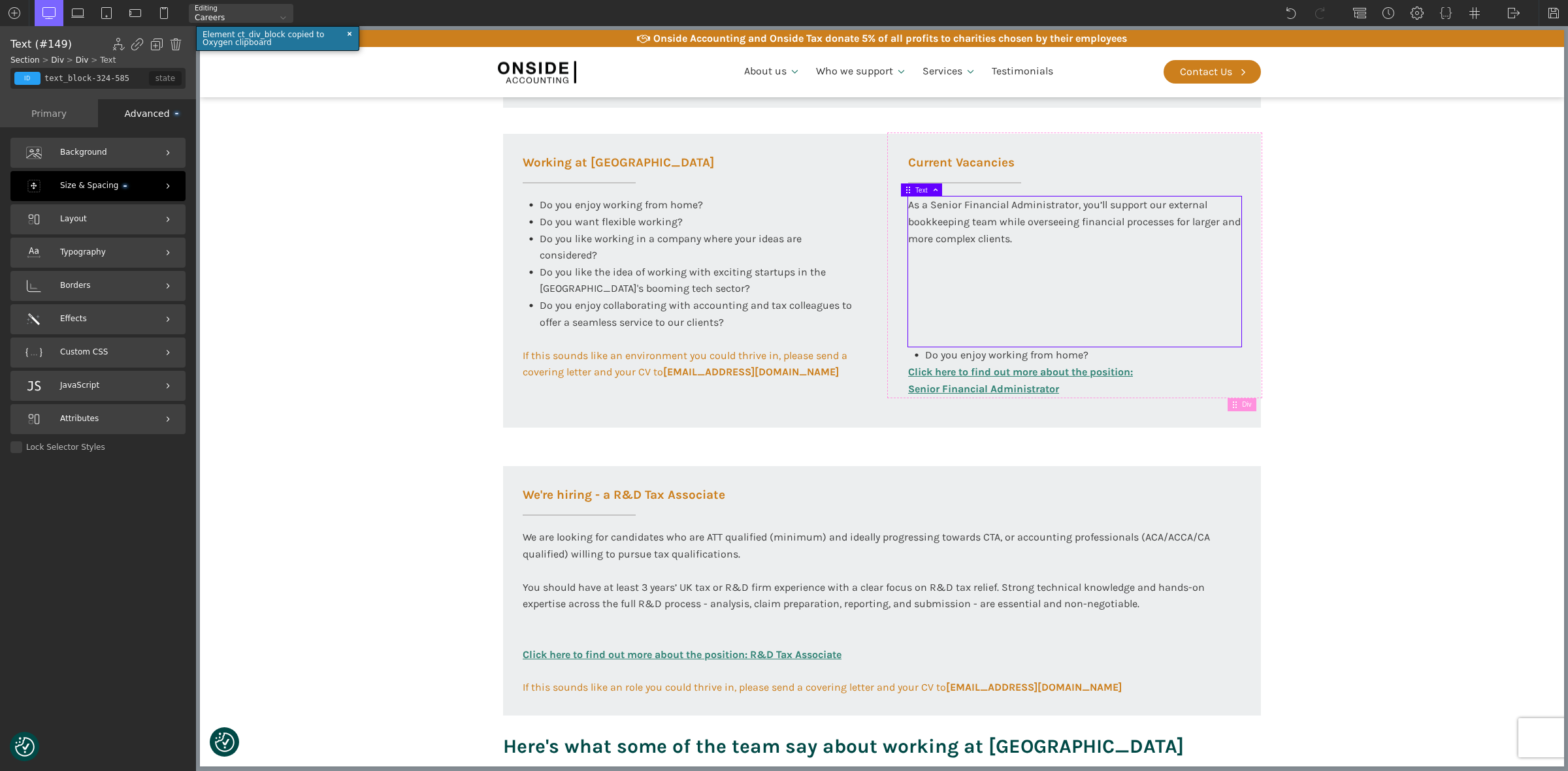
click at [76, 187] on span "Size & Spacing" at bounding box center [94, 186] width 67 height 12
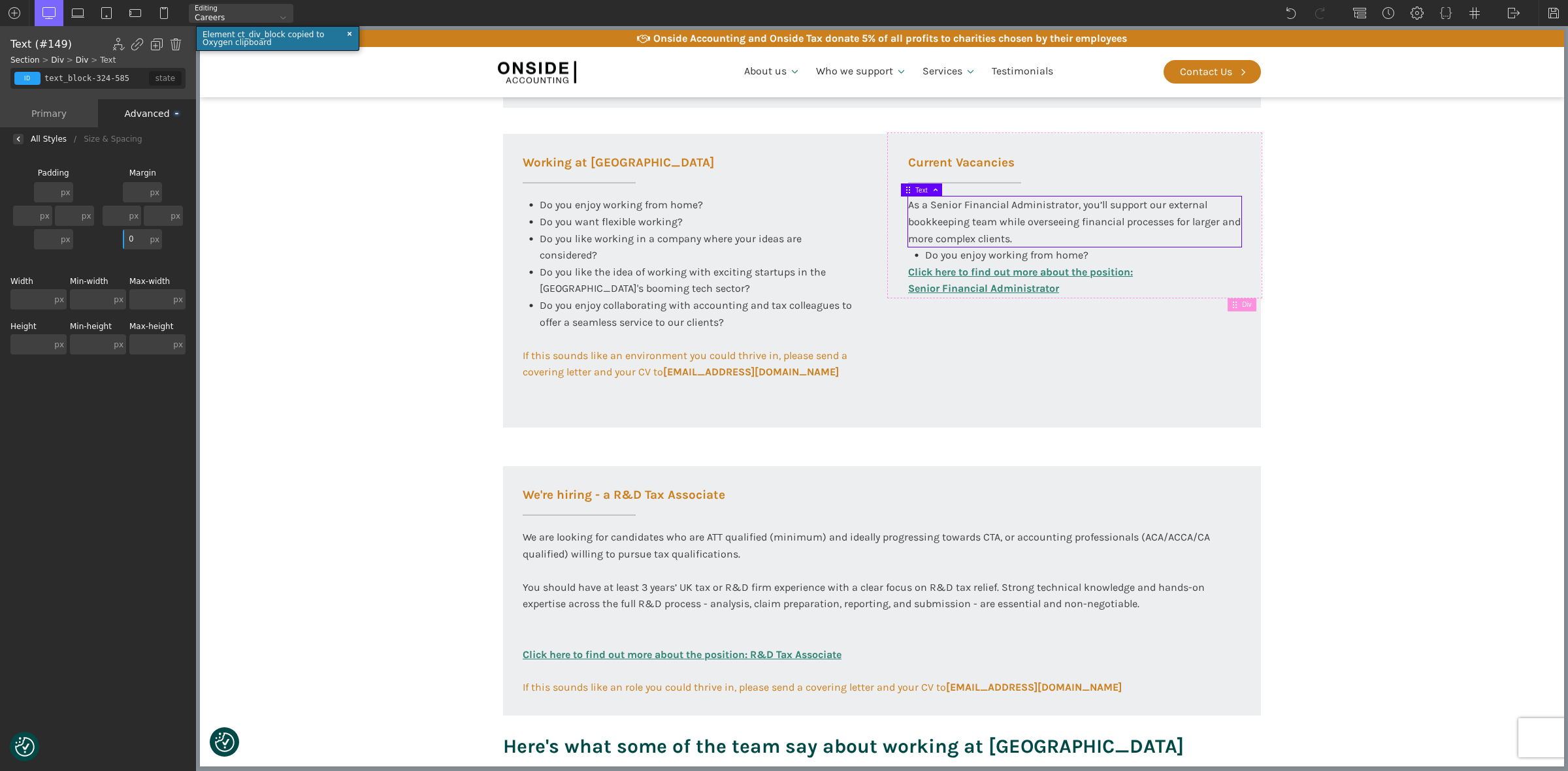
click at [1336, 303] on section "Working at Onside At Onside Accounting, we are proud to be an ACCA Approved Emp…" at bounding box center [882, 141] width 1364 height 1290
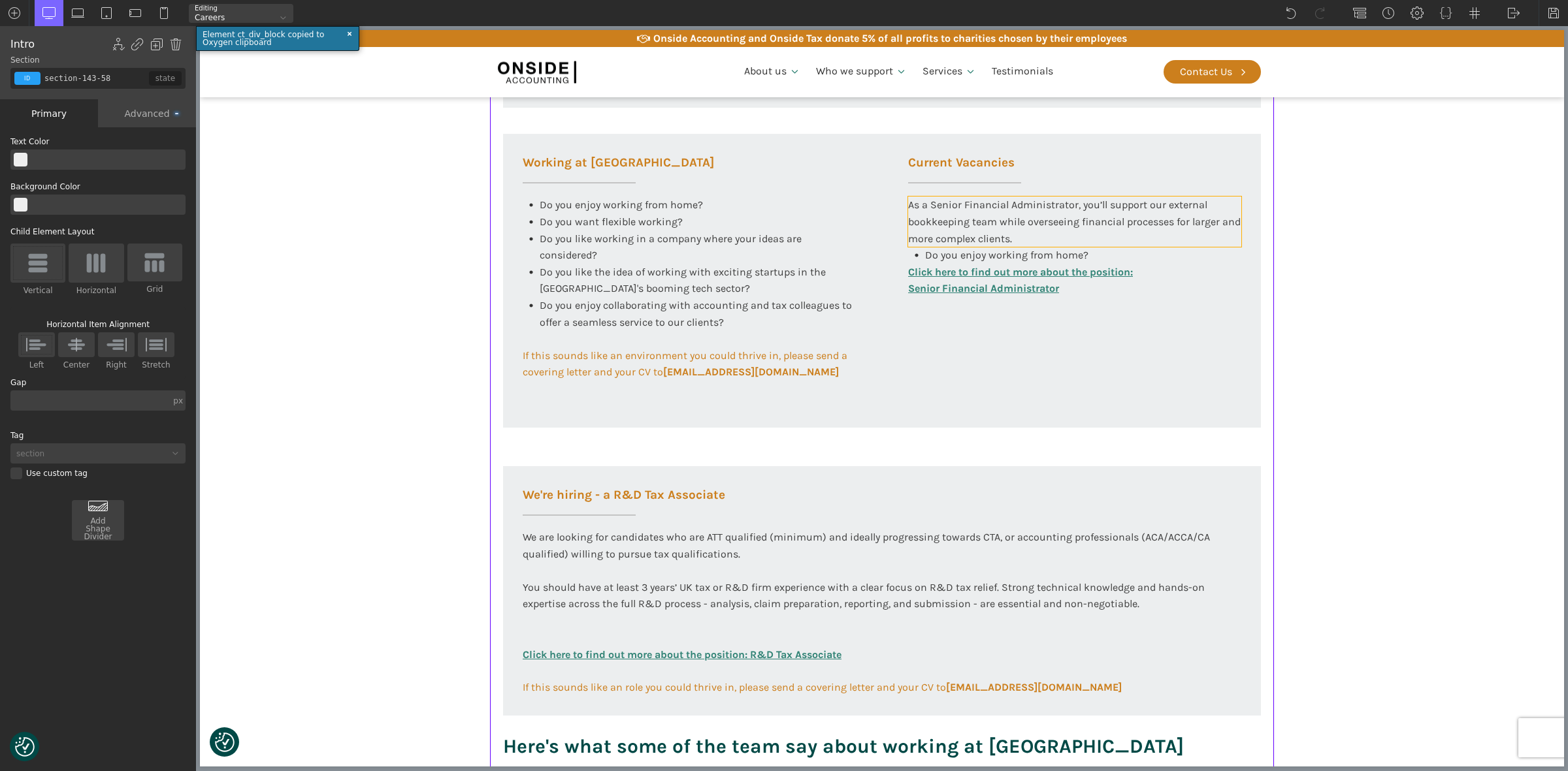
click at [1008, 235] on div "As a Senior Financial Administrator, you’ll support our external bookkeeping te…" at bounding box center [1074, 221] width 333 height 50
type input "text_block-324-585"
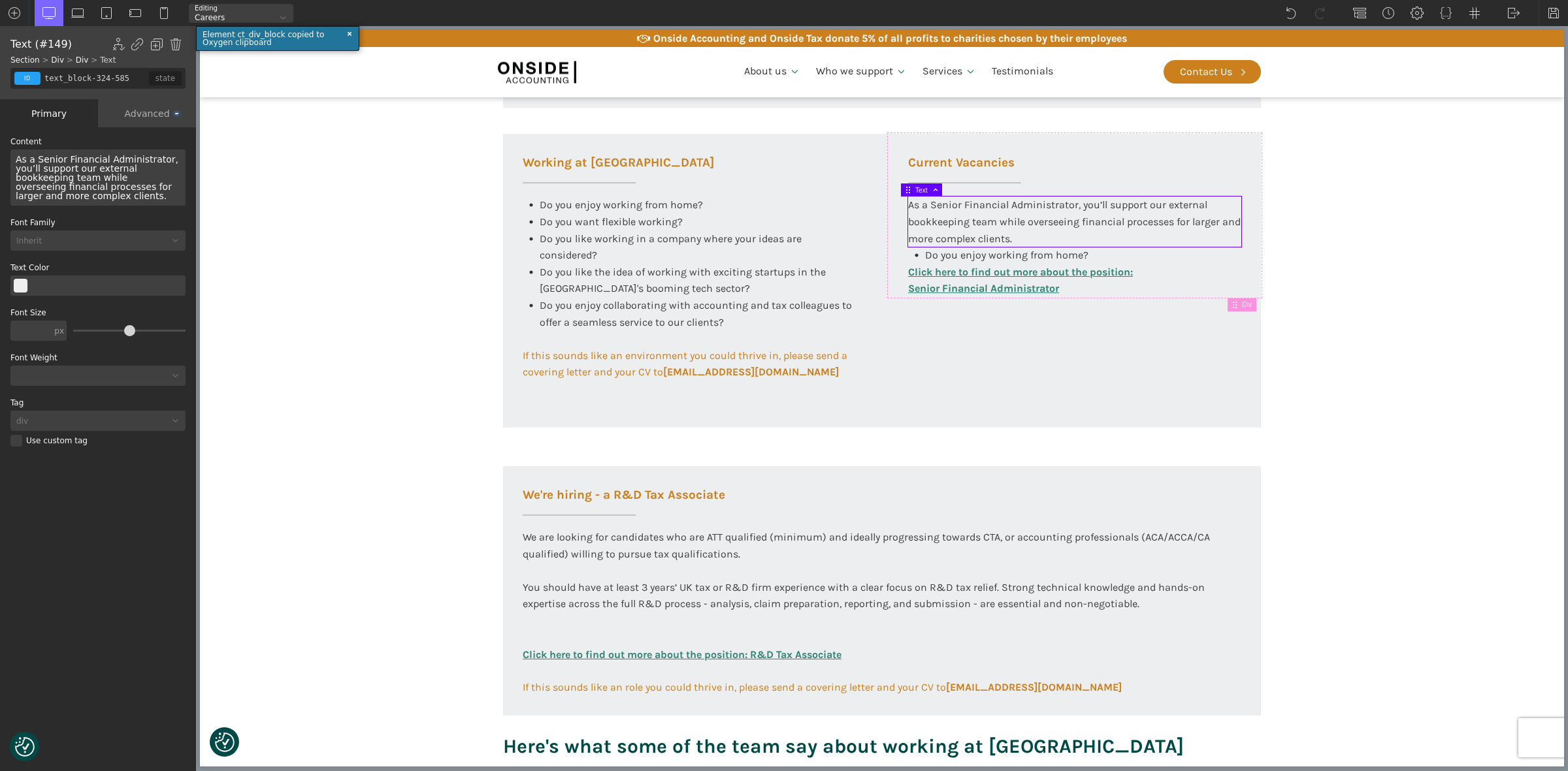
click at [144, 111] on div "Advanced" at bounding box center [147, 113] width 98 height 28
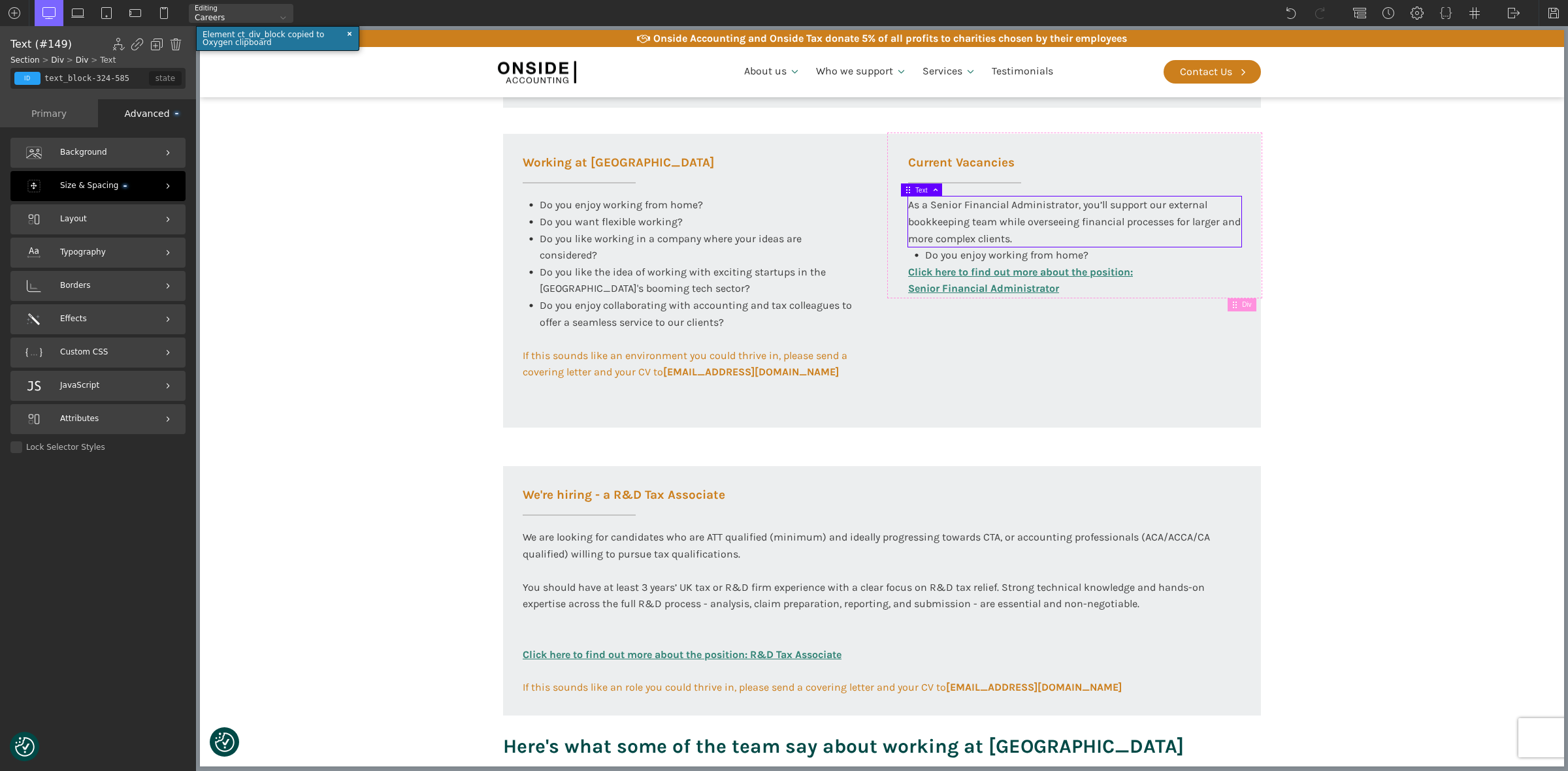
click at [76, 181] on span "Size & Spacing" at bounding box center [94, 186] width 67 height 12
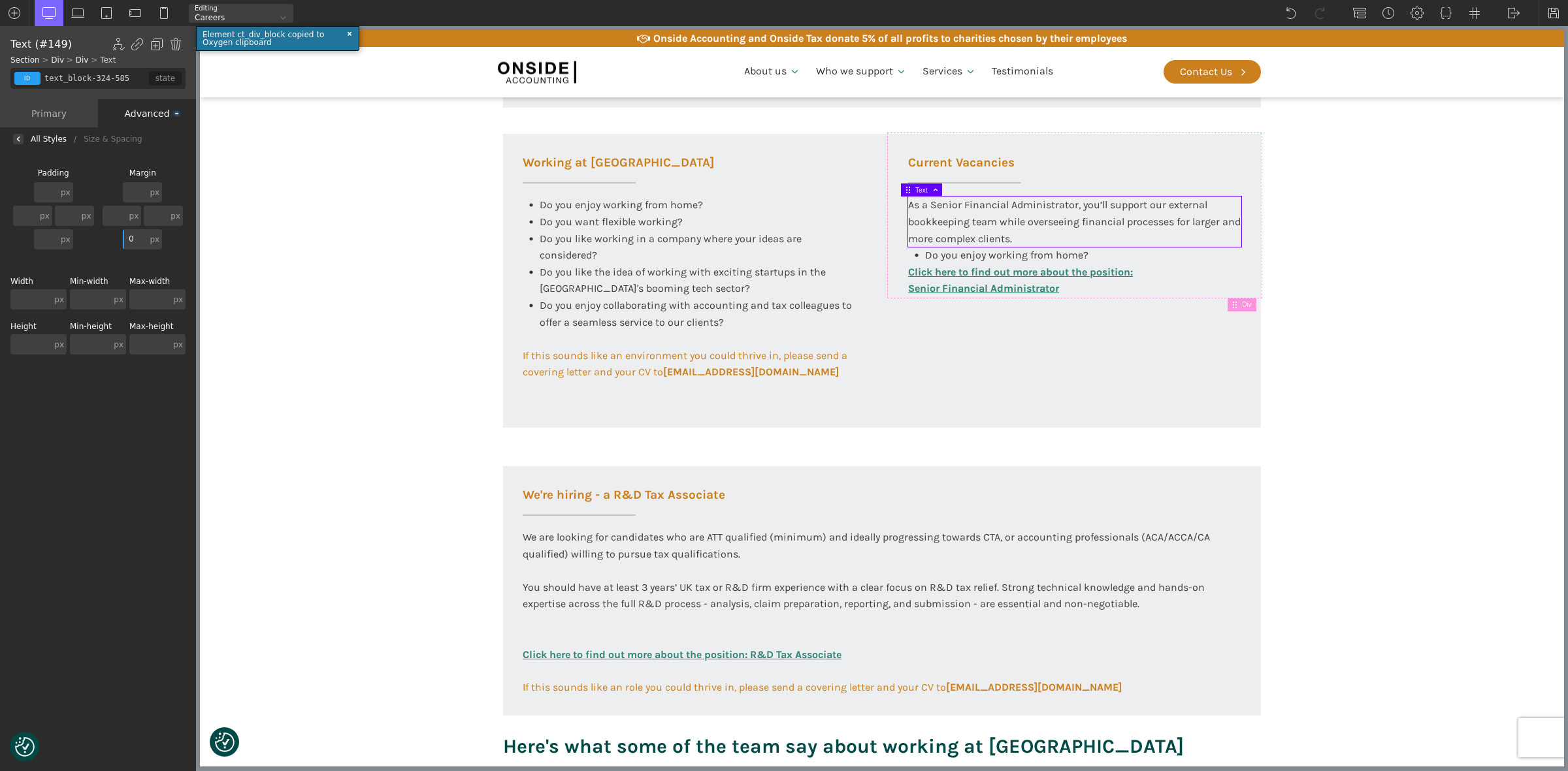
click at [24, 344] on input "text" at bounding box center [31, 344] width 41 height 21
type input "5"
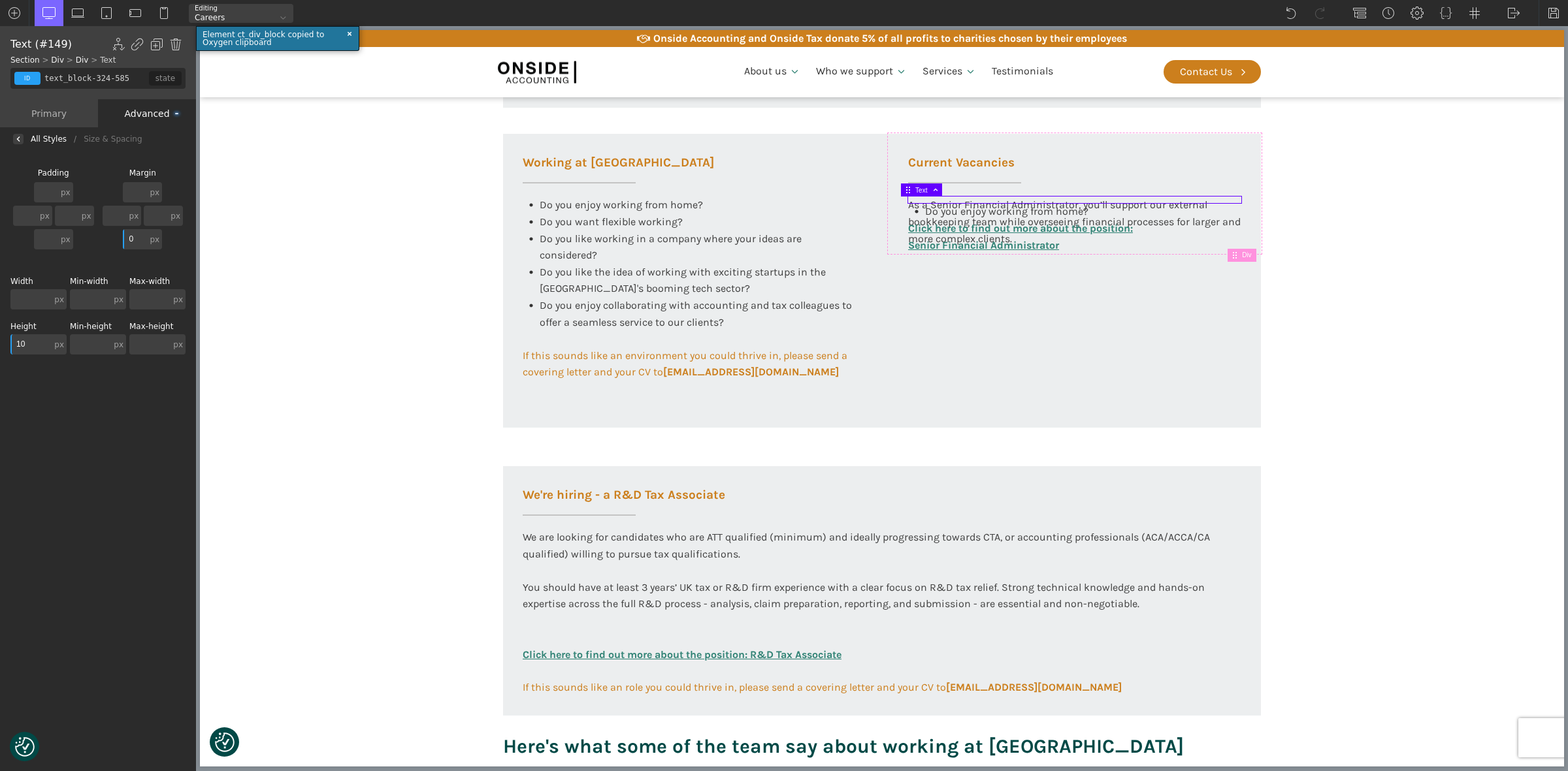
type input "100"
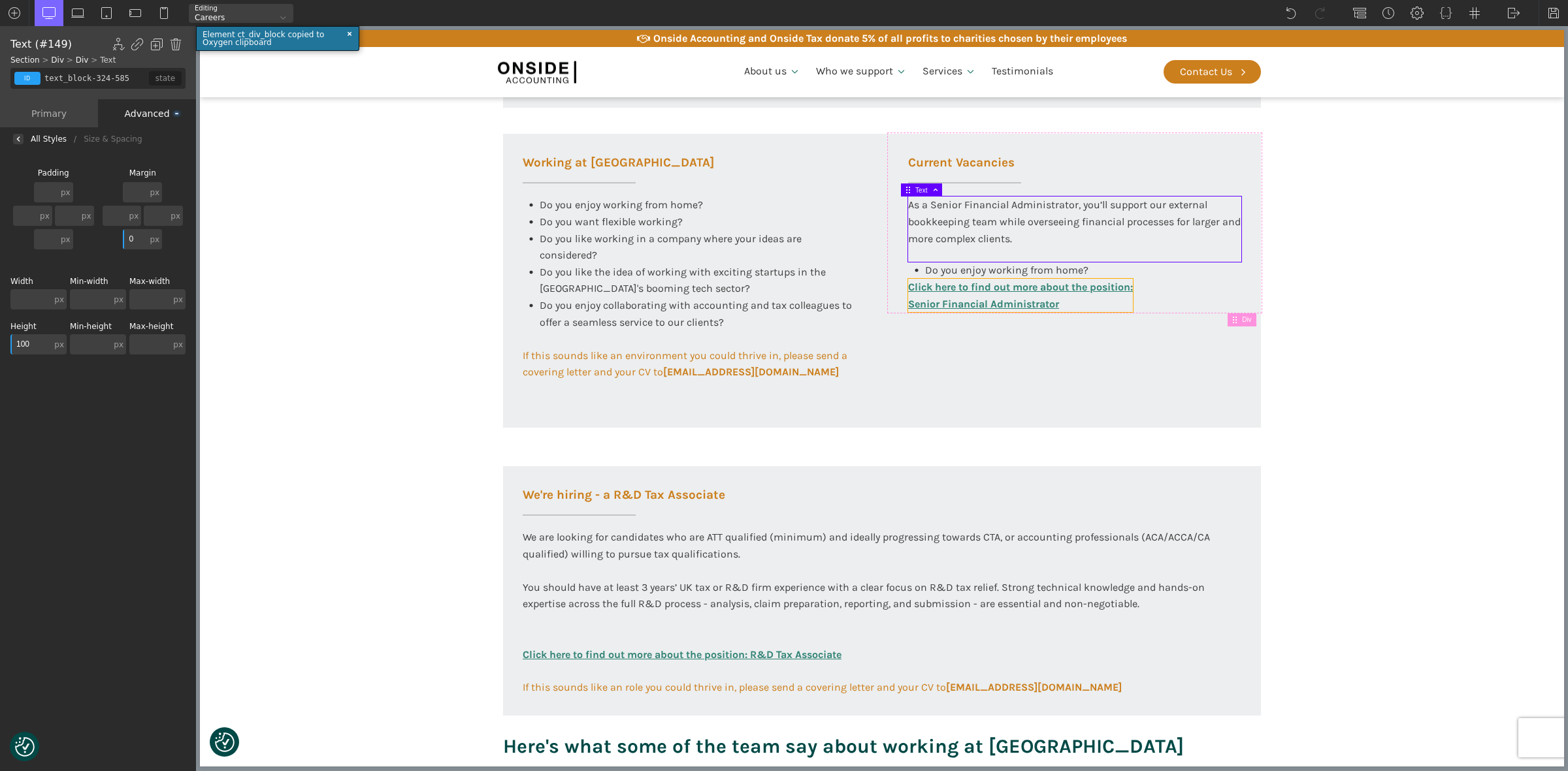
click at [1125, 293] on link "Click here to find out more about the position: Senior Financial Administrator" at bounding box center [1019, 296] width 224 height 33
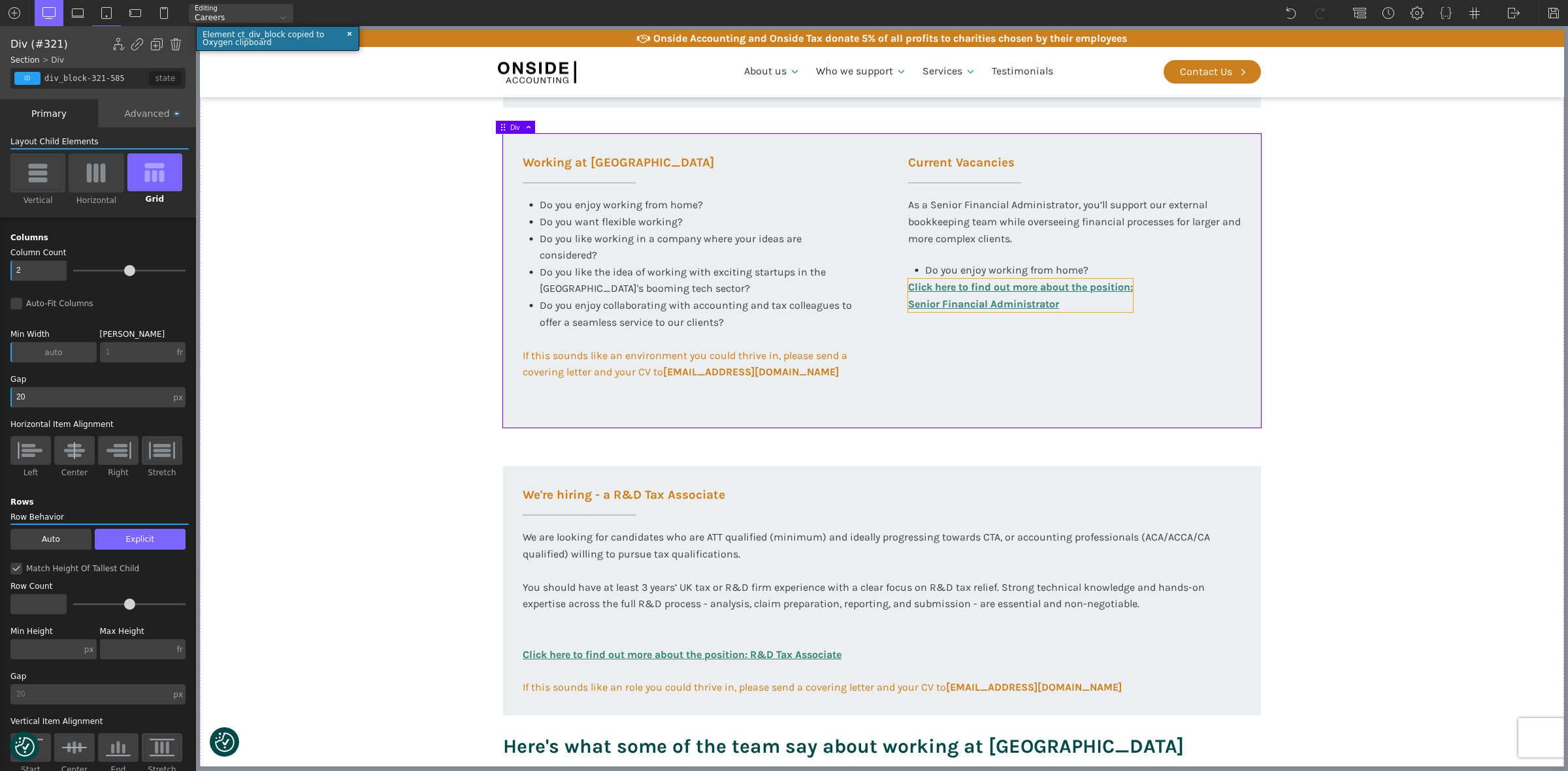
click at [1026, 287] on link "Click here to find out more about the position: Senior Financial Administrator" at bounding box center [1019, 296] width 224 height 33
type input "link_text-325-585"
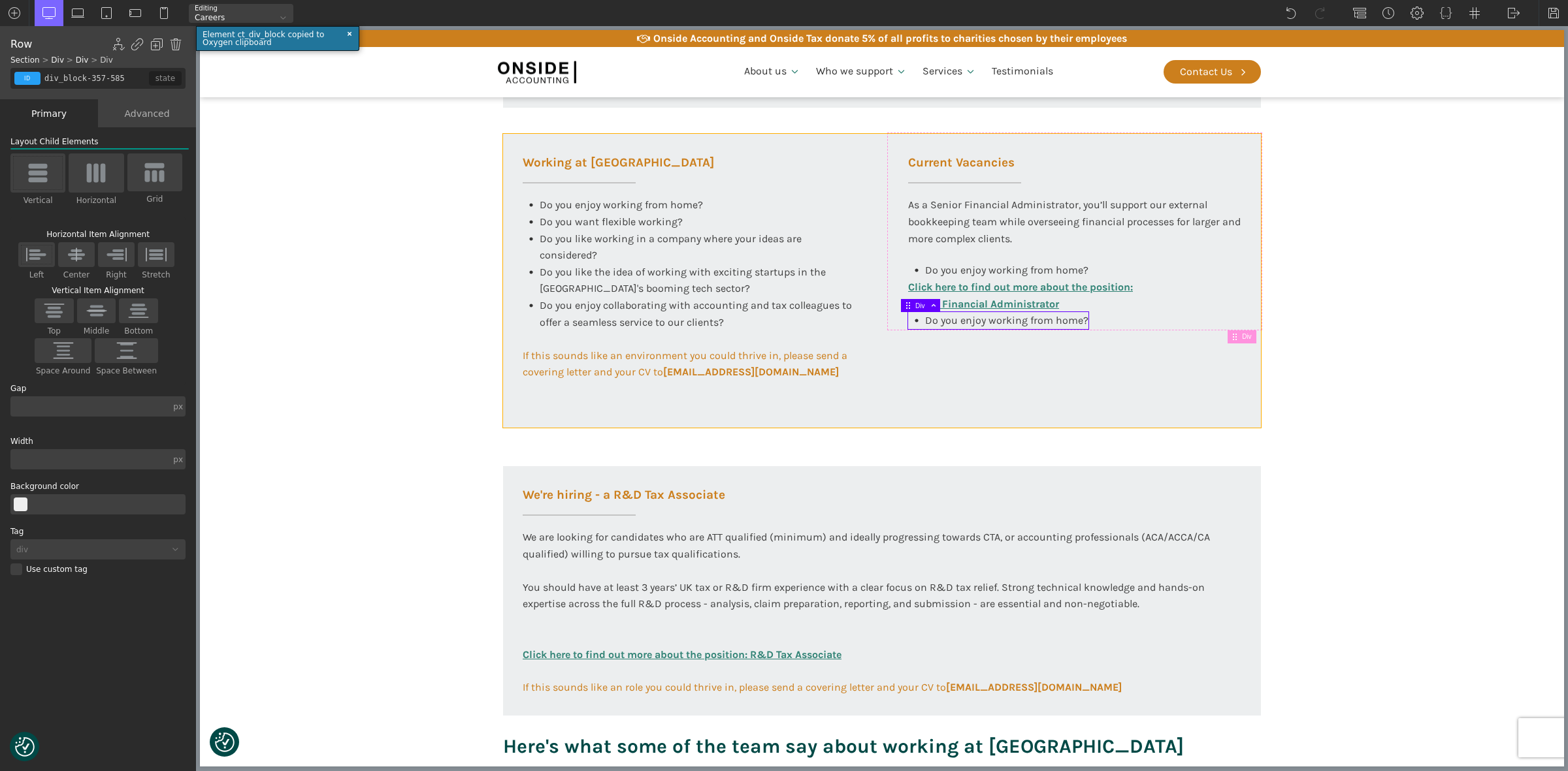
click at [1027, 374] on div "Working at Onside Do you enjoy working from home? Do you want flexible working?…" at bounding box center [882, 281] width 758 height 293
type input "100"
type input "color(3)"
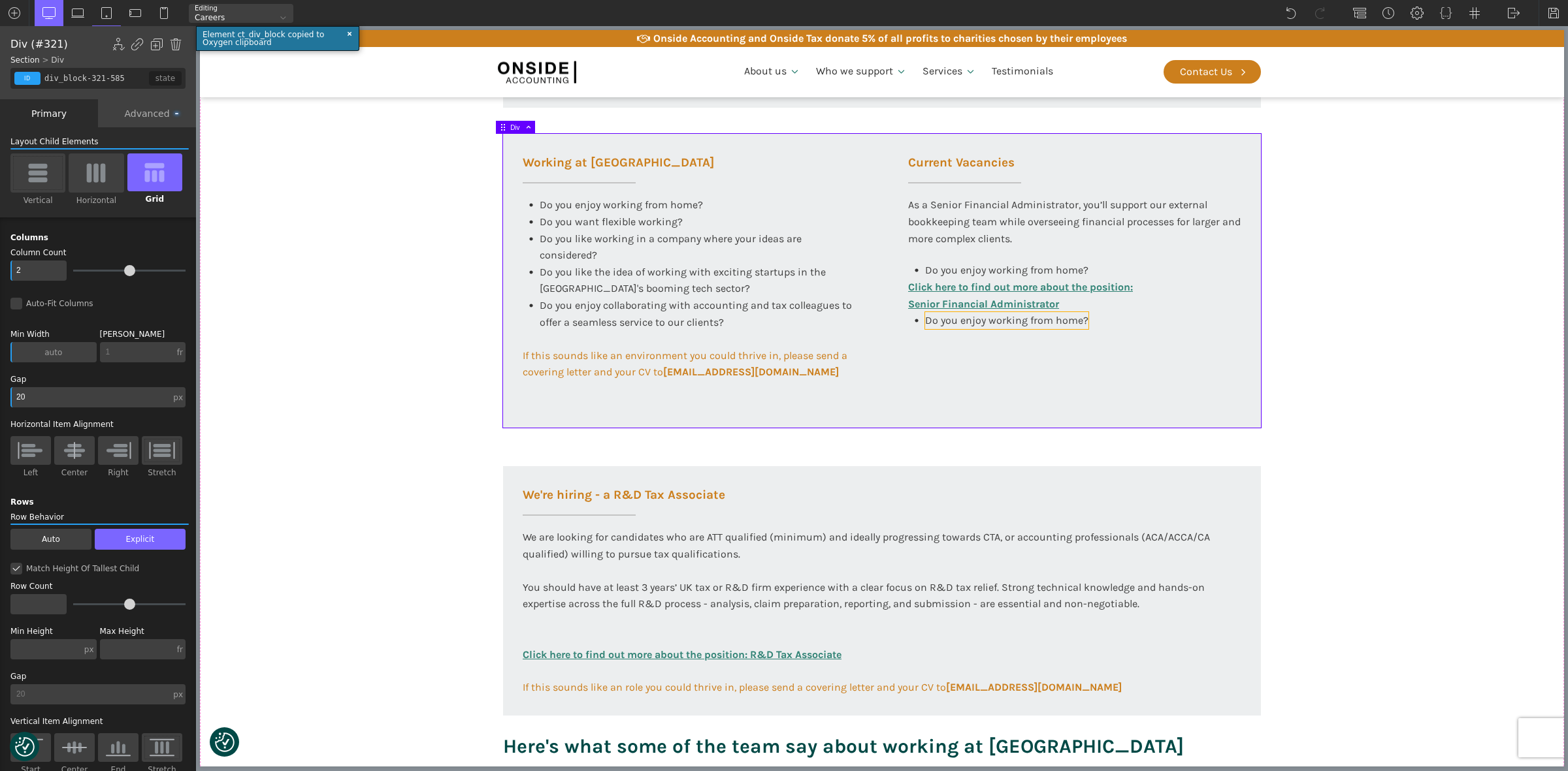
click at [1037, 321] on span "Do you enjoy working from home?" at bounding box center [1007, 320] width 164 height 12
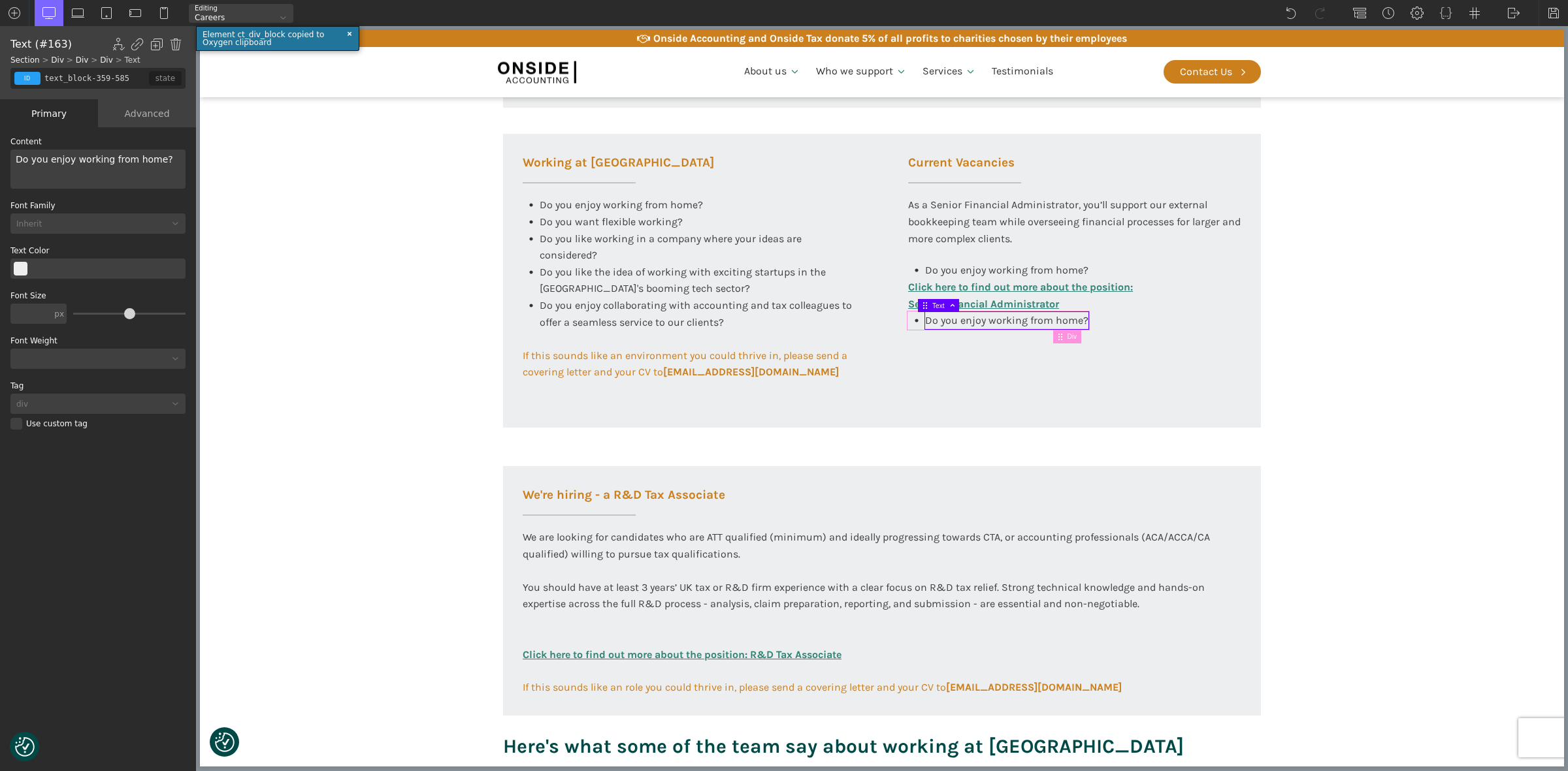
click at [908, 315] on div "Do you enjoy working from home?" at bounding box center [997, 320] width 180 height 17
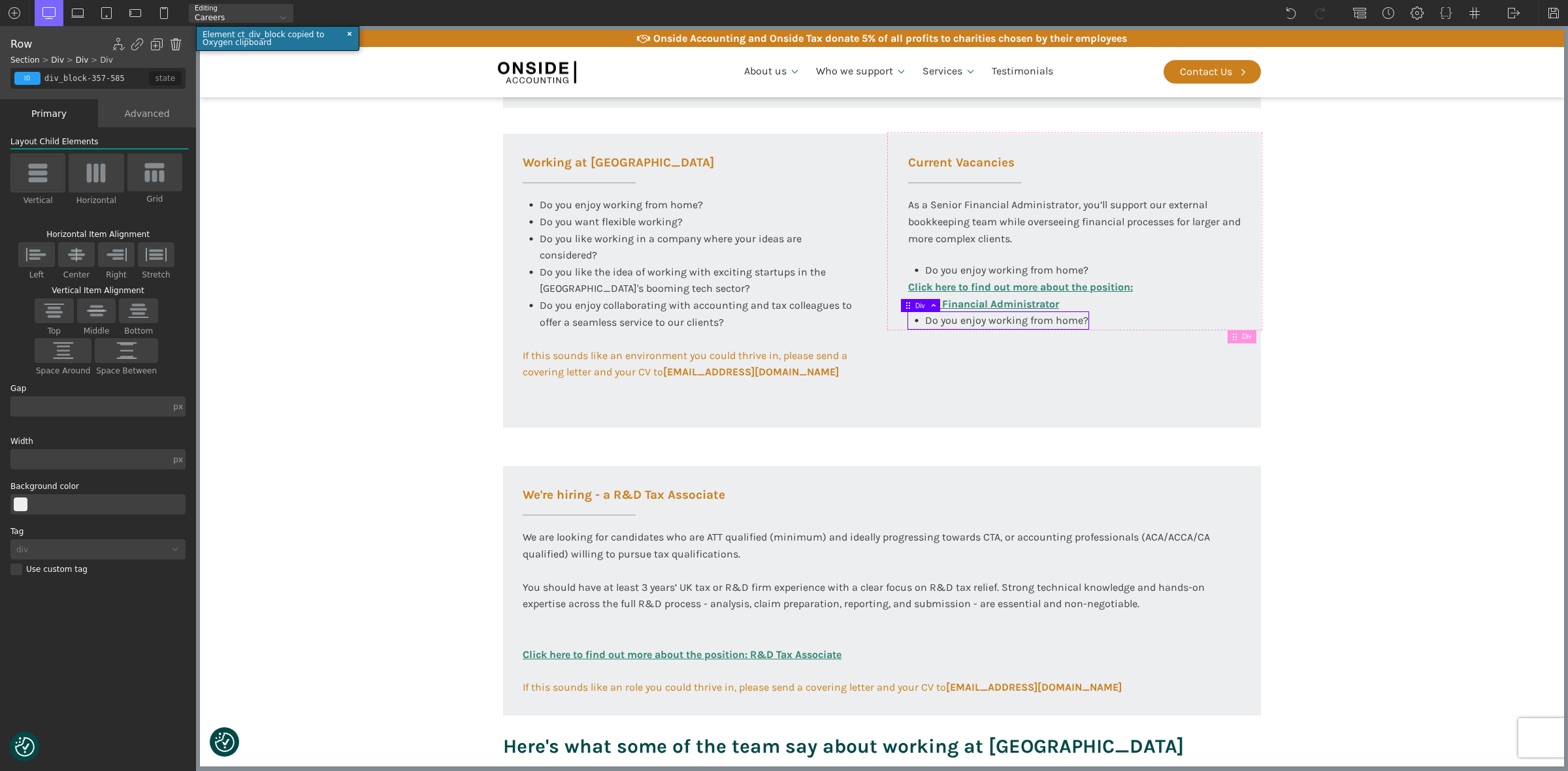
click at [178, 48] on img at bounding box center [175, 44] width 13 height 13
type input "div_block-322-585"
type input "color(3)"
click at [1102, 386] on div "Working at Onside Do you enjoy working from home? Do you want flexible working?…" at bounding box center [882, 281] width 758 height 293
type input "div_block-321-585"
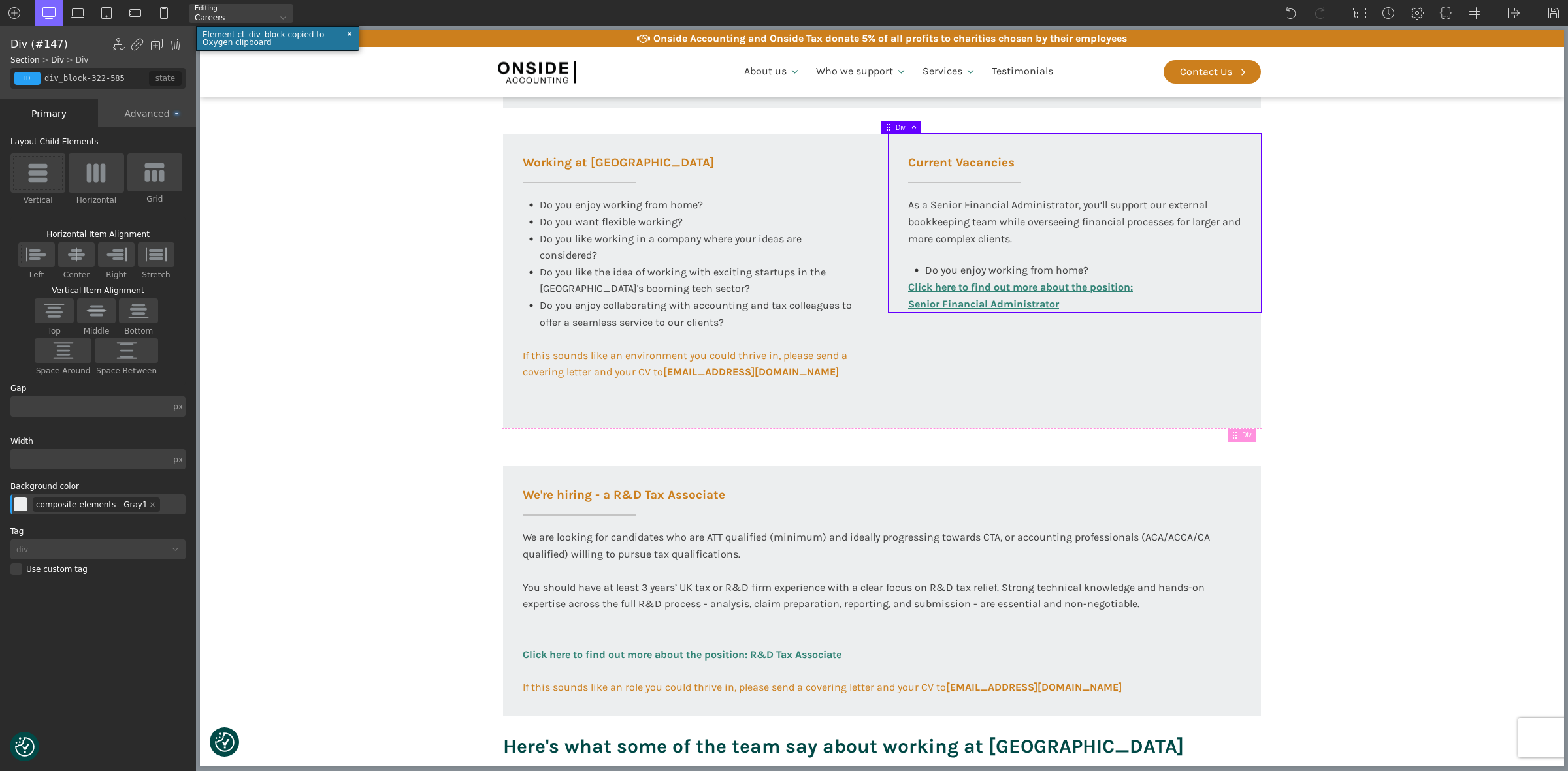
type input "100"
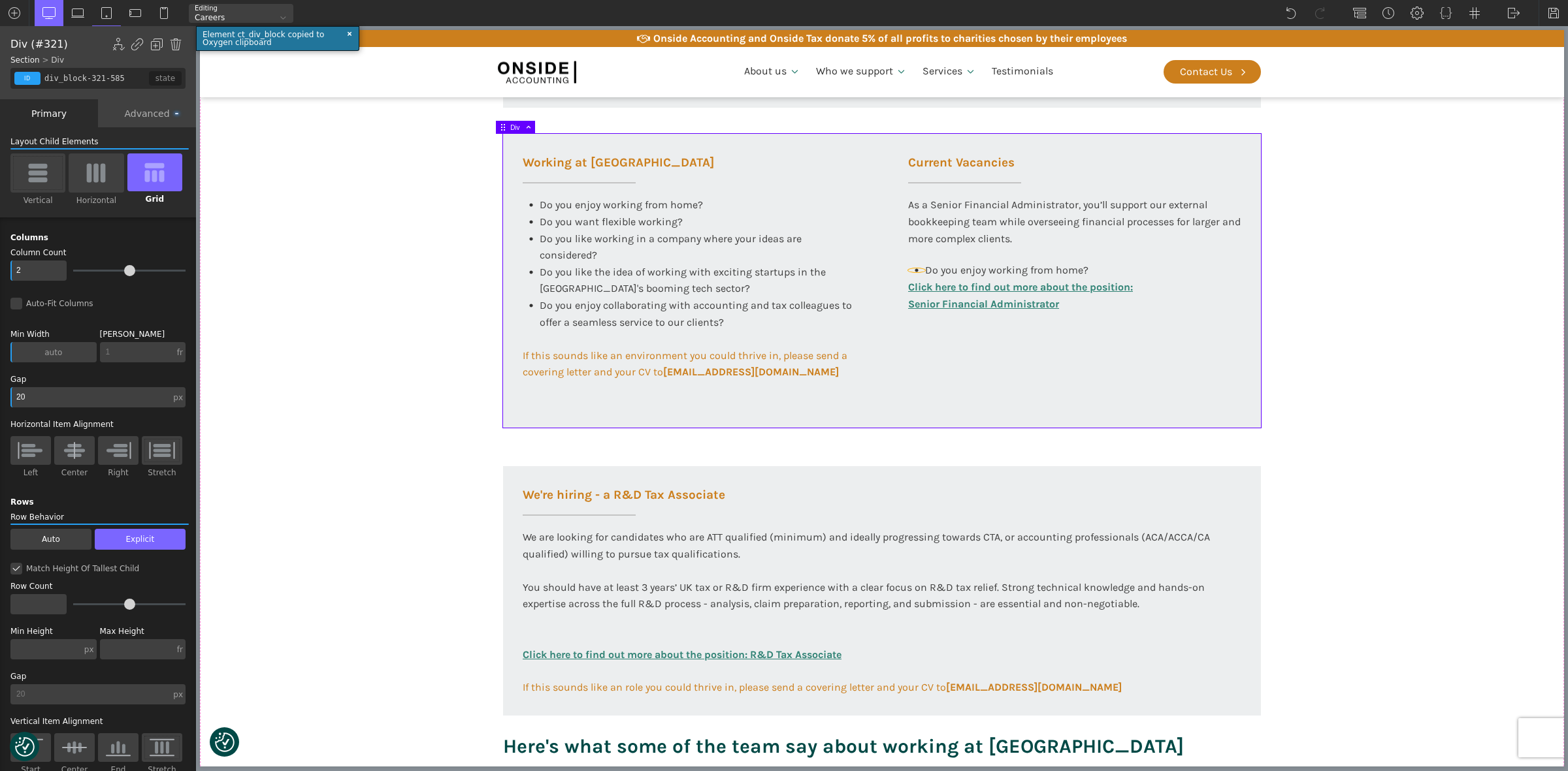
click at [914, 269] on icon at bounding box center [916, 270] width 4 height 4
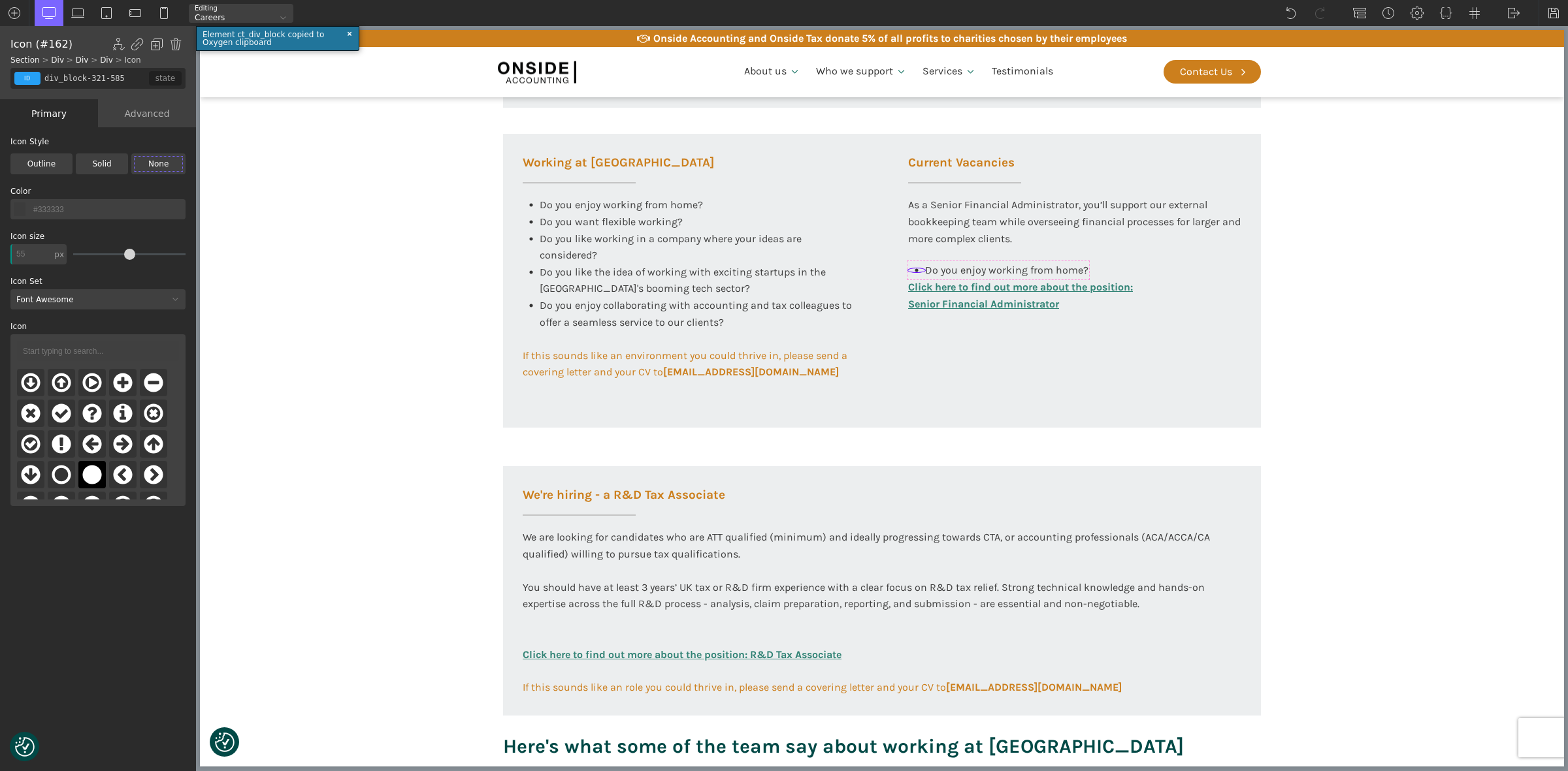
type input "circle"
click at [903, 265] on div at bounding box center [908, 262] width 14 height 8
click at [175, 40] on img at bounding box center [175, 44] width 13 height 13
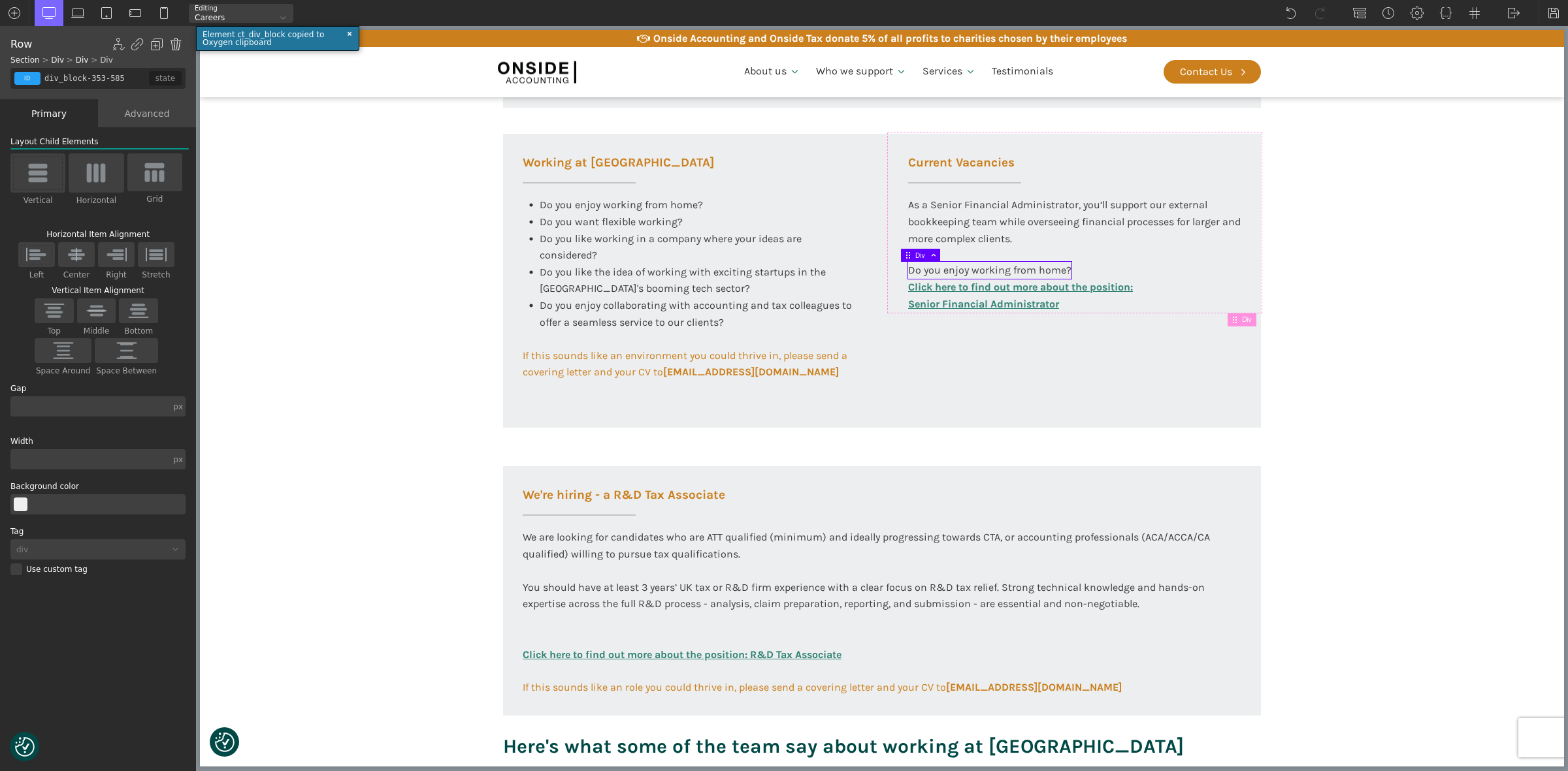
click at [178, 41] on img at bounding box center [175, 44] width 13 height 13
type input "div_block-322-585"
type input "color(3)"
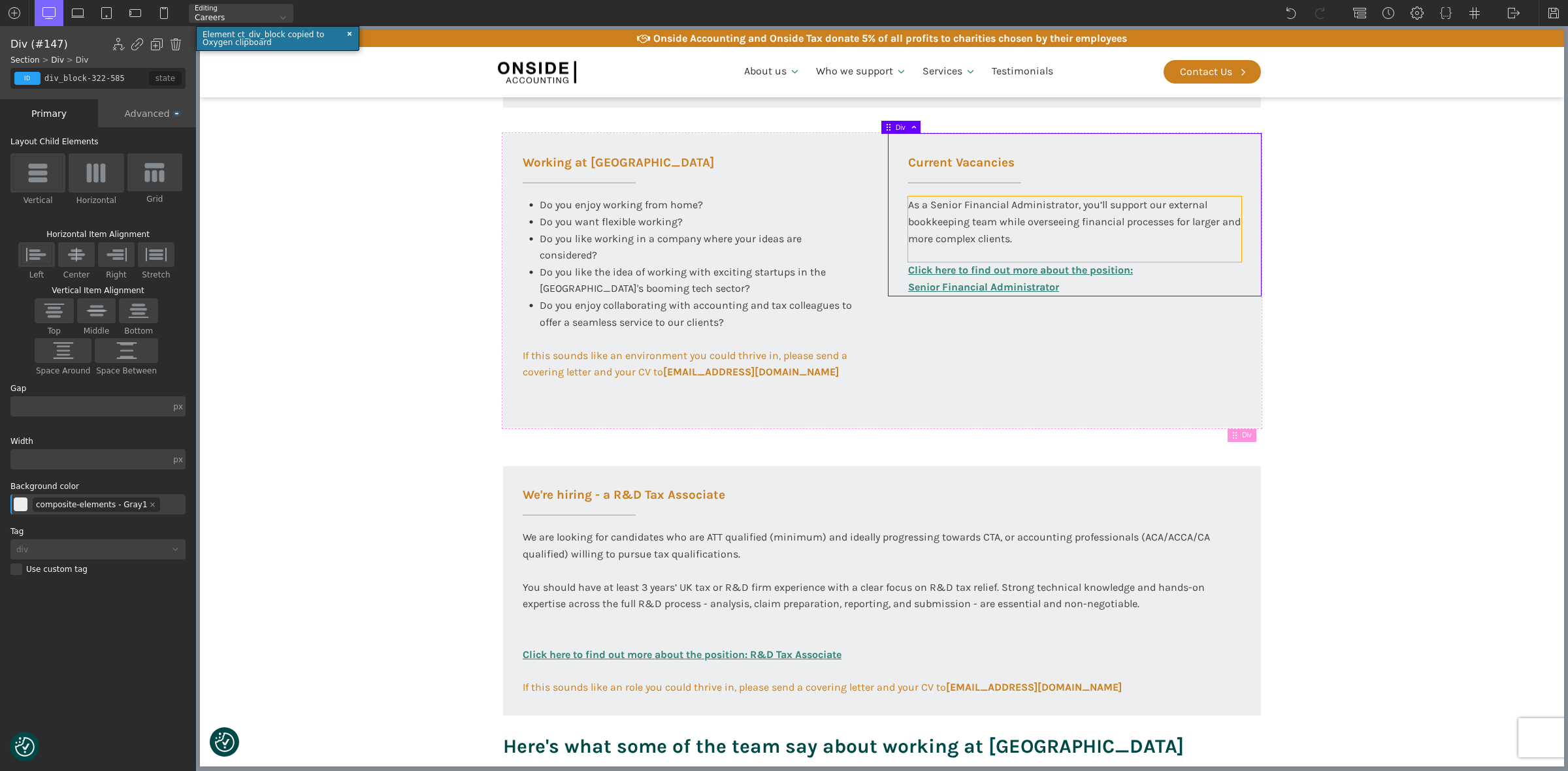
click at [1038, 219] on div "As a Senior Financial Administrator, you’ll support our external bookkeeping te…" at bounding box center [1074, 229] width 333 height 65
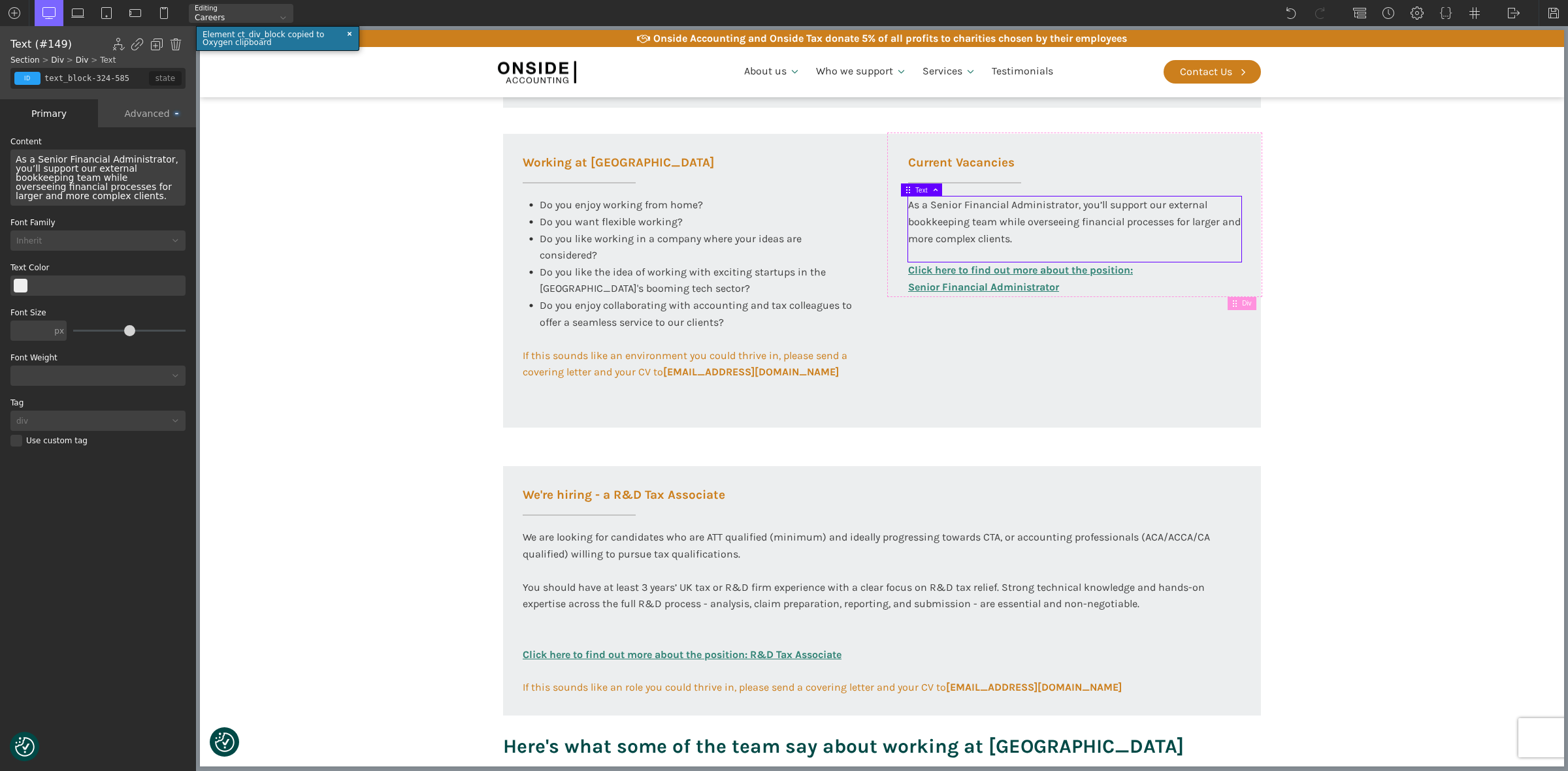
click at [344, 233] on section "Working at Onside At Onside Accounting, we are proud to be an ACCA Approved Emp…" at bounding box center [882, 141] width 1364 height 1290
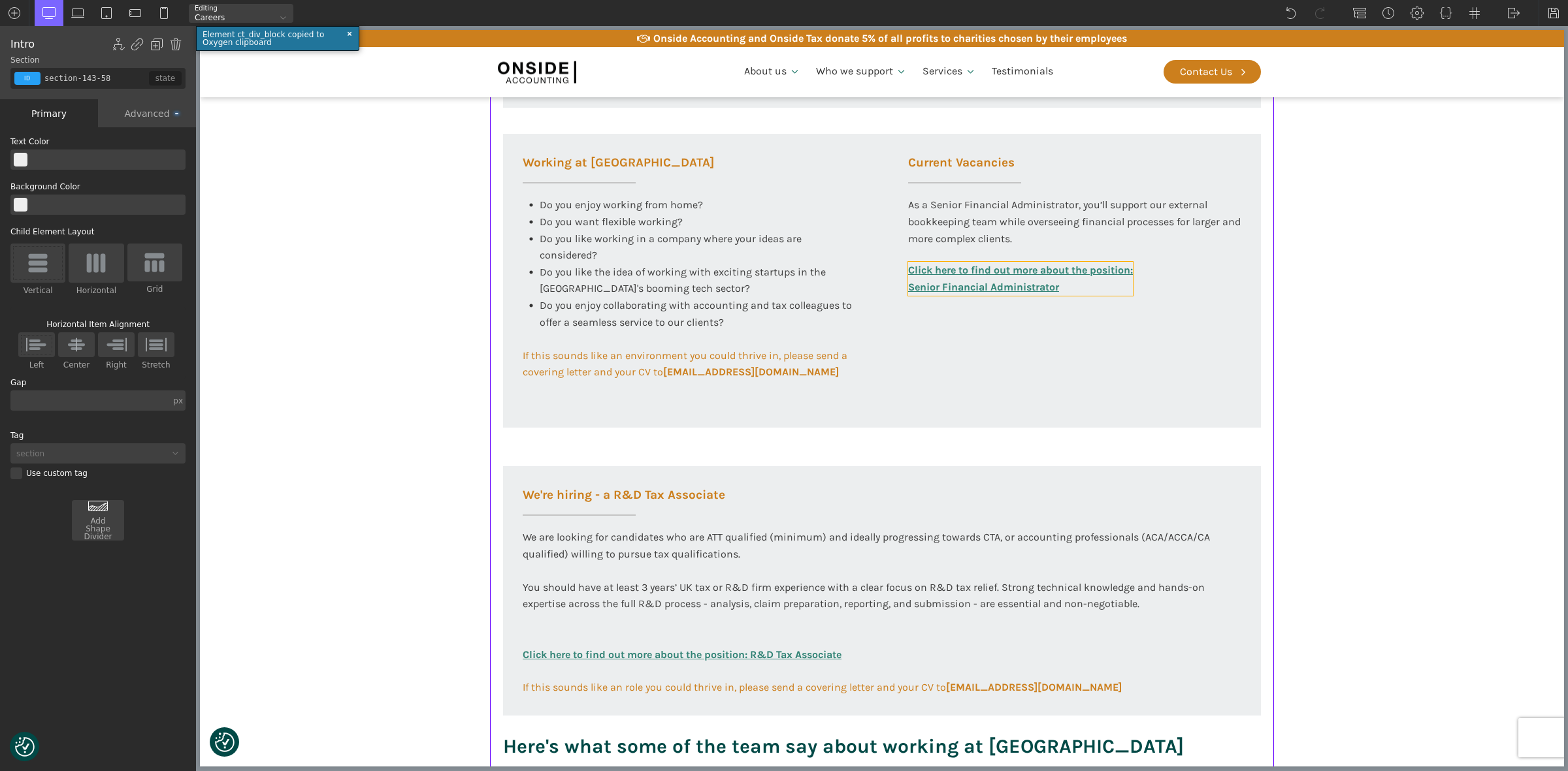
click at [1117, 285] on link "Click here to find out more about the position: Senior Financial Administrator" at bounding box center [1019, 278] width 224 height 33
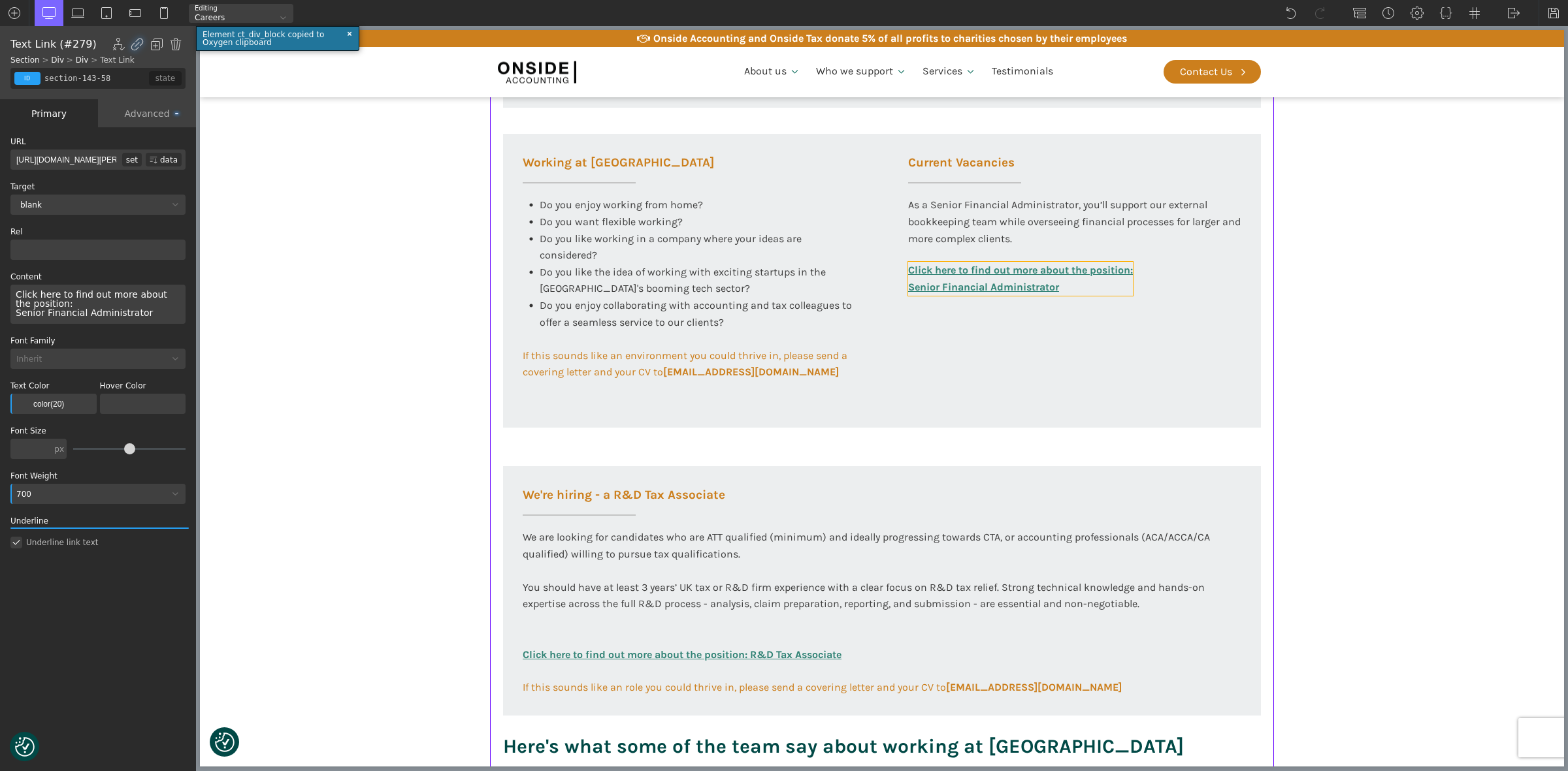
type input "link_text-325-585"
click at [73, 303] on div "Click here to find out more about the position: Senior Financial Administrator" at bounding box center [98, 304] width 175 height 40
drag, startPoint x: 53, startPoint y: 303, endPoint x: 5, endPoint y: 284, distance: 51.6
click at [5, 284] on div "WP Grid Builder Stack Columns Vertically Page container (1200px) and below Less…" at bounding box center [98, 450] width 196 height 646
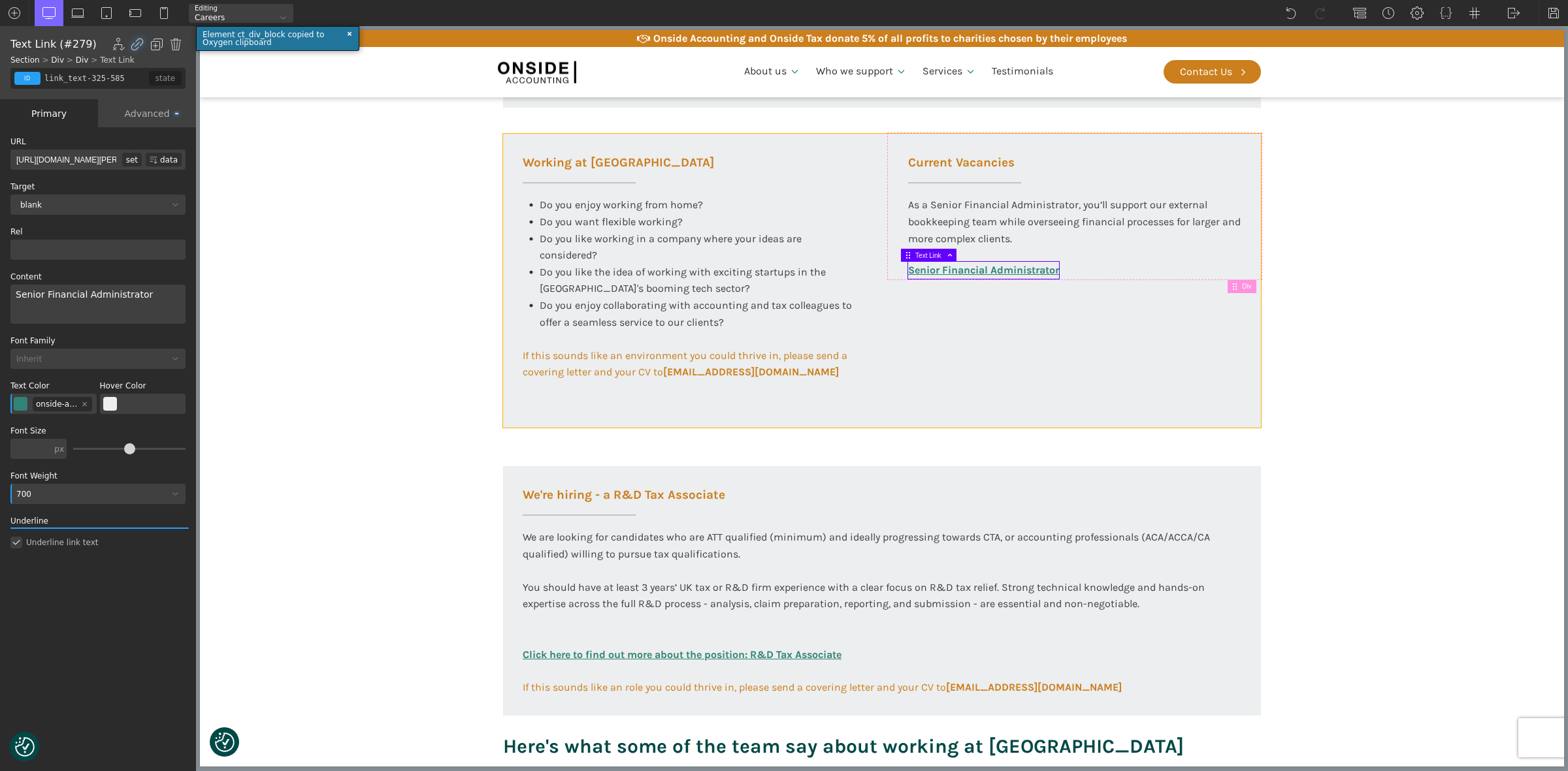
click at [1019, 367] on div "Working at Onside Do you enjoy working from home? Do you want flexible working?…" at bounding box center [882, 281] width 758 height 293
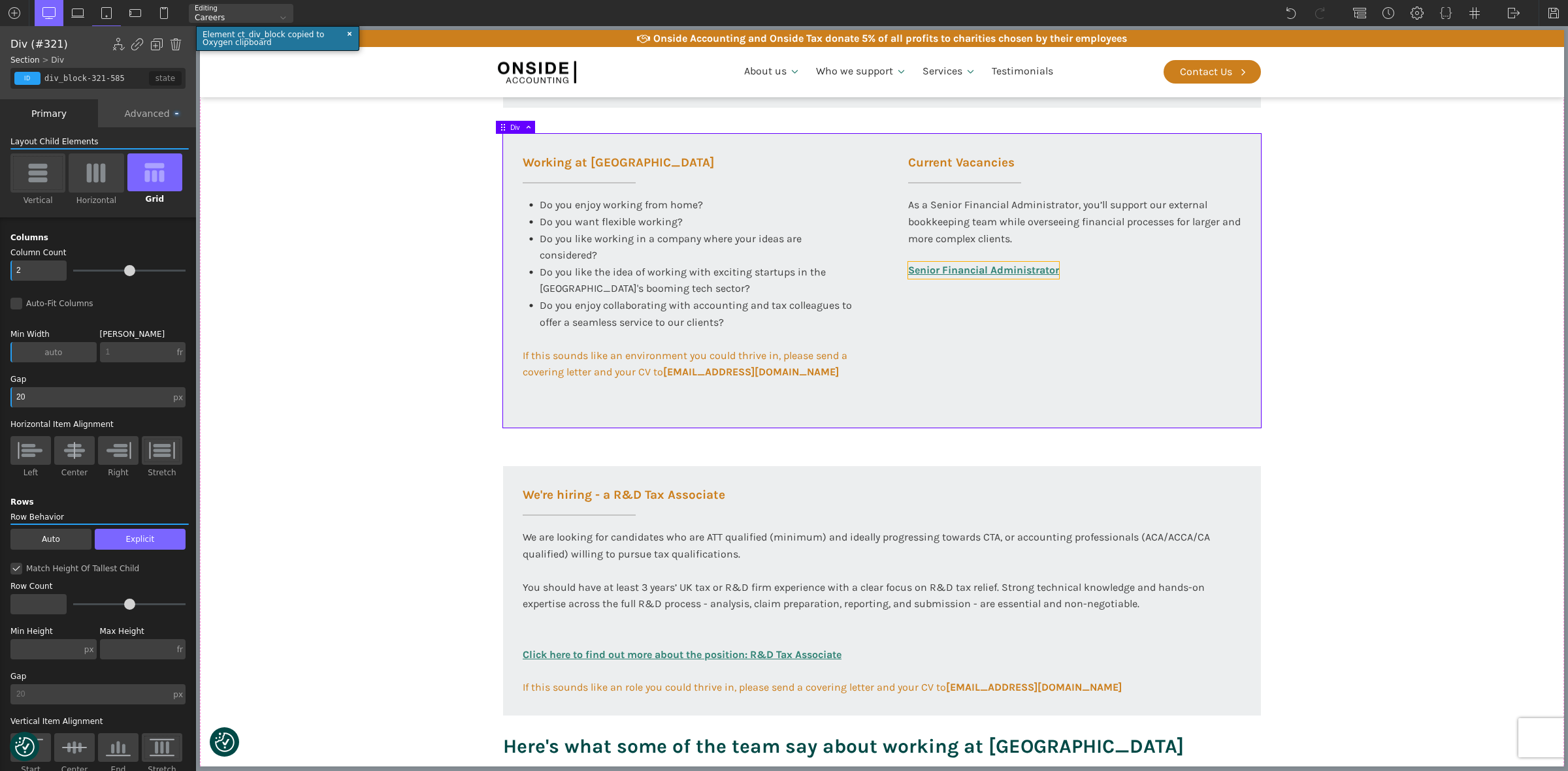
click at [1013, 265] on link "Senior Financial Administrator" at bounding box center [983, 270] width 151 height 17
type input "link_text-325-585"
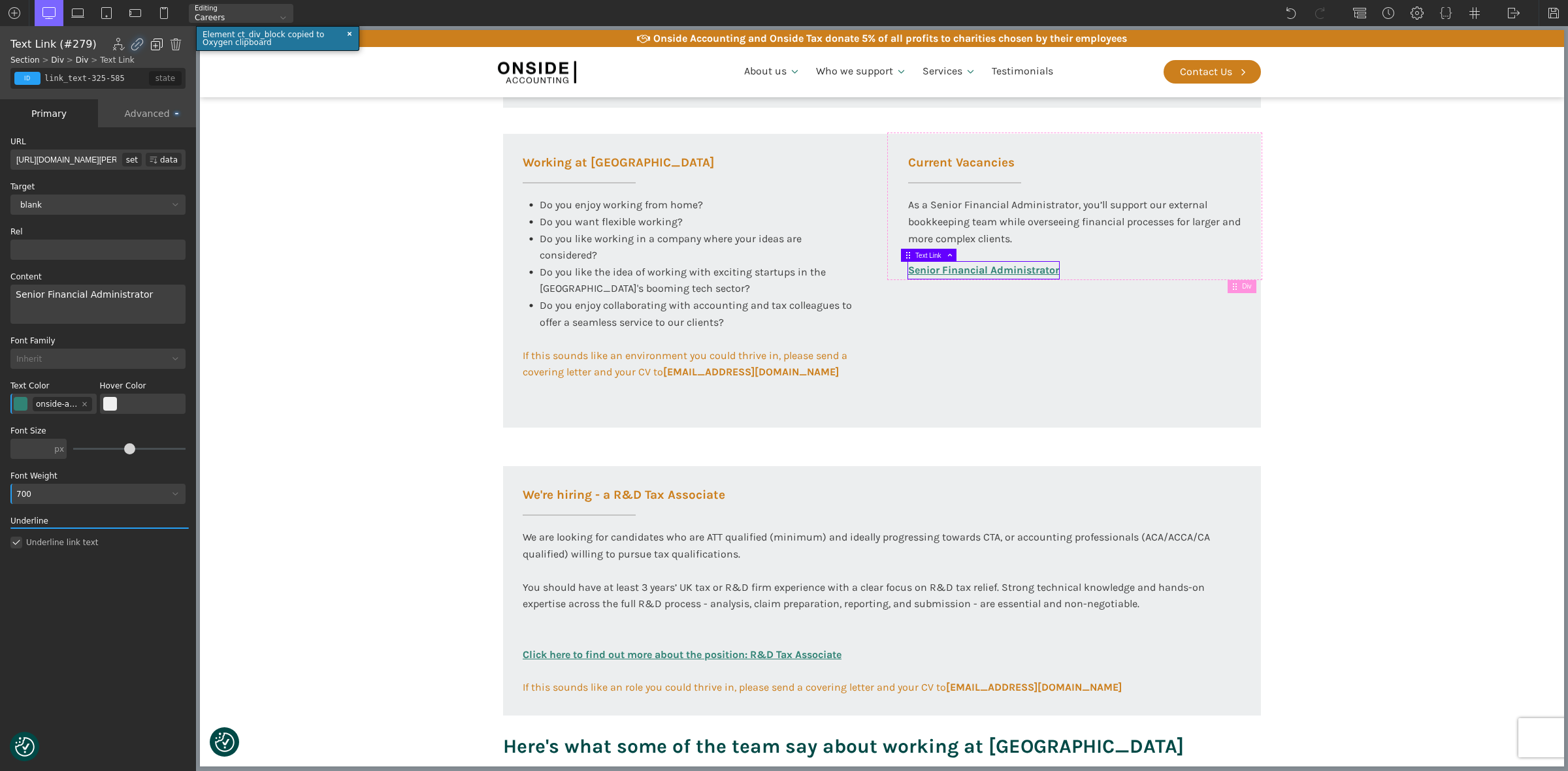
click at [160, 44] on img at bounding box center [156, 44] width 13 height 13
click at [956, 348] on div "Working at Onside Do you enjoy working from home? Do you want flexible working?…" at bounding box center [882, 281] width 758 height 293
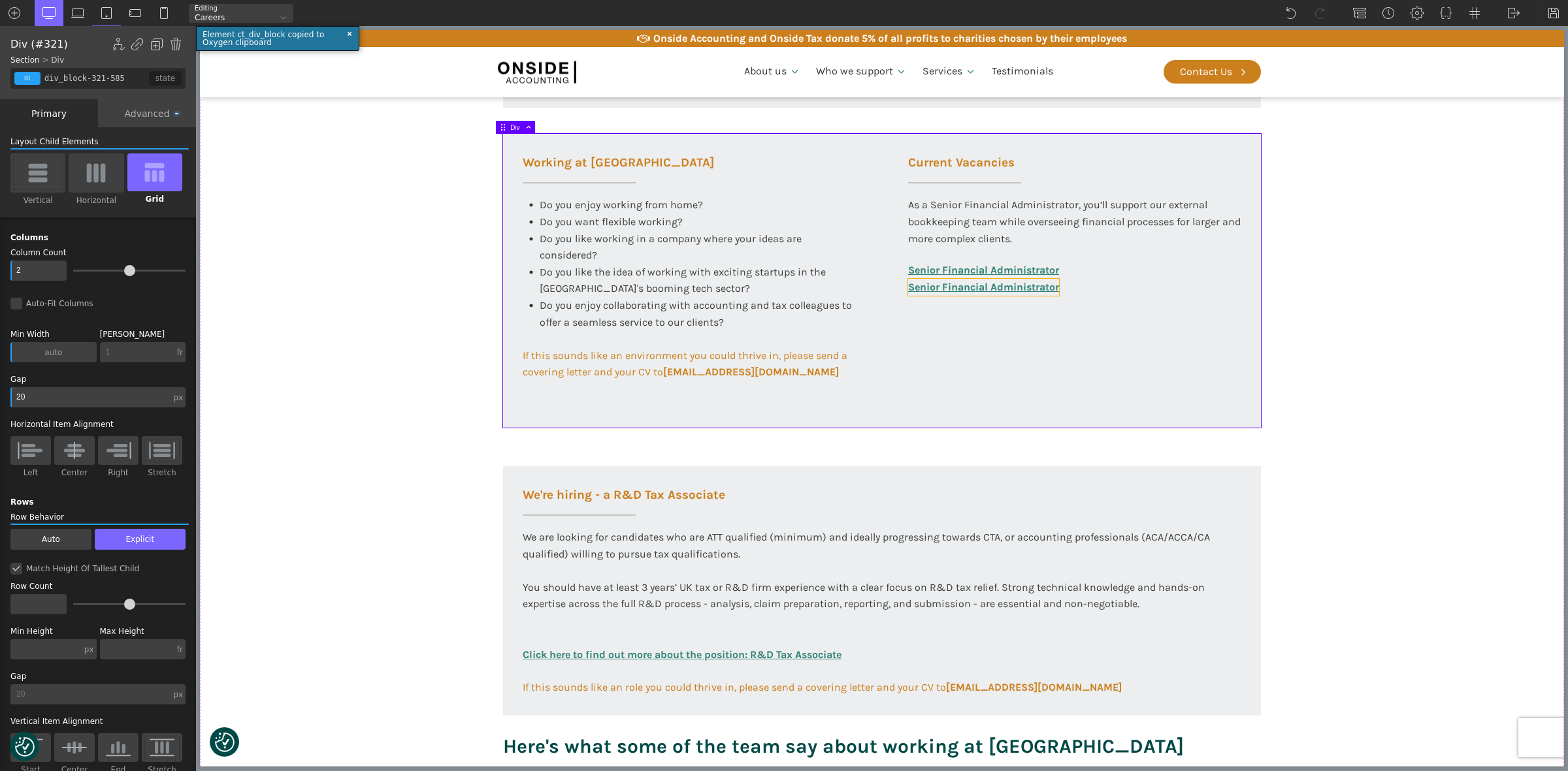
click at [1011, 285] on link "Senior Financial Administrator" at bounding box center [983, 287] width 151 height 17
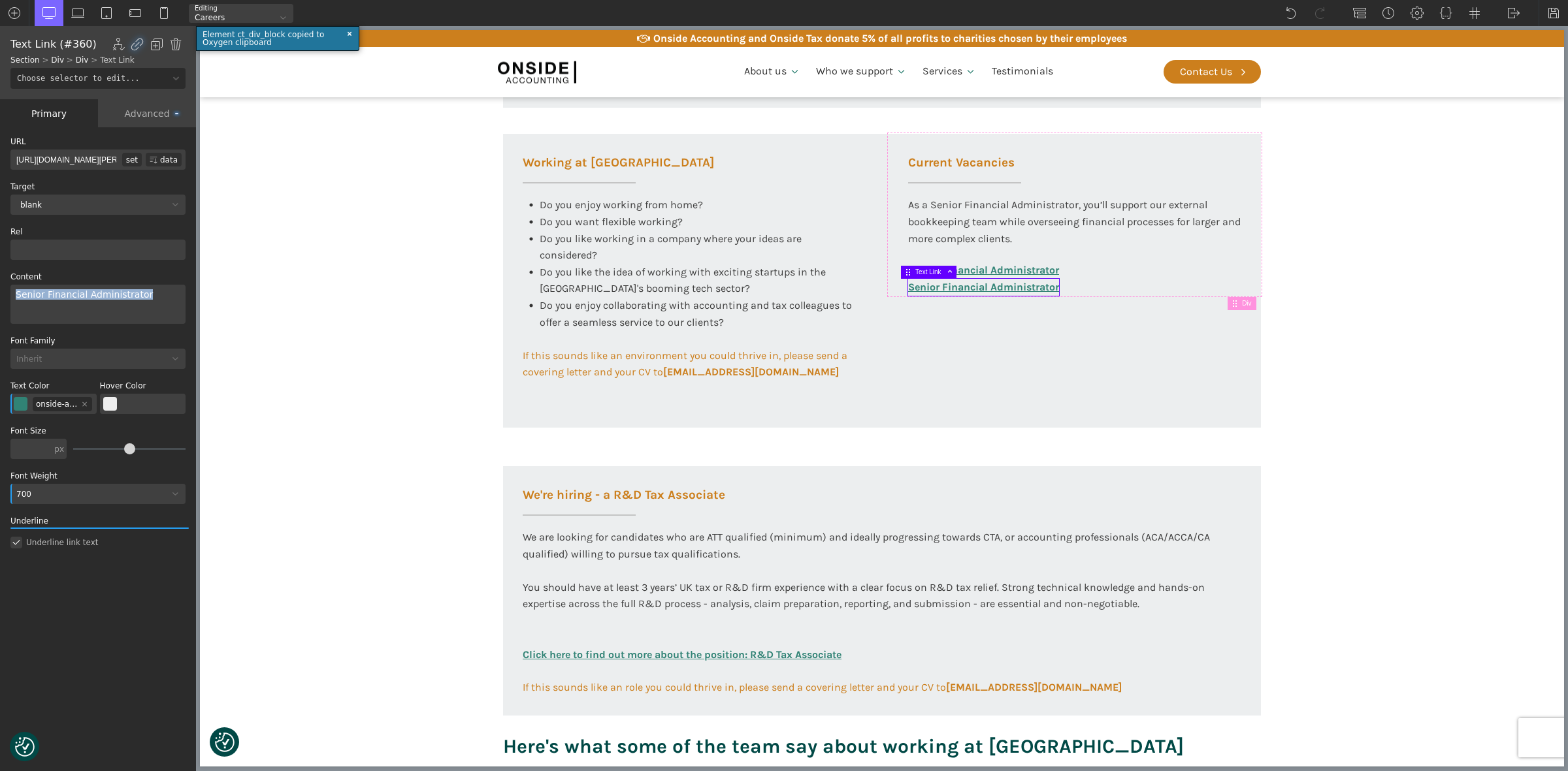
drag, startPoint x: 148, startPoint y: 294, endPoint x: 14, endPoint y: 288, distance: 134.1
click at [14, 288] on div "Senior Financial Administrator" at bounding box center [98, 304] width 175 height 40
